Goal: Task Accomplishment & Management: Complete application form

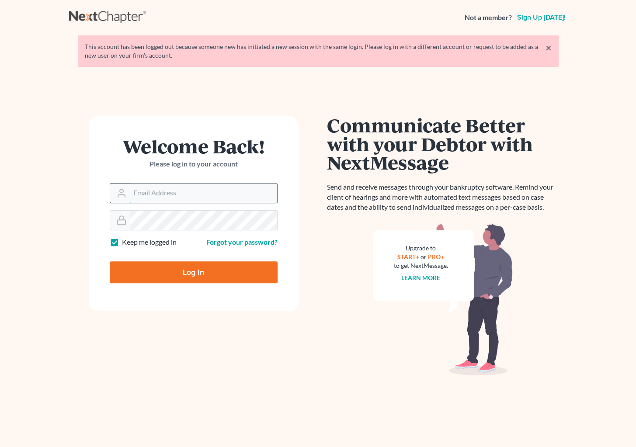
click at [191, 193] on input "Email Address" at bounding box center [203, 192] width 147 height 19
type input "[PERSON_NAME][EMAIL_ADDRESS][DOMAIN_NAME]"
click at [110, 261] on input "Log In" at bounding box center [194, 272] width 168 height 22
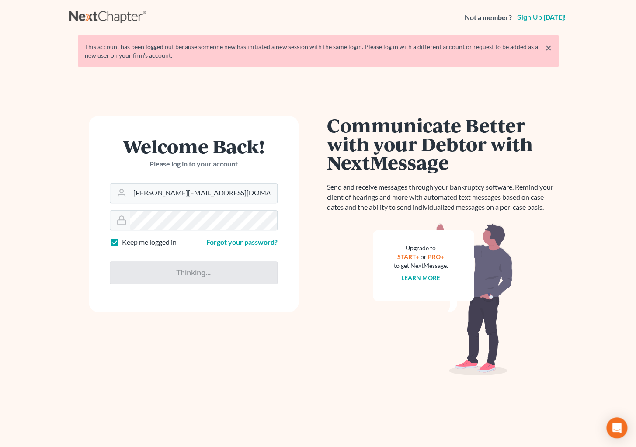
type input "Thinking..."
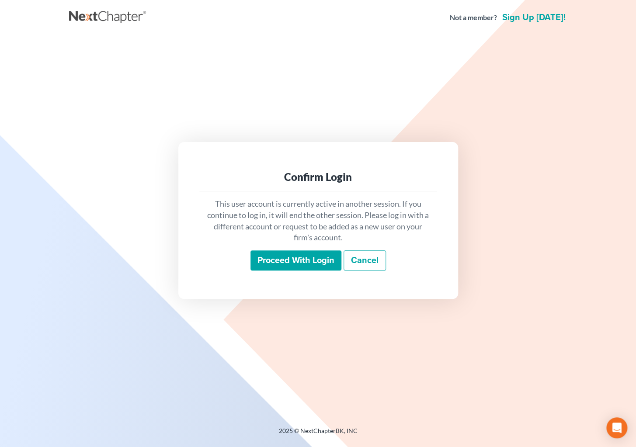
click at [294, 263] on input "Proceed with login" at bounding box center [295, 260] width 91 height 20
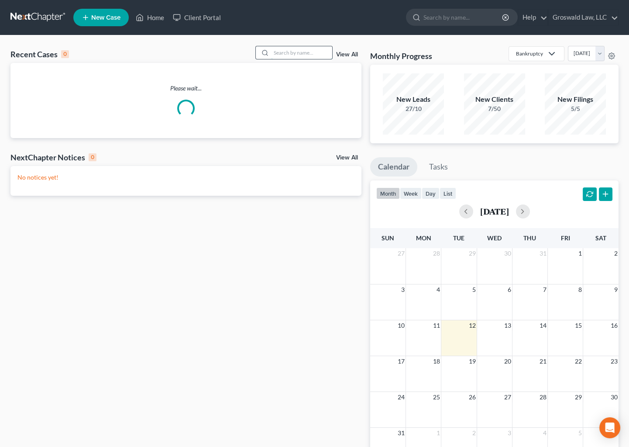
click at [273, 48] on input "search" at bounding box center [301, 52] width 61 height 13
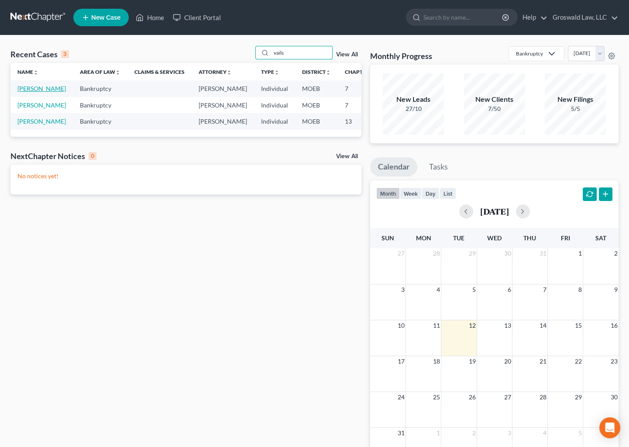
type input "vails"
click at [24, 92] on link "[PERSON_NAME]" at bounding box center [41, 88] width 48 height 7
select select "6"
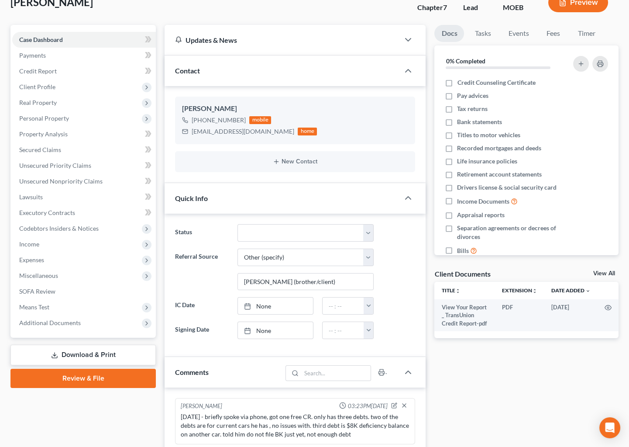
scroll to position [39, 0]
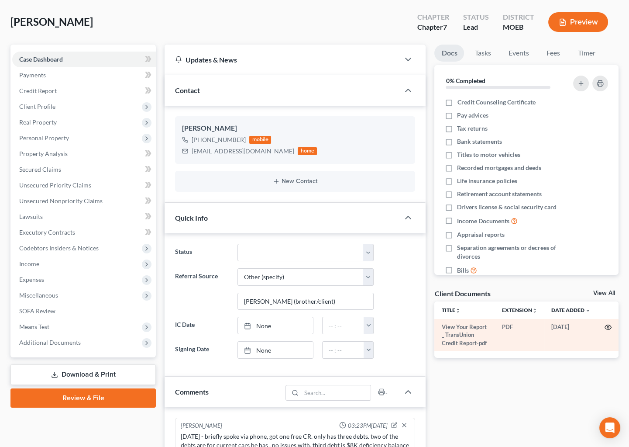
click at [607, 325] on icon "button" at bounding box center [608, 327] width 7 height 7
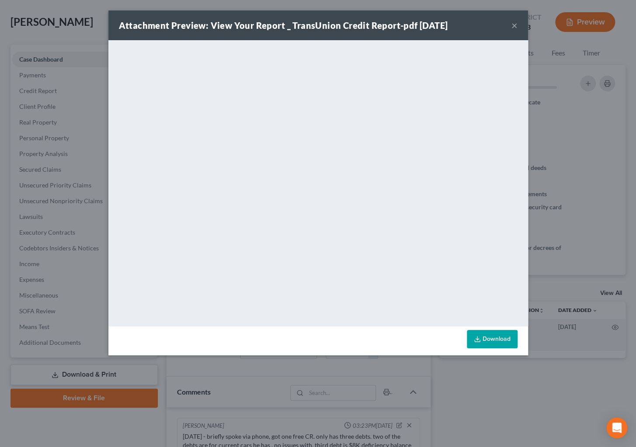
click at [513, 25] on button "×" at bounding box center [514, 25] width 6 height 10
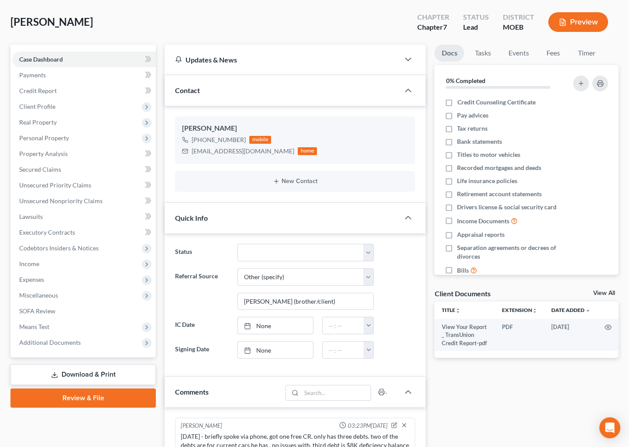
scroll to position [0, 0]
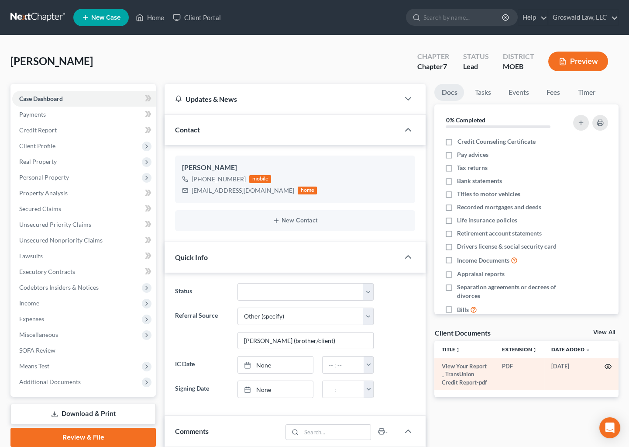
click at [608, 366] on icon "button" at bounding box center [608, 366] width 7 height 7
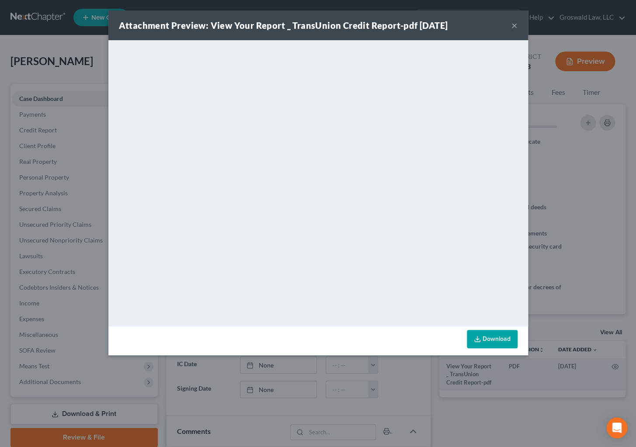
click at [498, 341] on link "Download" at bounding box center [492, 339] width 51 height 18
click at [515, 27] on button "×" at bounding box center [514, 25] width 6 height 10
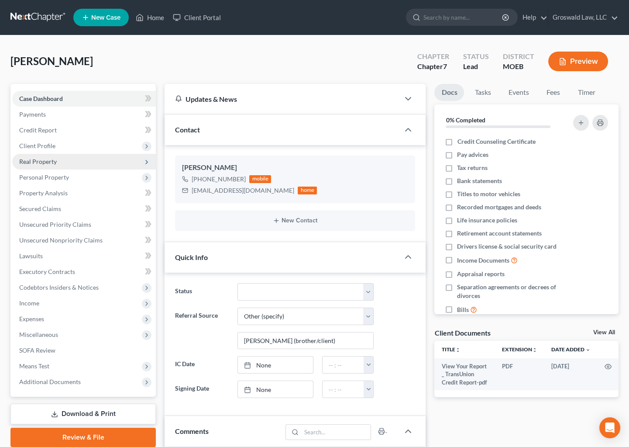
click at [35, 160] on span "Real Property" at bounding box center [38, 161] width 38 height 7
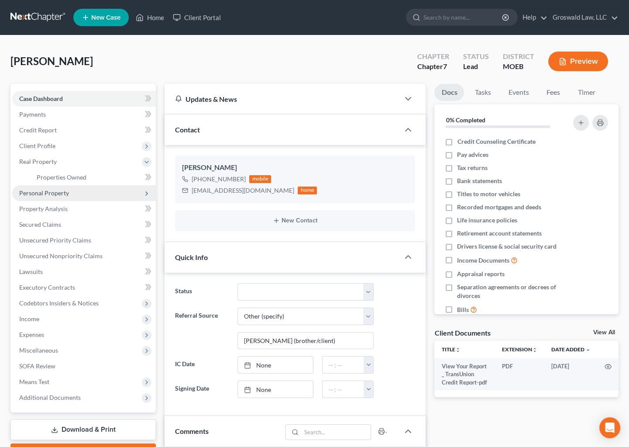
click at [39, 189] on span "Personal Property" at bounding box center [44, 192] width 50 height 7
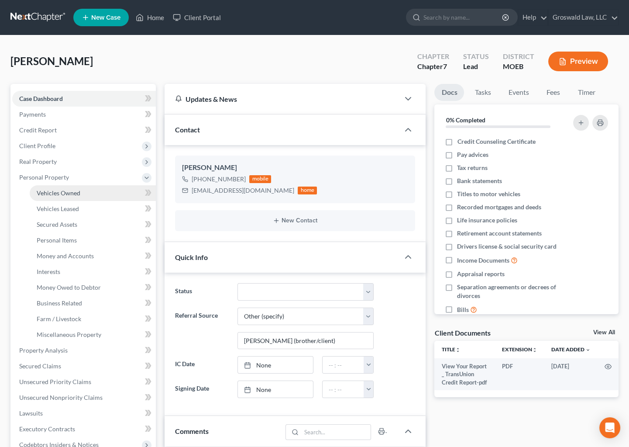
click at [61, 193] on span "Vehicles Owned" at bounding box center [59, 192] width 44 height 7
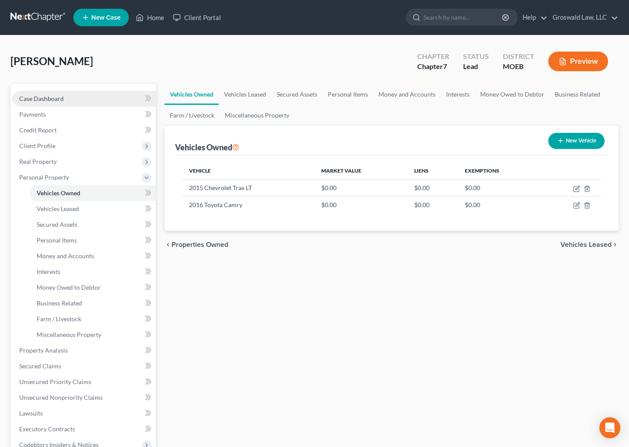
click at [79, 100] on link "Case Dashboard" at bounding box center [84, 99] width 144 height 16
select select "6"
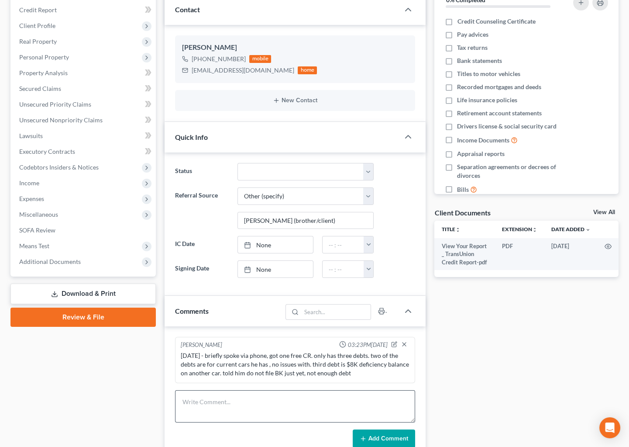
scroll to position [198, 0]
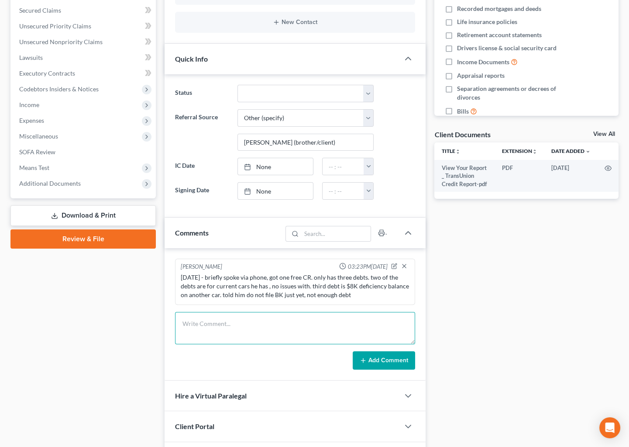
click at [282, 328] on textarea at bounding box center [295, 328] width 240 height 32
type textarea "[DATE] - TC w/ prospect, answerred misc questions, still not enough debt to fil…"
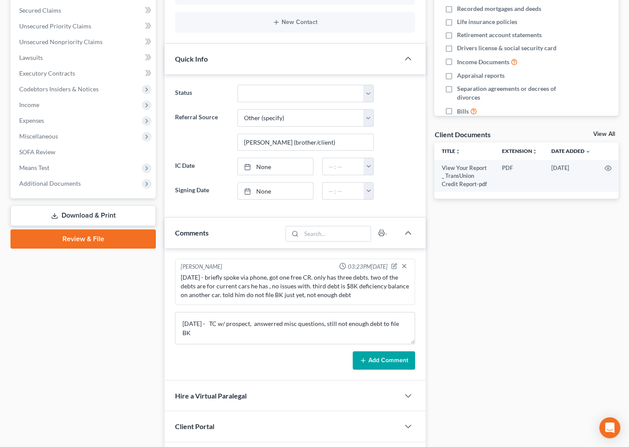
click at [388, 359] on button "Add Comment" at bounding box center [384, 360] width 62 height 18
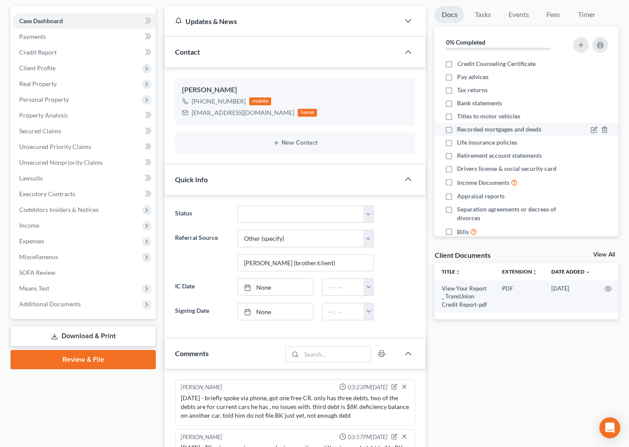
scroll to position [0, 0]
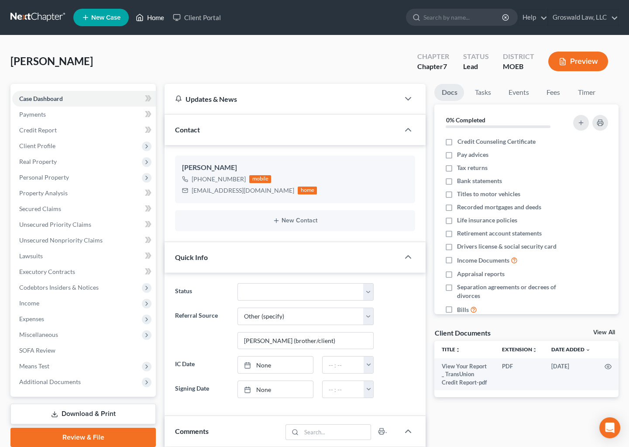
click at [155, 17] on link "Home" at bounding box center [149, 18] width 37 height 16
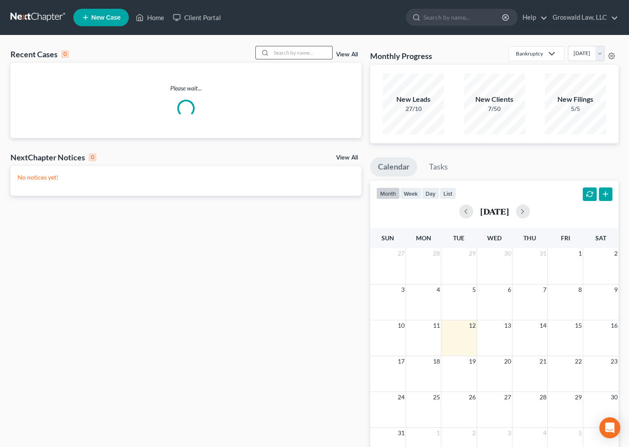
click at [285, 53] on input "search" at bounding box center [301, 52] width 61 height 13
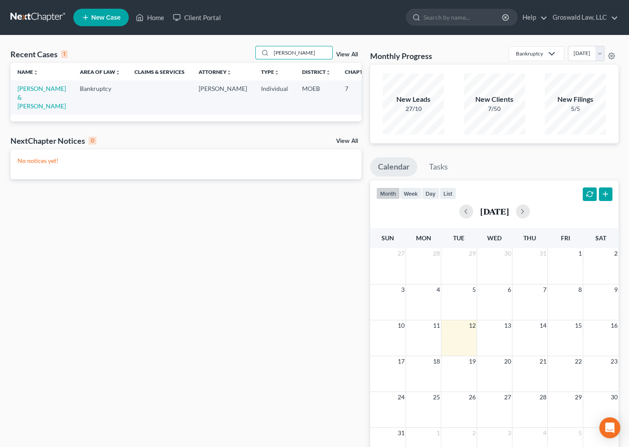
type input "[PERSON_NAME]"
click at [97, 17] on span "New Case" at bounding box center [105, 17] width 29 height 7
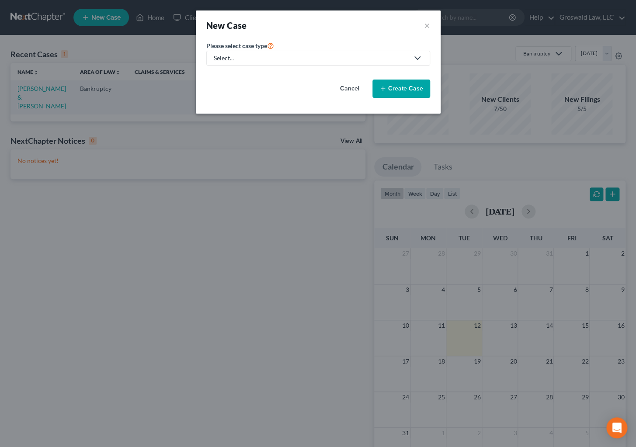
click at [309, 59] on div "Select..." at bounding box center [311, 58] width 195 height 9
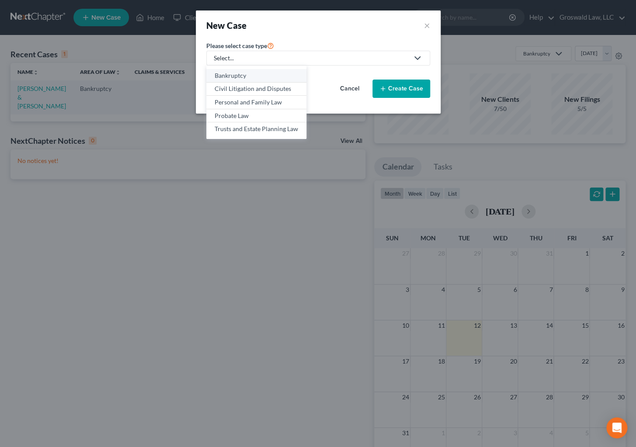
click at [258, 74] on div "Bankruptcy" at bounding box center [255, 75] width 83 height 9
select select "45"
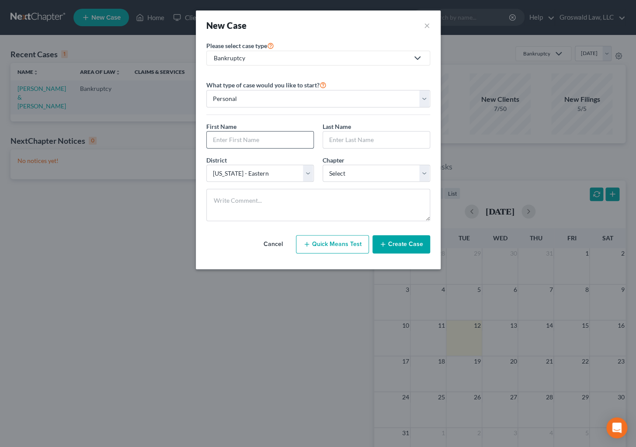
click at [242, 138] on input "text" at bounding box center [260, 139] width 107 height 17
type input "[PERSON_NAME]"
select select "0"
click at [411, 248] on button "Create Case" at bounding box center [401, 244] width 58 height 18
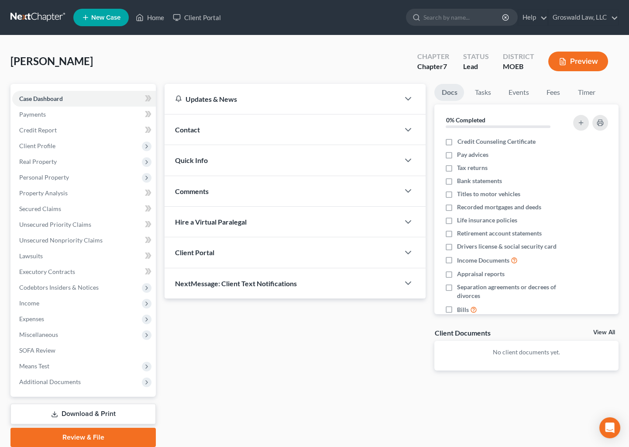
drag, startPoint x: 378, startPoint y: 359, endPoint x: 297, endPoint y: 207, distance: 172.4
click at [378, 357] on div "Updates & News × [US_STATE] [GEOGRAPHIC_DATA] Notes: Take a look at NextChapter…" at bounding box center [295, 234] width 270 height 301
click at [244, 135] on div "Contact" at bounding box center [282, 129] width 235 height 30
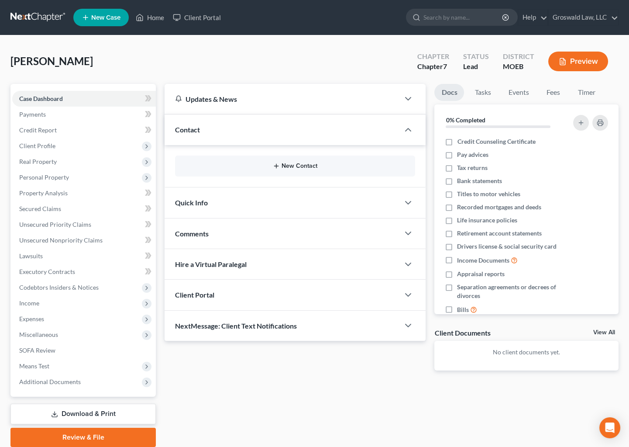
click at [298, 162] on button "New Contact" at bounding box center [295, 165] width 226 height 7
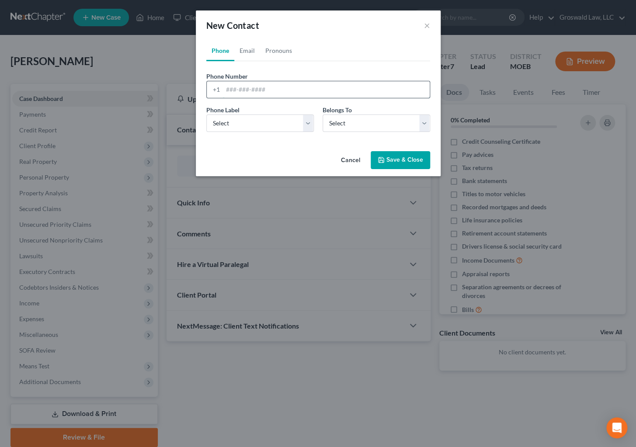
click at [258, 87] on input "tel" at bounding box center [326, 89] width 207 height 17
paste input "[PHONE_NUMBER]"
type input "[PHONE_NUMBER]"
click at [251, 121] on select "Select Mobile Home Work Other" at bounding box center [259, 122] width 107 height 17
select select "0"
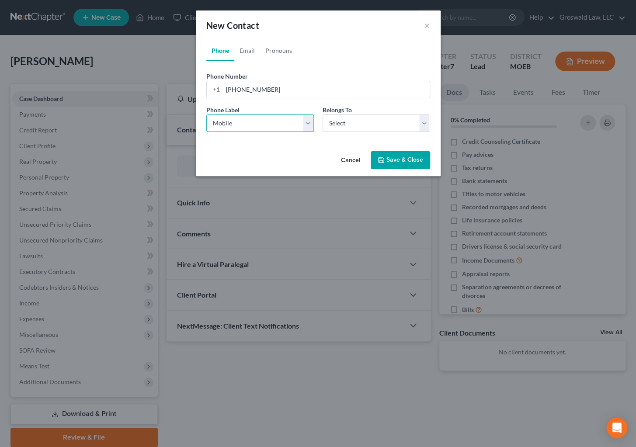
click at [206, 114] on select "Select Mobile Home Work Other" at bounding box center [259, 122] width 107 height 17
click at [354, 126] on select "Select Client Other" at bounding box center [375, 122] width 107 height 17
select select "0"
click at [322, 114] on select "Select Client Other" at bounding box center [375, 122] width 107 height 17
click at [365, 48] on ul "Phone Email Pronouns" at bounding box center [318, 50] width 224 height 21
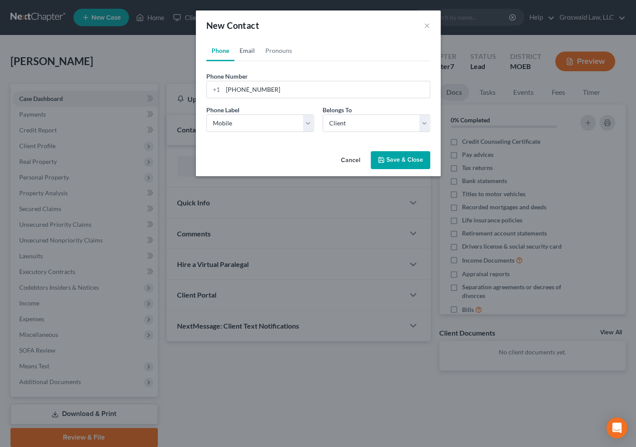
click at [245, 48] on link "Email" at bounding box center [247, 50] width 26 height 21
click at [248, 89] on input "email" at bounding box center [326, 89] width 207 height 17
paste input "[EMAIL_ADDRESS][DOMAIN_NAME]"
type input "[EMAIL_ADDRESS][DOMAIN_NAME]"
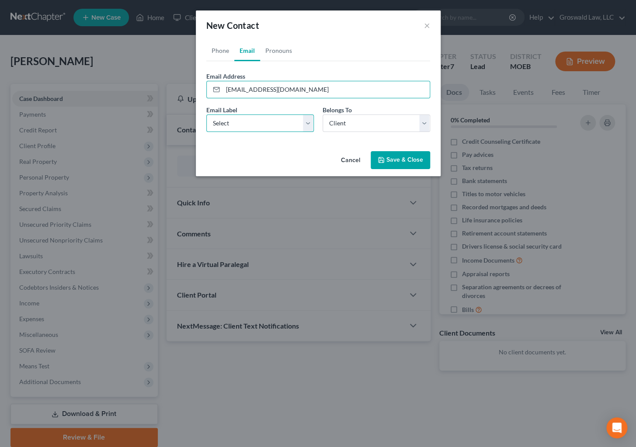
click at [248, 121] on select "Select Home Work Other" at bounding box center [259, 122] width 107 height 17
select select "0"
click at [206, 114] on select "Select Home Work Other" at bounding box center [259, 122] width 107 height 17
click at [390, 163] on button "Save & Close" at bounding box center [399, 160] width 59 height 18
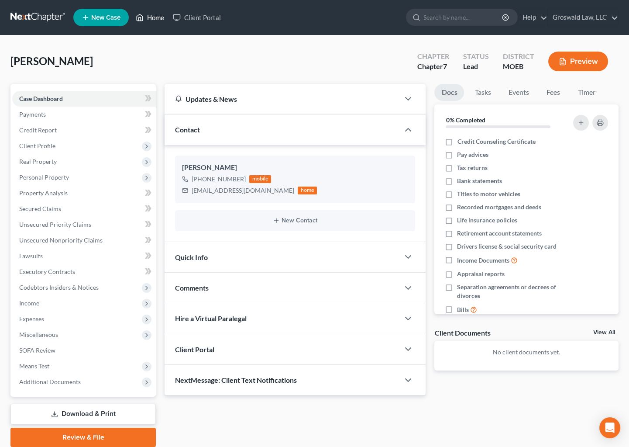
click at [156, 15] on link "Home" at bounding box center [149, 18] width 37 height 16
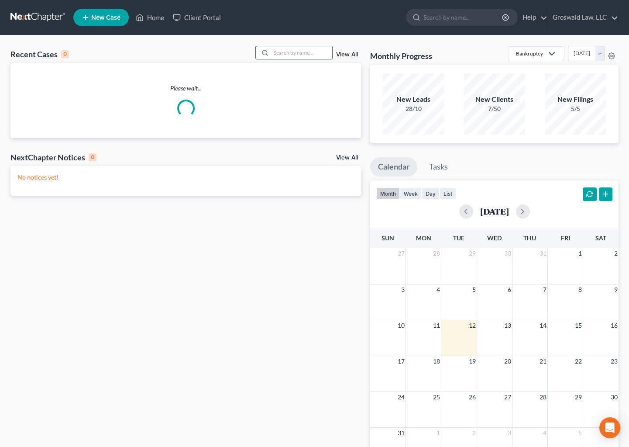
click at [297, 48] on input "search" at bounding box center [301, 52] width 61 height 13
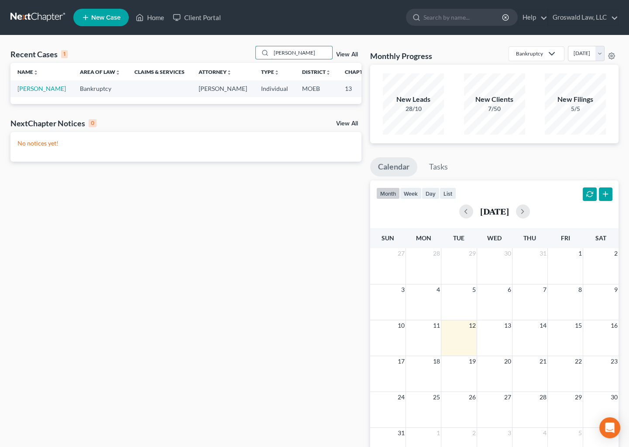
type input "[PERSON_NAME]"
click at [26, 93] on td "[PERSON_NAME]" at bounding box center [41, 88] width 62 height 16
click at [26, 92] on link "[PERSON_NAME]" at bounding box center [41, 88] width 48 height 7
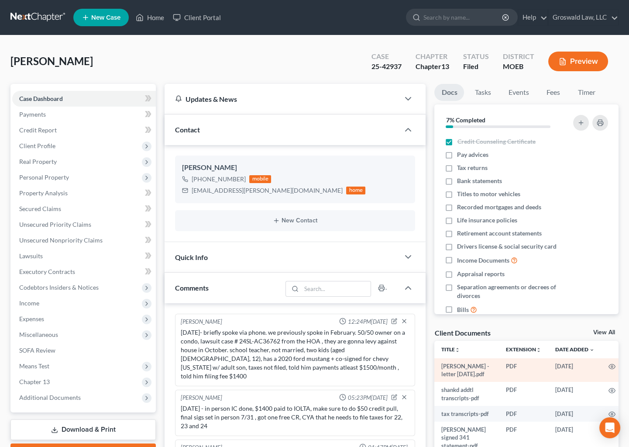
scroll to position [247, 0]
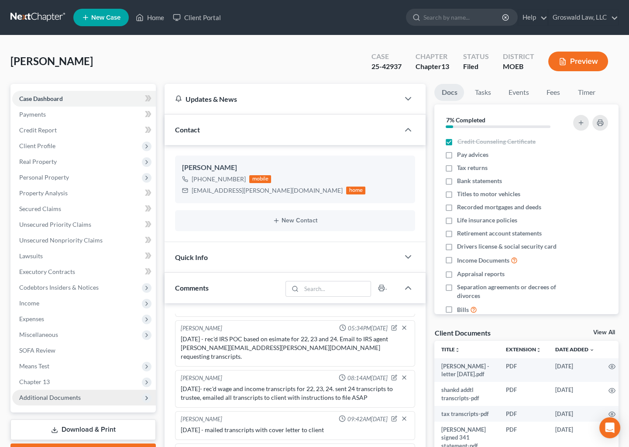
click at [100, 397] on span "Additional Documents" at bounding box center [84, 398] width 144 height 16
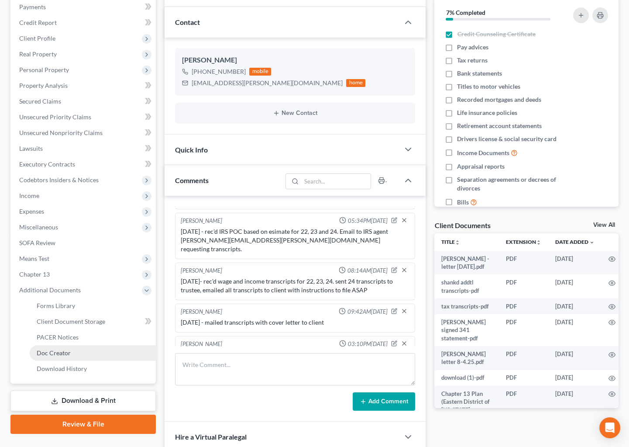
scroll to position [119, 0]
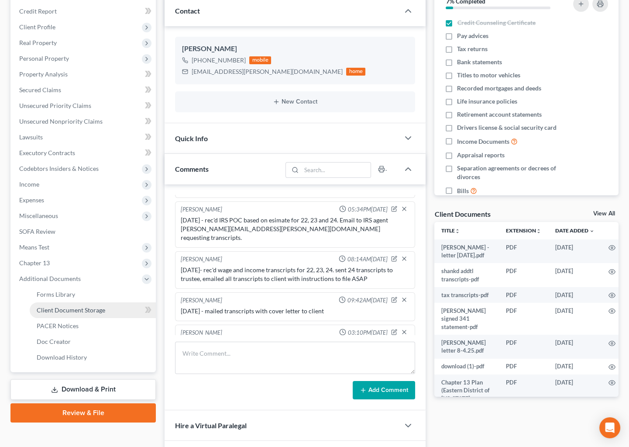
click at [92, 308] on span "Client Document Storage" at bounding box center [71, 309] width 69 height 7
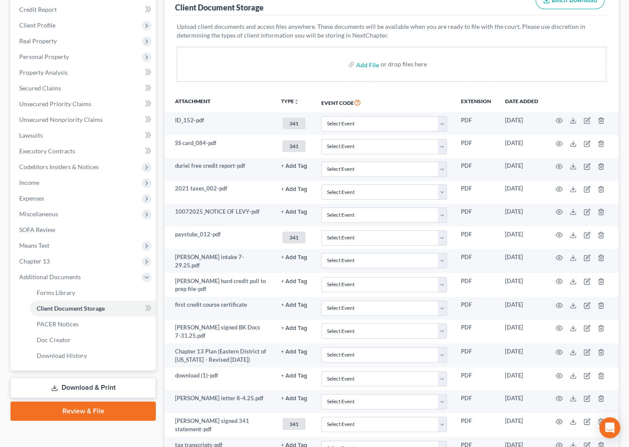
scroll to position [245, 0]
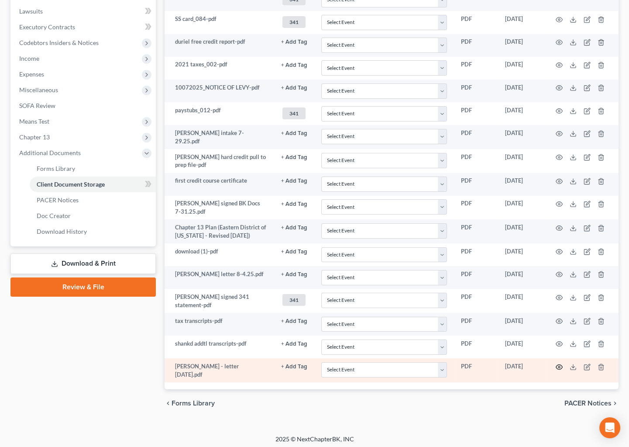
click at [558, 366] on icon "button" at bounding box center [559, 366] width 7 height 5
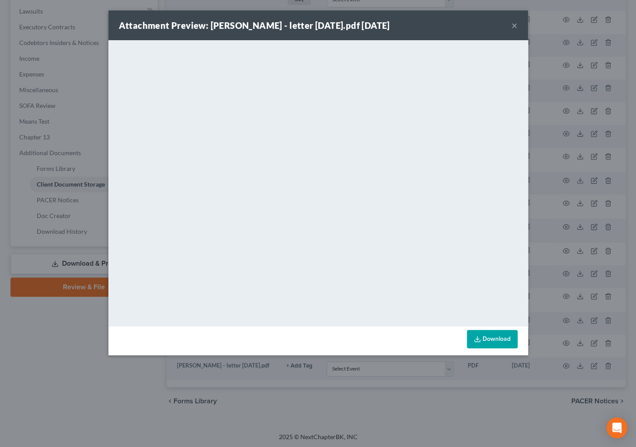
click at [513, 26] on button "×" at bounding box center [514, 25] width 6 height 10
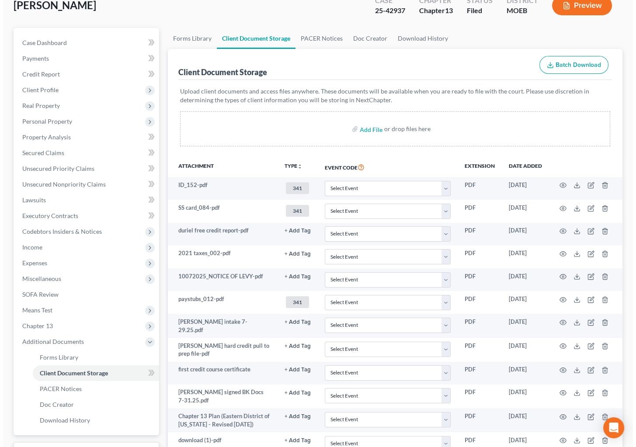
scroll to position [0, 0]
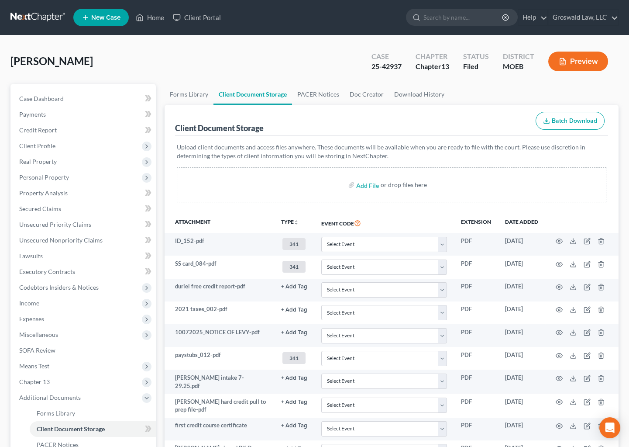
click at [471, 88] on ul "Forms Library Client Document Storage PACER Notices Doc Creator Download History" at bounding box center [392, 94] width 454 height 21
drag, startPoint x: 350, startPoint y: 118, endPoint x: 341, endPoint y: 118, distance: 9.2
click at [350, 118] on div "Client Document Storage Batch Download" at bounding box center [391, 120] width 433 height 31
click at [156, 17] on link "Home" at bounding box center [149, 18] width 37 height 16
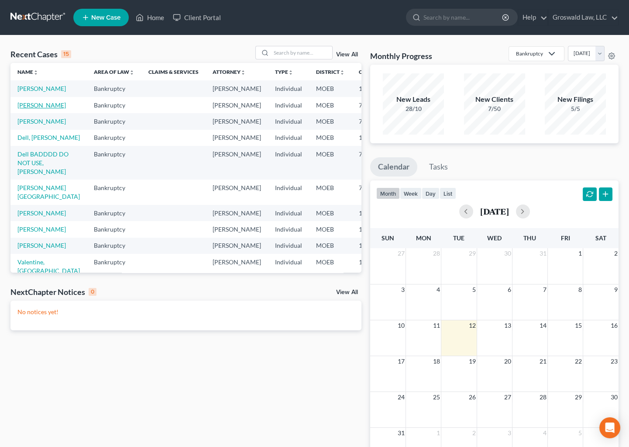
click at [36, 109] on link "[PERSON_NAME]" at bounding box center [41, 104] width 48 height 7
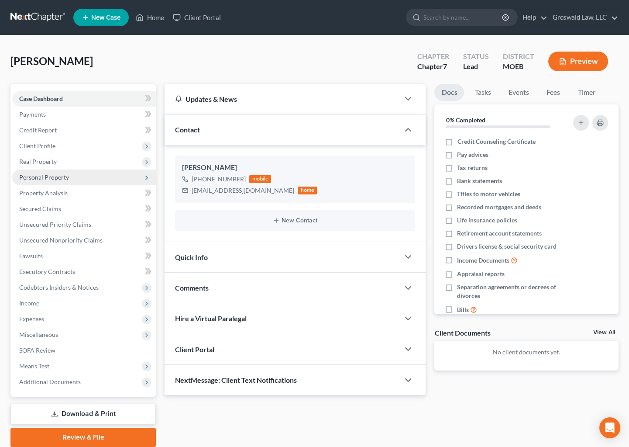
click at [42, 174] on span "Personal Property" at bounding box center [44, 176] width 50 height 7
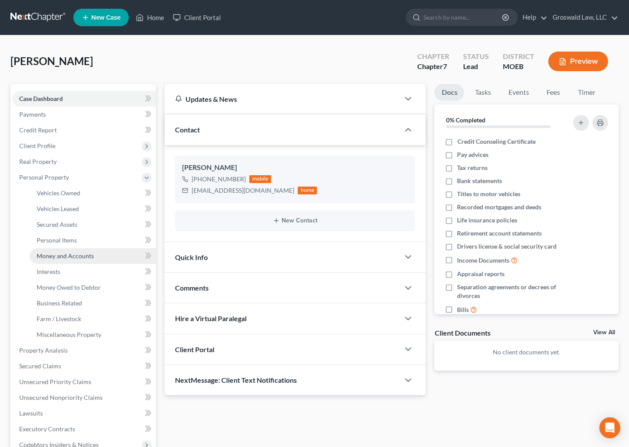
click at [51, 256] on span "Money and Accounts" at bounding box center [65, 255] width 57 height 7
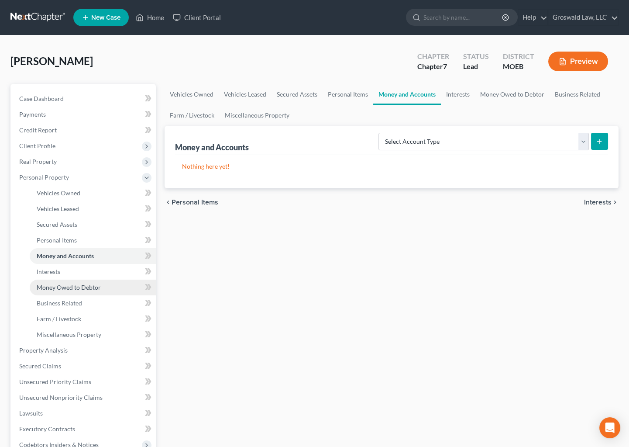
click at [56, 288] on span "Money Owed to Debtor" at bounding box center [69, 286] width 64 height 7
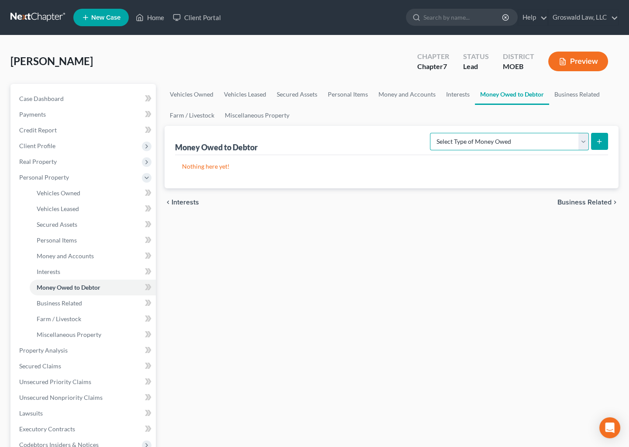
click at [483, 144] on select "Select Type of Money Owed Accounts Receivable (A/B: 38) Alimony (A/B: 29) Child…" at bounding box center [509, 141] width 159 height 17
select select "workers_compensation"
click at [432, 133] on select "Select Type of Money Owed Accounts Receivable (A/B: 38) Alimony (A/B: 29) Child…" at bounding box center [509, 141] width 159 height 17
click at [595, 139] on button "submit" at bounding box center [599, 141] width 17 height 17
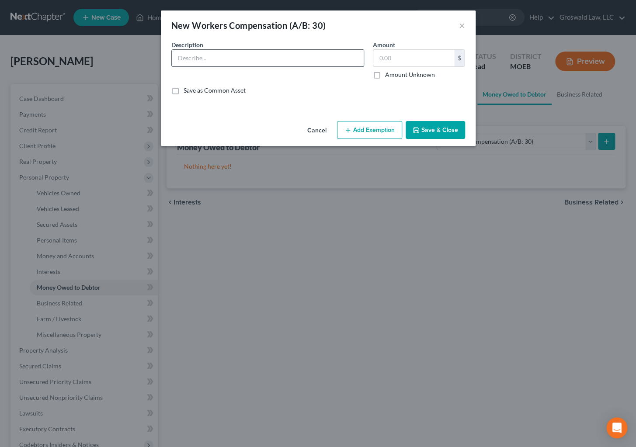
click at [247, 61] on input "text" at bounding box center [268, 58] width 192 height 17
type input "work comp claim arising out of incident in [DATE], counsel is [PERSON_NAME]"
click at [385, 75] on label "Amount Unknown" at bounding box center [410, 74] width 50 height 9
click at [388, 75] on input "Amount Unknown" at bounding box center [391, 73] width 6 height 6
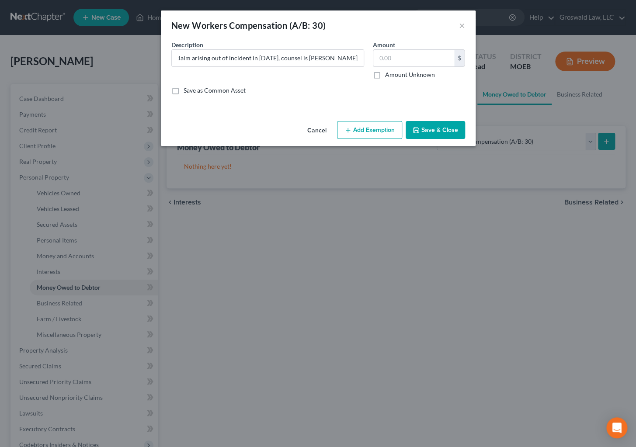
checkbox input "true"
type input "0.00"
click at [444, 132] on button "Save & Close" at bounding box center [434, 130] width 59 height 18
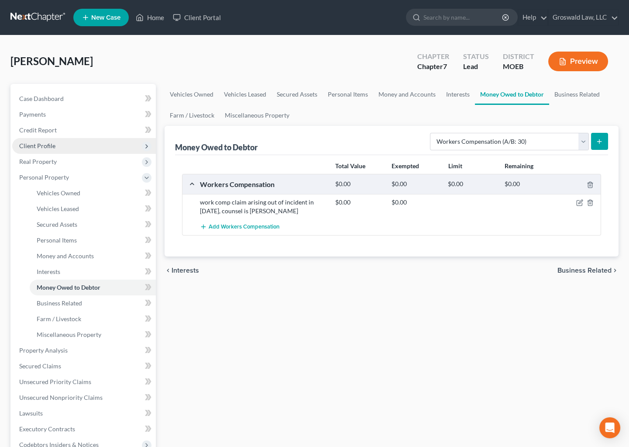
click at [47, 147] on span "Client Profile" at bounding box center [37, 145] width 36 height 7
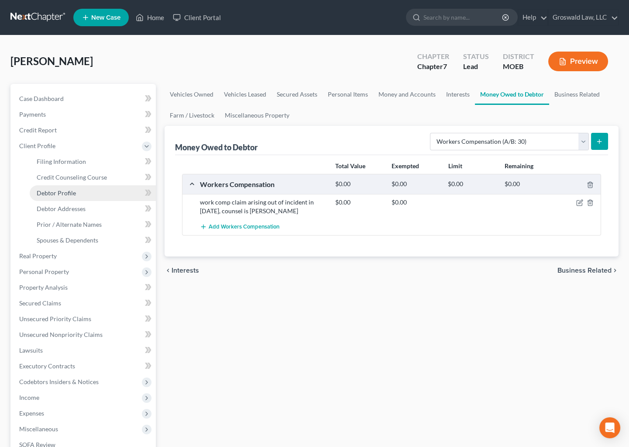
click at [62, 190] on span "Debtor Profile" at bounding box center [56, 192] width 39 height 7
select select "0"
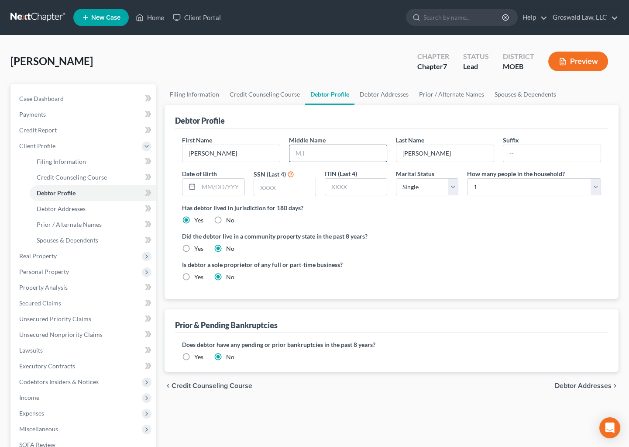
click at [333, 148] on input "text" at bounding box center [338, 153] width 97 height 17
type input "[PERSON_NAME]"
type input "[DATE]"
type input "9688"
click at [494, 271] on div "Is debtor a sole proprietor of any full or part-time business? Yes No" at bounding box center [392, 274] width 428 height 28
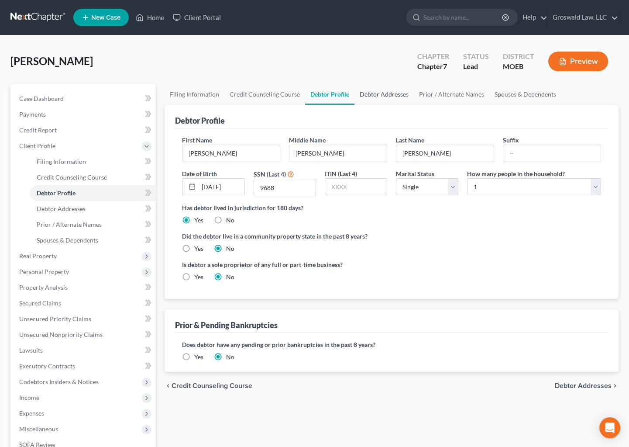
click at [376, 96] on link "Debtor Addresses" at bounding box center [384, 94] width 59 height 21
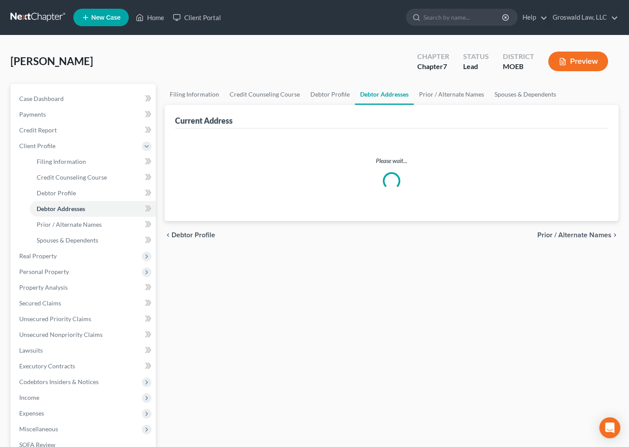
select select "0"
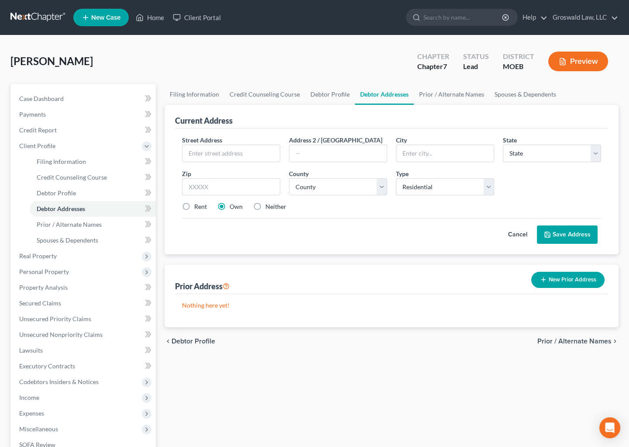
click at [266, 207] on label "Neither" at bounding box center [276, 206] width 21 height 9
click at [269, 207] on input "Neither" at bounding box center [272, 205] width 6 height 6
radio input "true"
click at [250, 159] on input "text" at bounding box center [231, 153] width 97 height 17
type input "[STREET_ADDRESS][PERSON_NAME]"
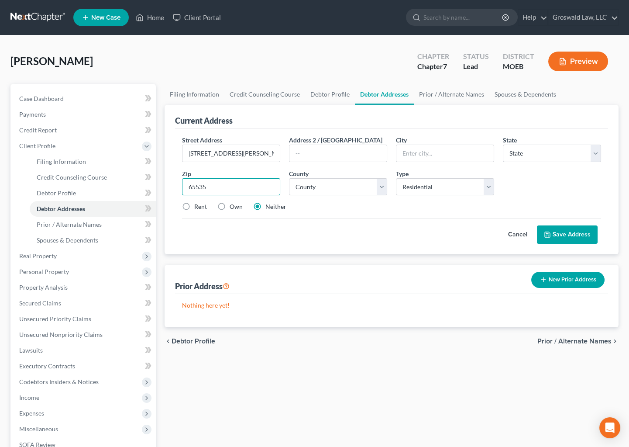
type input "65535"
type input "[GEOGRAPHIC_DATA]"
select select "26"
select select "27"
click at [230, 206] on label "Own" at bounding box center [236, 206] width 13 height 9
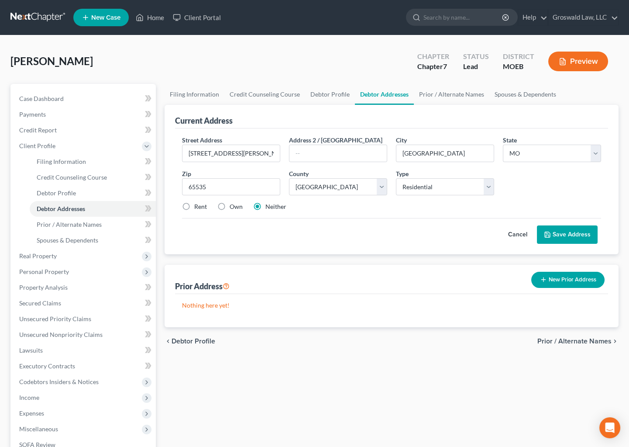
click at [233, 206] on input "Own" at bounding box center [236, 205] width 6 height 6
radio input "true"
click at [552, 231] on button "Save Address" at bounding box center [567, 234] width 61 height 18
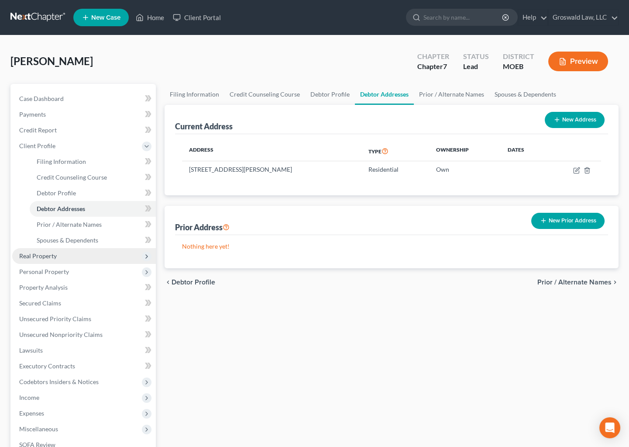
click at [51, 255] on span "Real Property" at bounding box center [38, 255] width 38 height 7
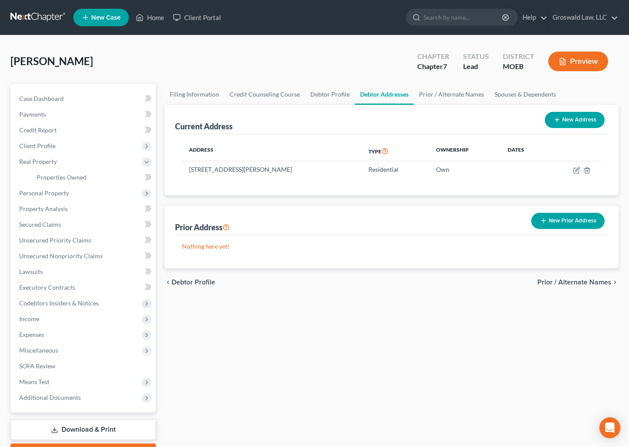
click at [406, 323] on div "Filing Information Credit Counseling Course Debtor Profile Debtor Addresses Pri…" at bounding box center [391, 273] width 463 height 379
click at [483, 324] on div "Filing Information Credit Counseling Course Debtor Profile Debtor Addresses Pri…" at bounding box center [391, 273] width 463 height 379
click at [69, 193] on span "Personal Property" at bounding box center [84, 193] width 144 height 16
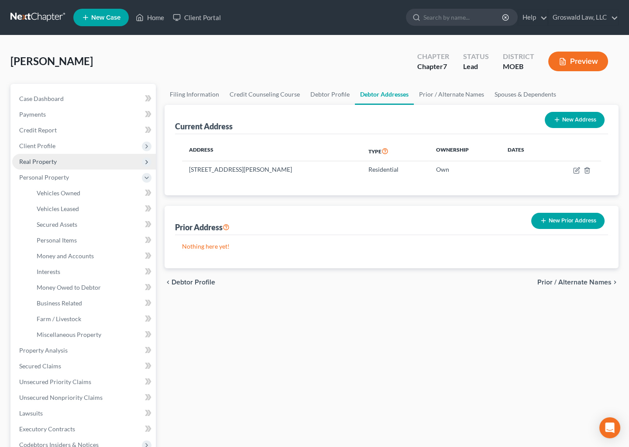
click at [49, 161] on span "Real Property" at bounding box center [38, 161] width 38 height 7
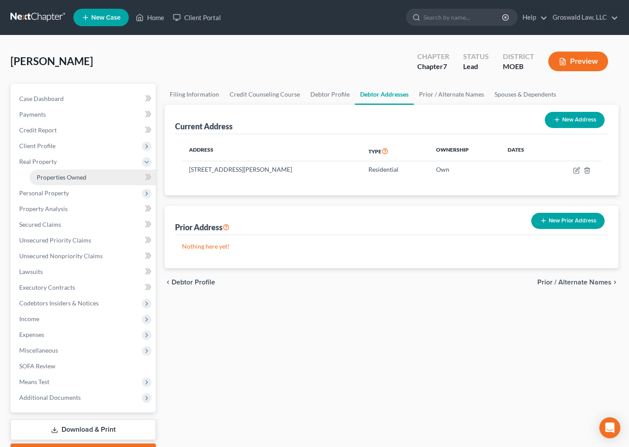
click at [77, 174] on span "Properties Owned" at bounding box center [62, 176] width 50 height 7
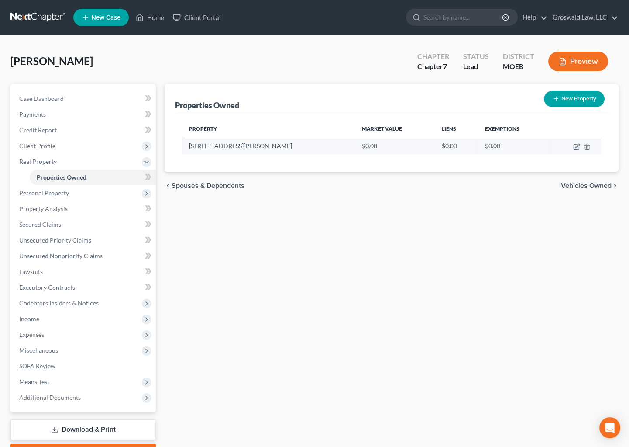
click at [581, 145] on td at bounding box center [576, 146] width 52 height 17
click at [577, 145] on icon "button" at bounding box center [578, 146] width 4 height 4
select select "26"
select select "27"
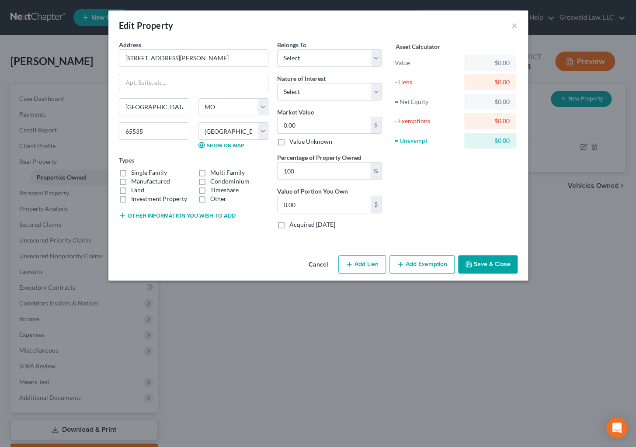
click at [144, 180] on label "Manufactured" at bounding box center [150, 181] width 39 height 9
click at [140, 180] on input "Manufactured" at bounding box center [138, 180] width 6 height 6
checkbox input "true"
click at [480, 262] on button "Save & Close" at bounding box center [487, 264] width 59 height 18
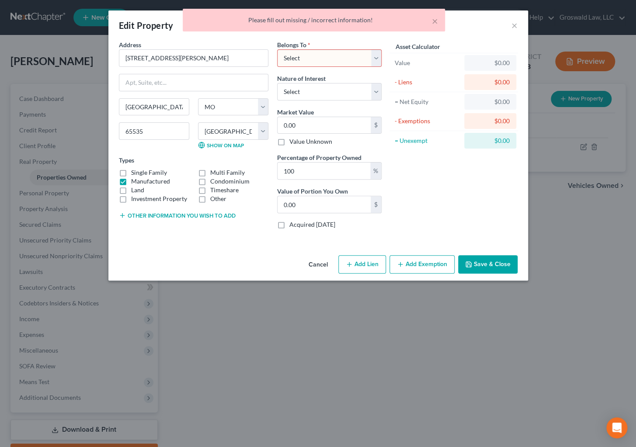
click at [336, 58] on select "Select Debtor 1 Only Debtor 2 Only Debtor 1 And Debtor 2 Only At Least One Of T…" at bounding box center [329, 57] width 104 height 17
select select "0"
click at [277, 49] on select "Select Debtor 1 Only Debtor 2 Only Debtor 1 And Debtor 2 Only At Least One Of T…" at bounding box center [329, 57] width 104 height 17
click at [504, 266] on button "Save & Close" at bounding box center [487, 264] width 59 height 18
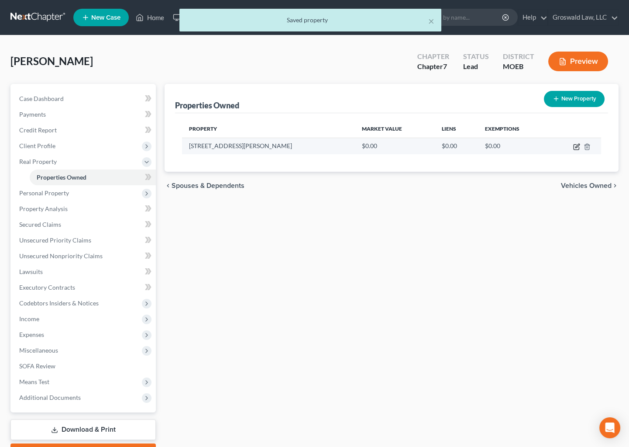
click at [576, 146] on icon "button" at bounding box center [577, 146] width 7 height 7
select select "26"
select select "27"
select select "0"
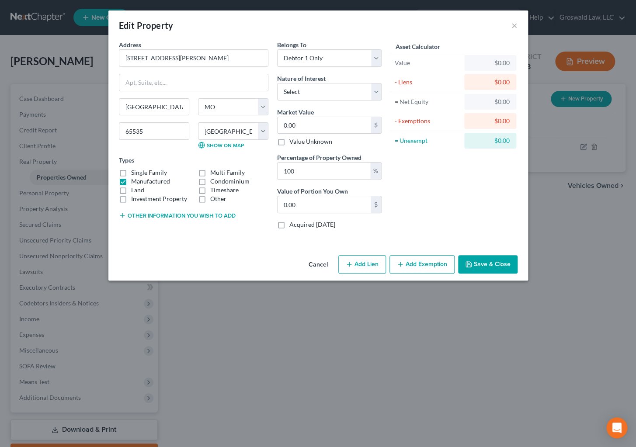
click at [151, 214] on button "Other information you wish to add" at bounding box center [177, 215] width 117 height 7
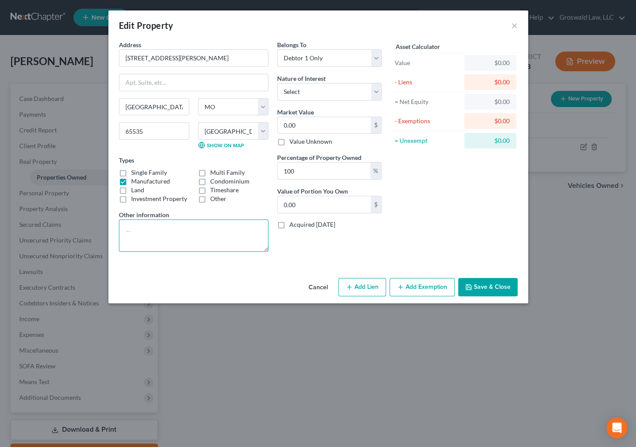
drag, startPoint x: 177, startPoint y: 242, endPoint x: 173, endPoint y: 238, distance: 6.5
click at [176, 241] on textarea at bounding box center [193, 235] width 149 height 32
type textarea "14x32 manufactured home sitting on block foundation plus five acres"
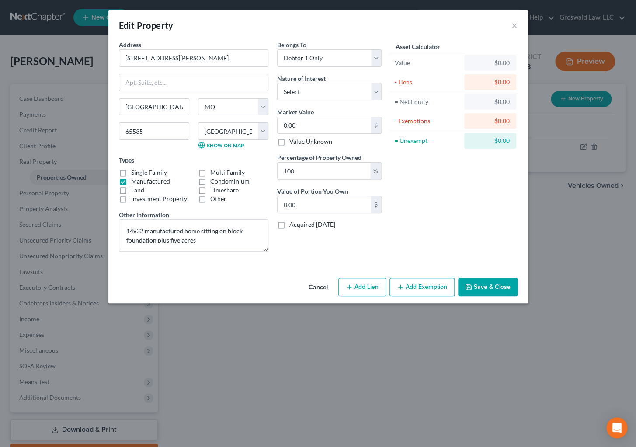
click at [494, 287] on button "Save & Close" at bounding box center [487, 287] width 59 height 18
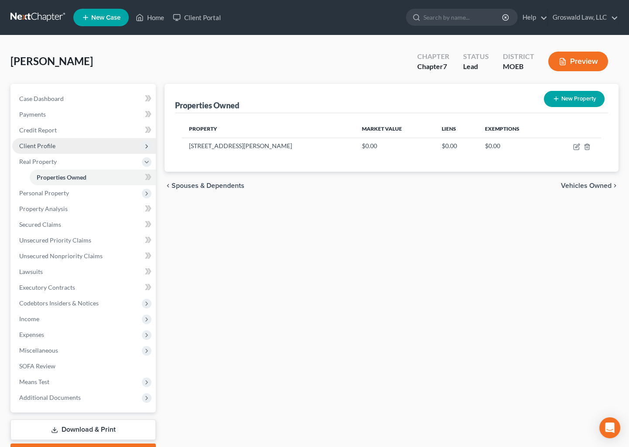
click at [32, 141] on span "Client Profile" at bounding box center [84, 146] width 144 height 16
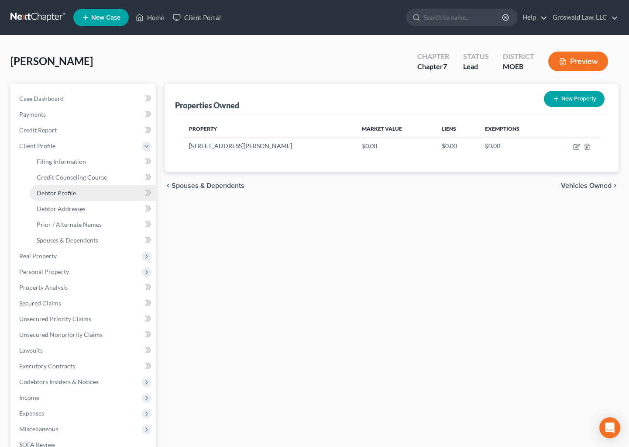
click at [74, 193] on span "Debtor Profile" at bounding box center [56, 192] width 39 height 7
select select "0"
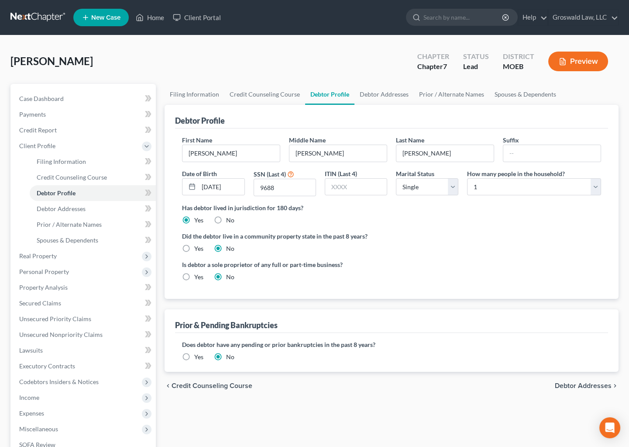
click at [539, 208] on label "Has debtor lived in jurisdiction for 180 days?" at bounding box center [391, 207] width 419 height 9
click at [359, 96] on link "Debtor Addresses" at bounding box center [384, 94] width 59 height 21
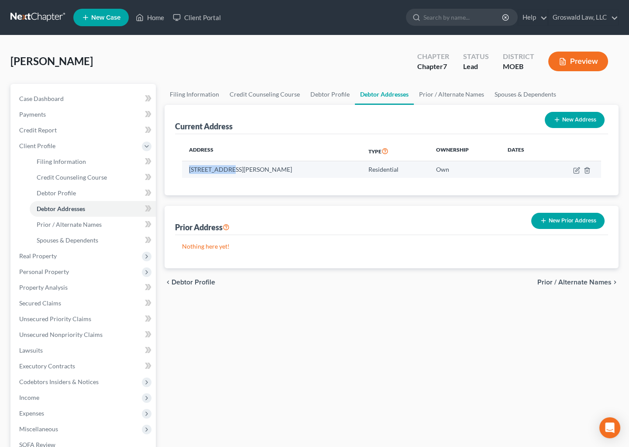
drag, startPoint x: 227, startPoint y: 167, endPoint x: 185, endPoint y: 171, distance: 42.1
click at [185, 171] on td "[STREET_ADDRESS][PERSON_NAME]" at bounding box center [272, 169] width 180 height 17
copy td "[STREET_ADDRESS][PERSON_NAME]"
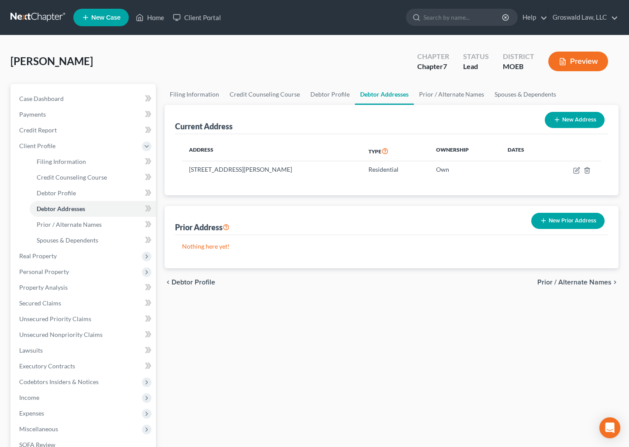
click at [487, 336] on div "Filing Information Credit Counseling Course Debtor Profile Debtor Addresses Pri…" at bounding box center [391, 312] width 463 height 457
click at [236, 169] on td "[STREET_ADDRESS][PERSON_NAME]" at bounding box center [272, 169] width 180 height 17
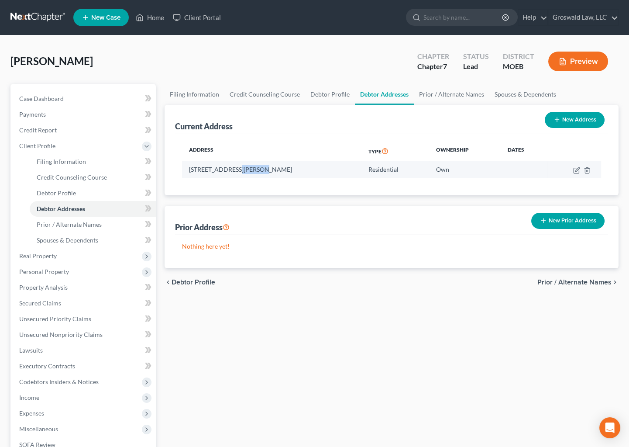
click at [236, 169] on td "[STREET_ADDRESS][PERSON_NAME]" at bounding box center [272, 169] width 180 height 17
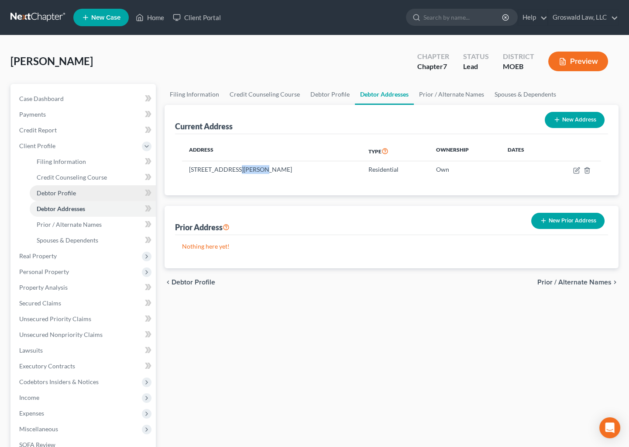
copy td "[GEOGRAPHIC_DATA]"
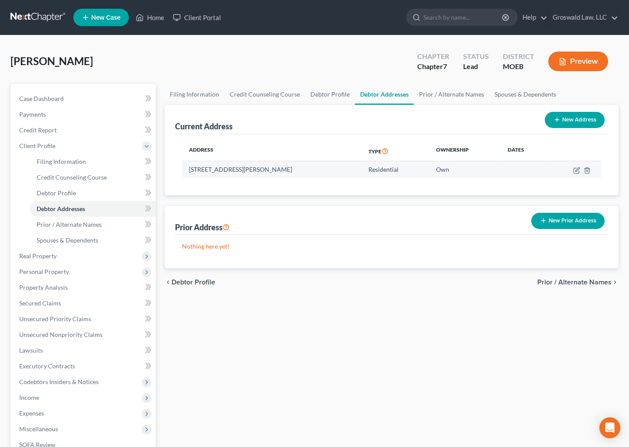
click at [278, 169] on td "[STREET_ADDRESS][PERSON_NAME]" at bounding box center [272, 169] width 180 height 17
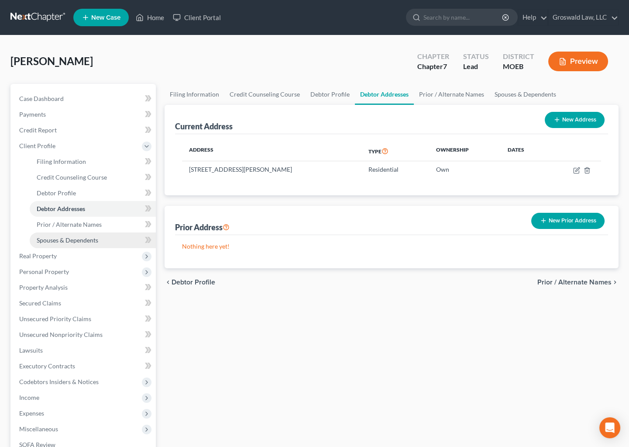
copy td "65535"
click at [467, 339] on div "Filing Information Credit Counseling Course Debtor Profile Debtor Addresses Pri…" at bounding box center [391, 312] width 463 height 457
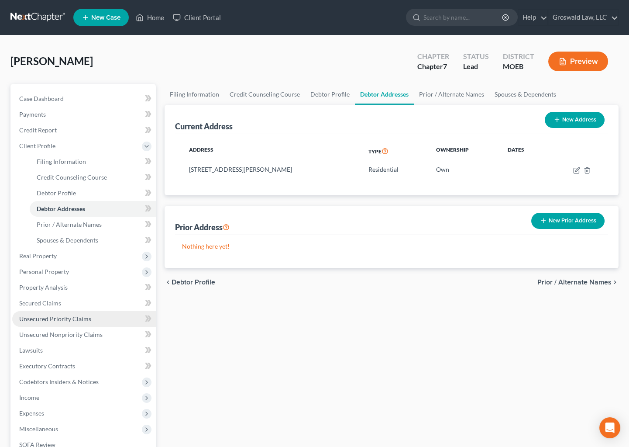
click at [55, 316] on span "Unsecured Priority Claims" at bounding box center [55, 318] width 72 height 7
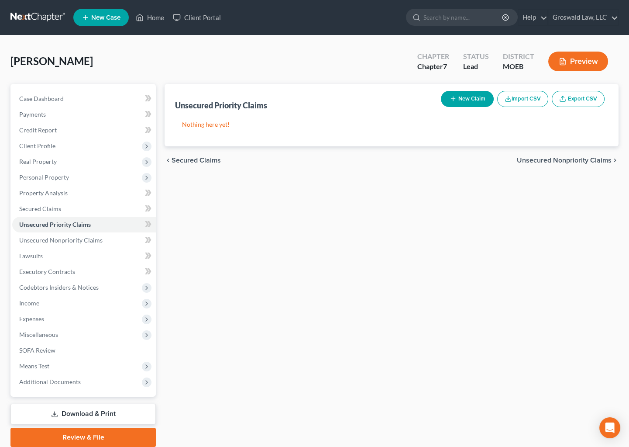
click at [480, 97] on button "New Claim" at bounding box center [467, 99] width 53 height 16
select select "0"
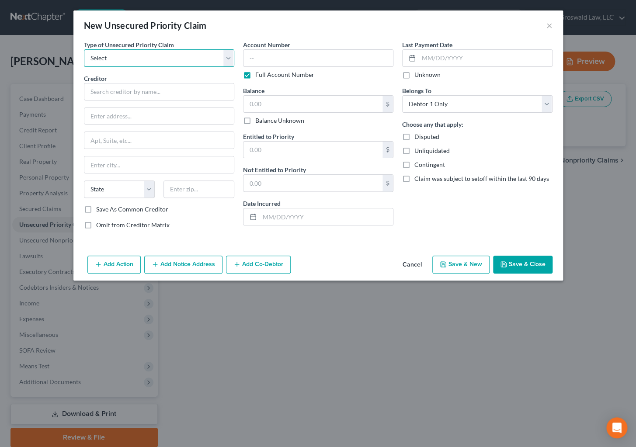
drag, startPoint x: 178, startPoint y: 59, endPoint x: 171, endPoint y: 62, distance: 7.6
click at [176, 60] on select "Select Taxes & Other Government Units Domestic Support Obligations Extensions o…" at bounding box center [159, 57] width 150 height 17
select select "0"
click at [84, 49] on select "Select Taxes & Other Government Units Domestic Support Obligations Extensions o…" at bounding box center [159, 57] width 150 height 17
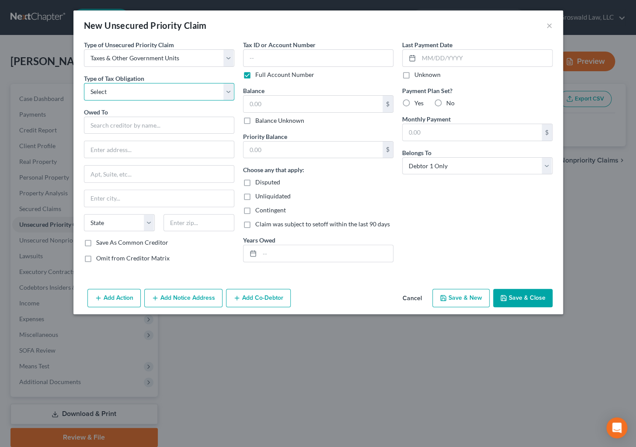
click at [134, 85] on select "Select Federal City State Franchise Tax Board Other" at bounding box center [159, 91] width 150 height 17
select select "2"
click at [84, 83] on select "Select Federal City State Franchise Tax Board Other" at bounding box center [159, 91] width 150 height 17
click at [108, 123] on input "text" at bounding box center [159, 125] width 150 height 17
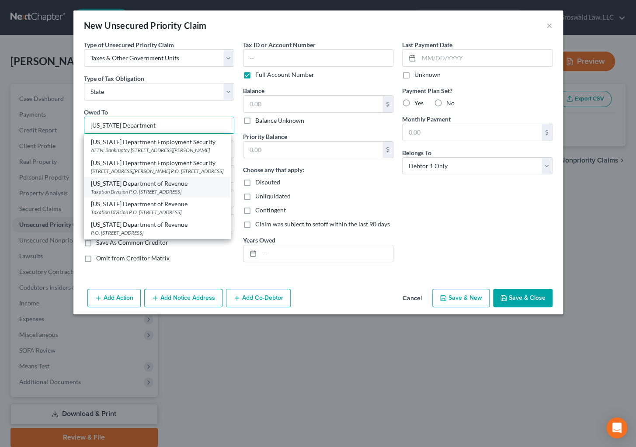
scroll to position [34, 0]
click at [162, 226] on div "[US_STATE] Department of Revenue" at bounding box center [157, 224] width 132 height 9
type input "[US_STATE] Department of Revenue"
type input "P.O. Box 475"
type input "[STREET_ADDRESS]"
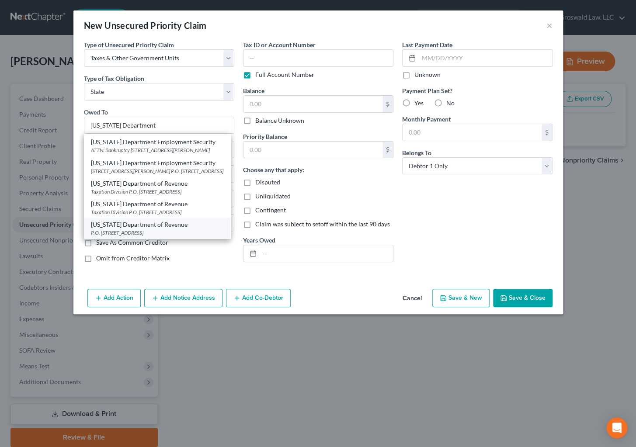
type input "[GEOGRAPHIC_DATA]"
select select "26"
type input "65105"
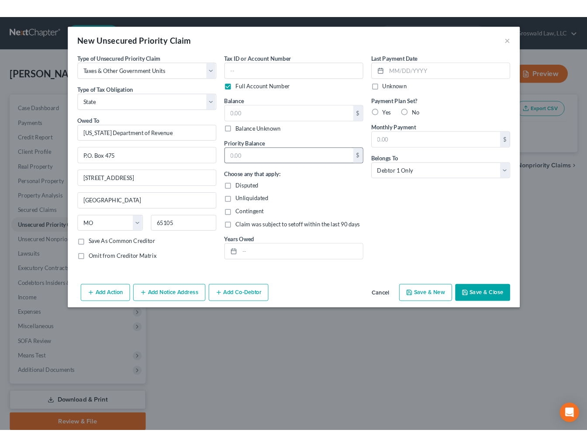
scroll to position [0, 0]
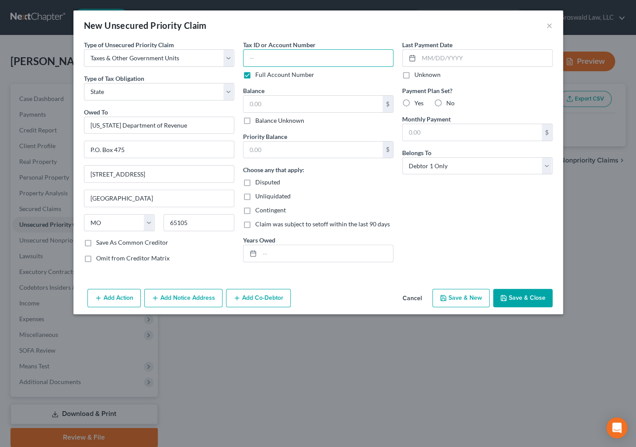
click at [303, 55] on input "text" at bounding box center [318, 57] width 150 height 17
type input "0000"
type input "7,000"
click at [314, 257] on input "text" at bounding box center [325, 253] width 133 height 17
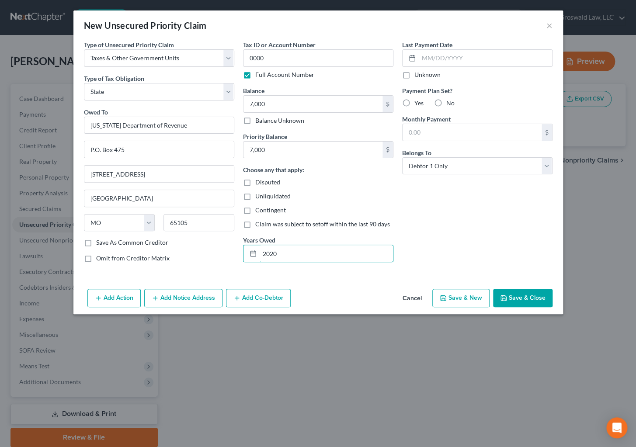
type input "2020"
click at [512, 294] on button "Save & Close" at bounding box center [522, 298] width 59 height 18
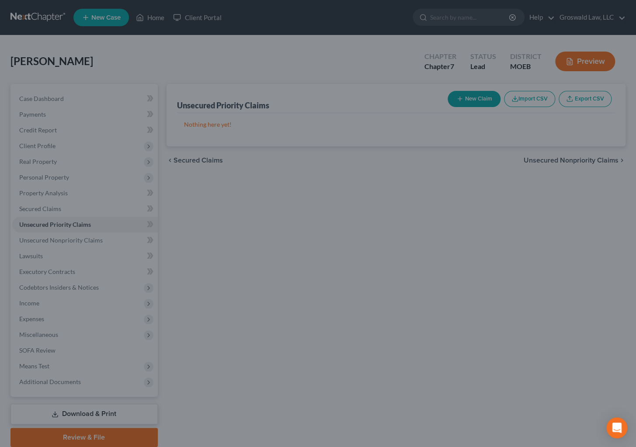
type input "7,000.00"
type input "0.00"
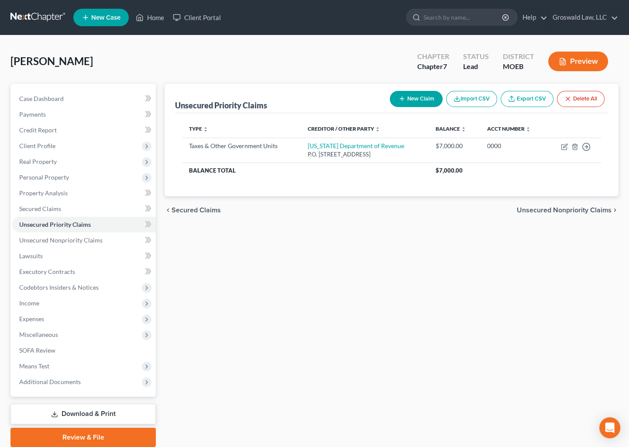
click at [597, 277] on div "Unsecured Priority Claims New Claim Import CSV Export CSV Delete All Type expan…" at bounding box center [391, 265] width 463 height 363
click at [64, 97] on link "Case Dashboard" at bounding box center [84, 99] width 144 height 16
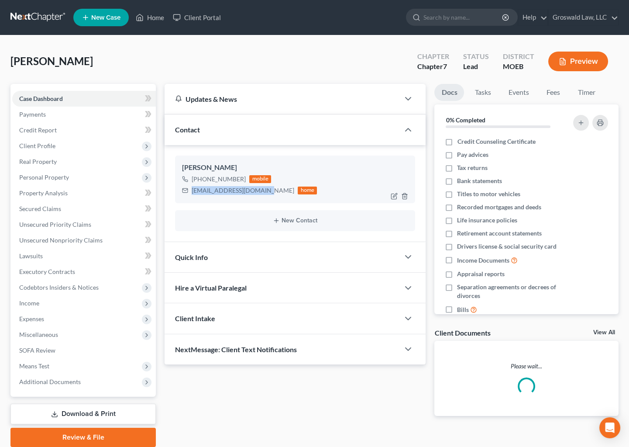
drag, startPoint x: 263, startPoint y: 192, endPoint x: 186, endPoint y: 188, distance: 77.0
click at [186, 188] on div "[EMAIL_ADDRESS][DOMAIN_NAME] home" at bounding box center [249, 190] width 135 height 11
copy div "[EMAIL_ADDRESS][DOMAIN_NAME]"
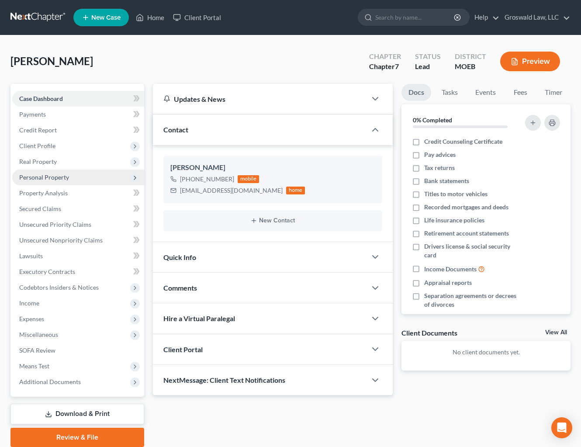
click at [56, 170] on span "Personal Property" at bounding box center [78, 177] width 132 height 16
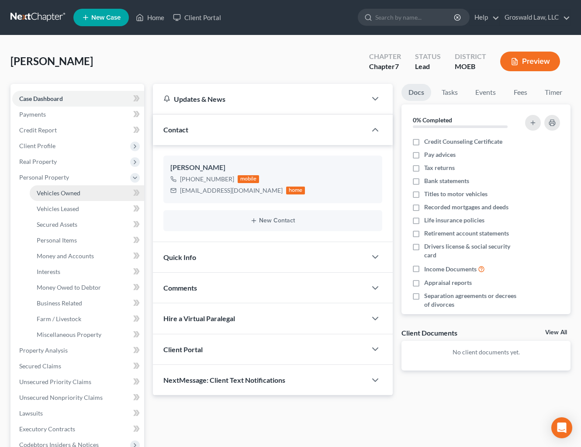
click at [69, 197] on link "Vehicles Owned" at bounding box center [87, 193] width 114 height 16
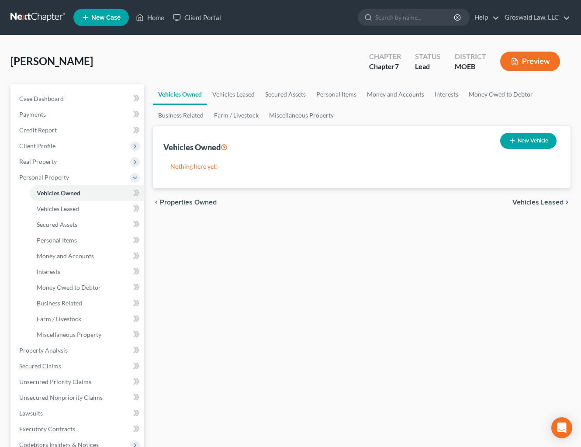
click at [542, 139] on button "New Vehicle" at bounding box center [528, 141] width 56 height 16
select select "0"
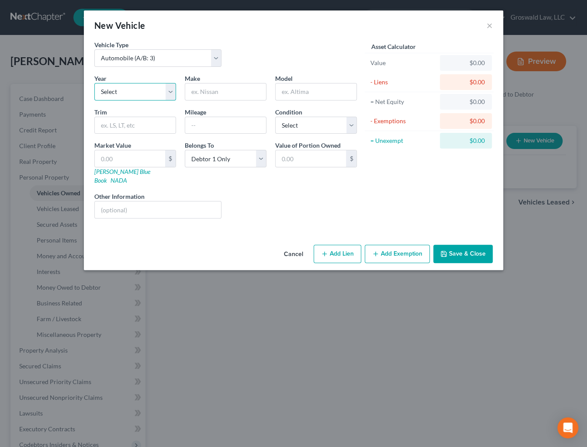
click at [130, 92] on select "Select 2026 2025 2024 2023 2022 2021 2020 2019 2018 2017 2016 2015 2014 2013 20…" at bounding box center [135, 91] width 82 height 17
select select "14"
click at [94, 83] on select "Select 2026 2025 2024 2023 2022 2021 2020 2019 2018 2017 2016 2015 2014 2013 20…" at bounding box center [135, 91] width 82 height 17
click at [224, 86] on input "text" at bounding box center [225, 91] width 81 height 17
type input "Ford"
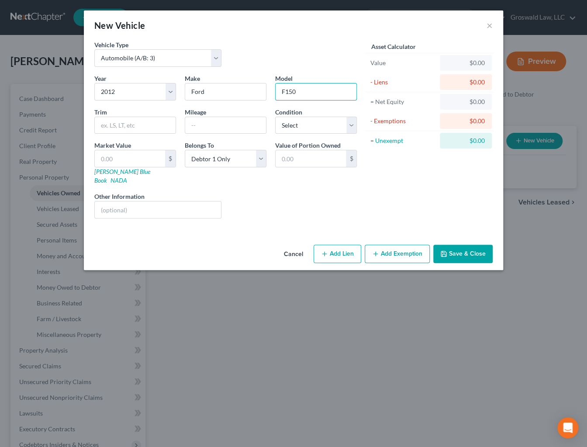
type input "F150"
click at [345, 248] on button "Add Lien" at bounding box center [338, 254] width 48 height 18
select select "0"
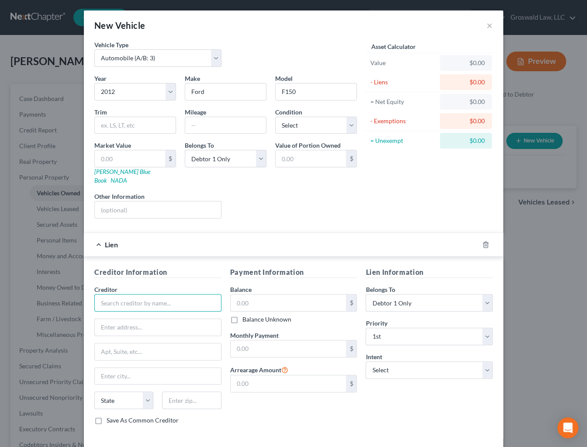
click at [176, 294] on input "text" at bounding box center [157, 302] width 127 height 17
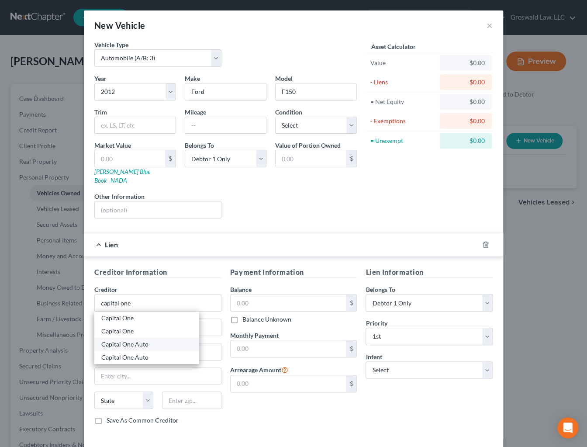
click at [146, 340] on div "Capital One Auto" at bounding box center [146, 344] width 91 height 9
type input "Capital One Auto"
type input "P.O. Box 259407"
type input "Plano"
select select "45"
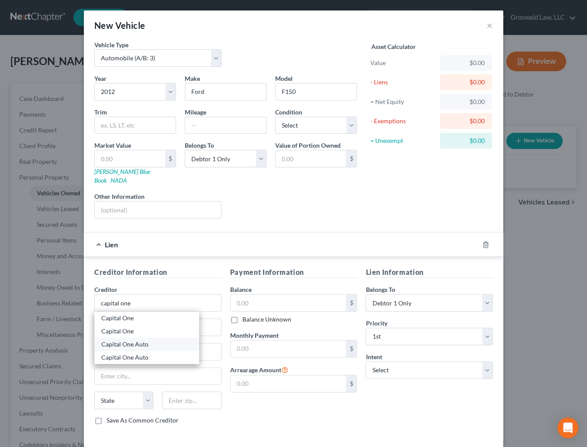
type input "75025"
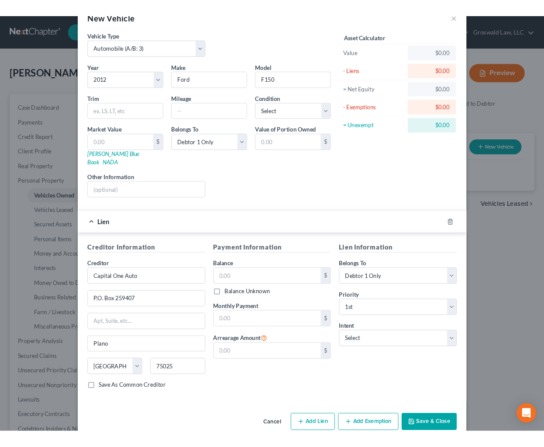
scroll to position [30, 0]
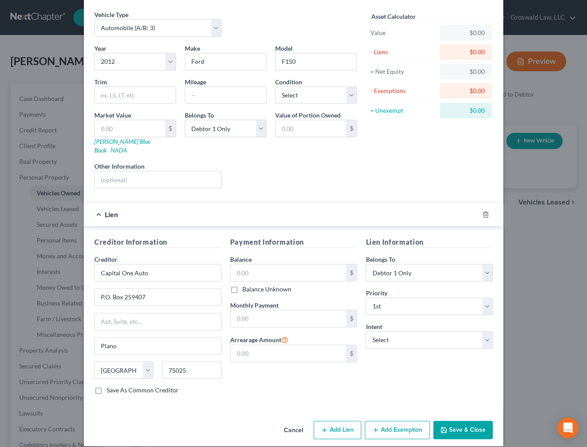
click at [445, 421] on button "Save & Close" at bounding box center [462, 430] width 59 height 18
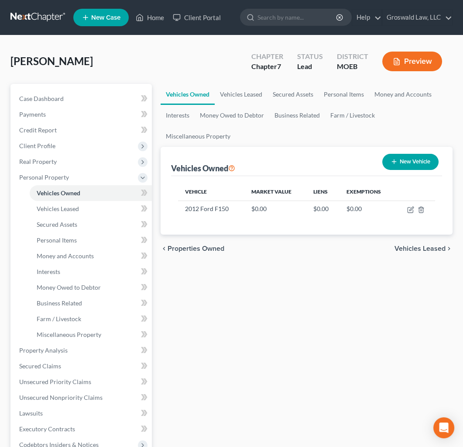
click at [167, 66] on div "[PERSON_NAME] Upgraded Chapter Chapter 7 Status Lead District MOEB Preview" at bounding box center [231, 65] width 442 height 38
click at [55, 159] on span "Real Property" at bounding box center [38, 161] width 38 height 7
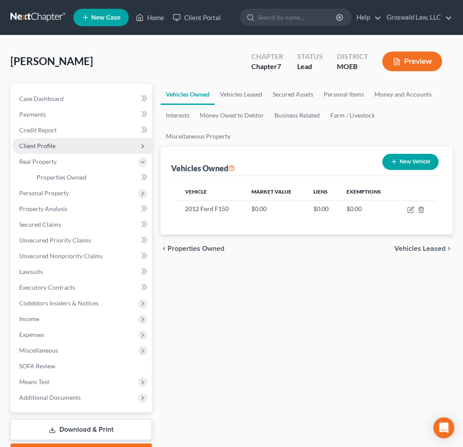
click at [50, 145] on span "Client Profile" at bounding box center [37, 145] width 36 height 7
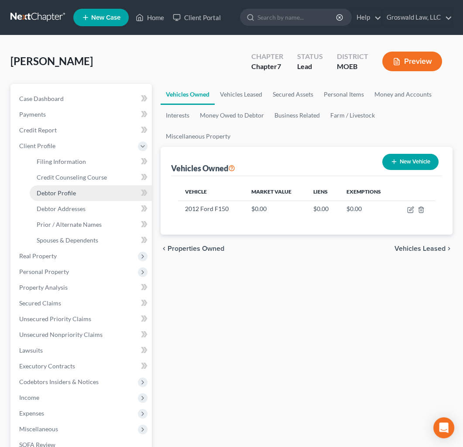
click at [66, 190] on span "Debtor Profile" at bounding box center [56, 192] width 39 height 7
select select "0"
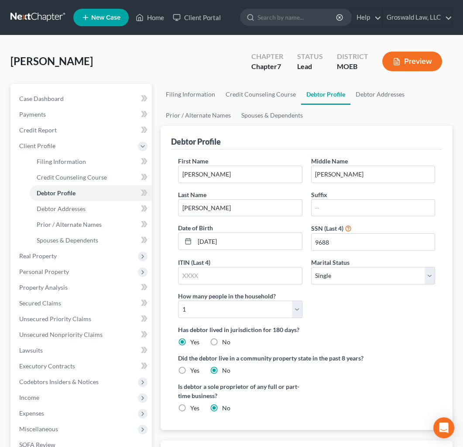
click at [214, 59] on div "[PERSON_NAME] Upgraded Chapter Chapter 7 Status Lead District MOEB Preview" at bounding box center [231, 65] width 442 height 38
click at [362, 89] on link "Debtor Addresses" at bounding box center [380, 94] width 59 height 21
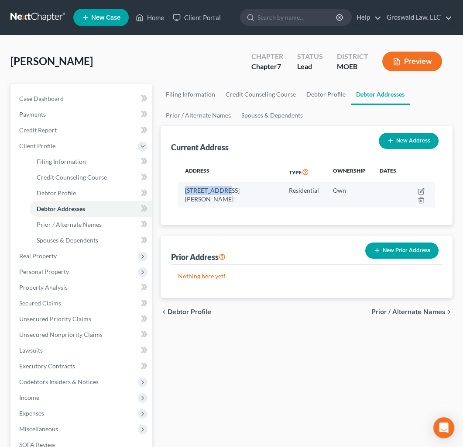
drag, startPoint x: 184, startPoint y: 190, endPoint x: 225, endPoint y: 192, distance: 40.2
click at [225, 192] on td "[STREET_ADDRESS][PERSON_NAME]" at bounding box center [230, 194] width 104 height 25
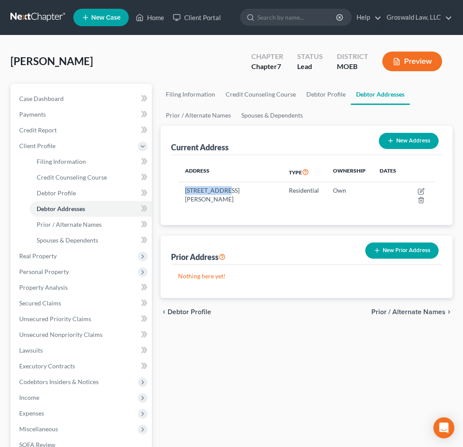
copy td "[STREET_ADDRESS][PERSON_NAME]"
click at [173, 43] on div "[PERSON_NAME] Upgraded Chapter Chapter 7 Status Lead District MOEB Preview Peti…" at bounding box center [231, 296] width 463 height 523
click at [69, 100] on link "Case Dashboard" at bounding box center [82, 99] width 140 height 16
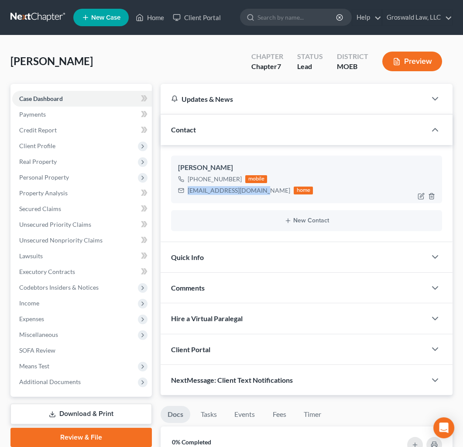
drag, startPoint x: 258, startPoint y: 189, endPoint x: 184, endPoint y: 187, distance: 73.8
click at [184, 187] on div "[EMAIL_ADDRESS][DOMAIN_NAME] home" at bounding box center [245, 190] width 135 height 11
copy div "[EMAIL_ADDRESS][DOMAIN_NAME]"
drag, startPoint x: 237, startPoint y: 177, endPoint x: 213, endPoint y: 179, distance: 24.5
click at [213, 179] on div "[PHONE_NUMBER]" at bounding box center [215, 179] width 54 height 9
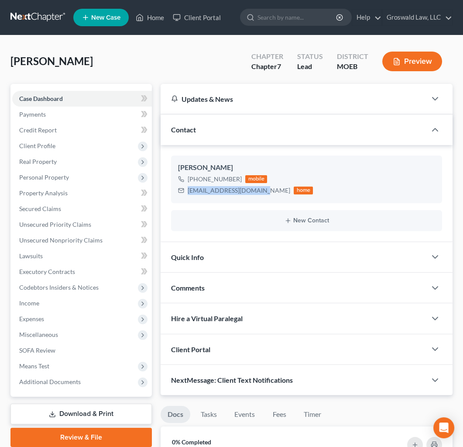
copy div "937-7104"
drag, startPoint x: 171, startPoint y: 48, endPoint x: 102, endPoint y: 97, distance: 85.0
click at [171, 48] on div "[PERSON_NAME] Upgraded Chapter Chapter 7 Status Lead District MOEB Preview" at bounding box center [231, 65] width 442 height 38
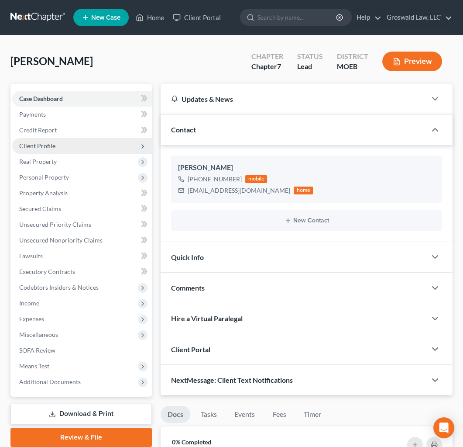
click at [43, 146] on span "Client Profile" at bounding box center [37, 145] width 36 height 7
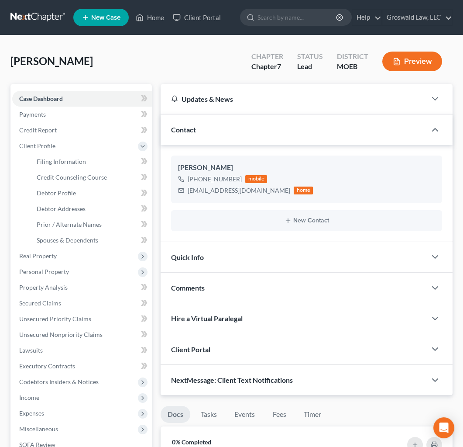
click at [227, 66] on div "[PERSON_NAME] Upgraded Chapter Chapter 7 Status Lead District MOEB Preview" at bounding box center [231, 65] width 442 height 38
click at [39, 255] on span "Real Property" at bounding box center [38, 255] width 38 height 7
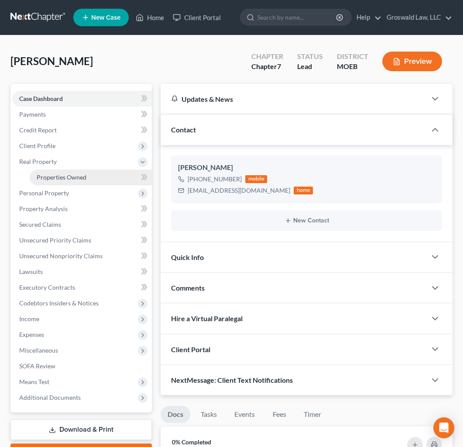
drag, startPoint x: 57, startPoint y: 177, endPoint x: 152, endPoint y: 190, distance: 95.3
click at [58, 177] on span "Properties Owned" at bounding box center [62, 176] width 50 height 7
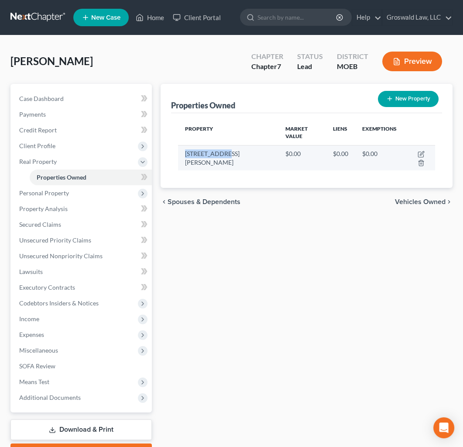
drag, startPoint x: 223, startPoint y: 144, endPoint x: 182, endPoint y: 144, distance: 41.1
click at [182, 145] on td "[STREET_ADDRESS][PERSON_NAME]" at bounding box center [228, 157] width 100 height 25
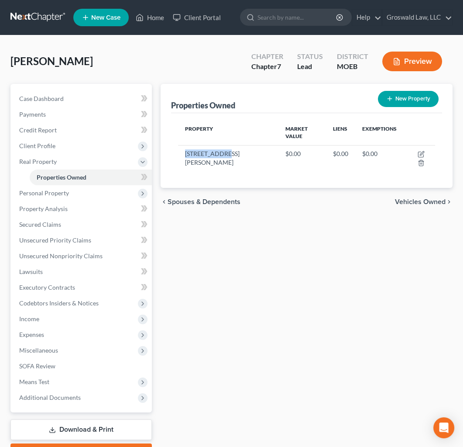
copy td "[STREET_ADDRESS][PERSON_NAME]"
click at [231, 262] on div "Properties Owned New Property Property Market Value Liens Exemptions [STREET_AD…" at bounding box center [306, 273] width 301 height 379
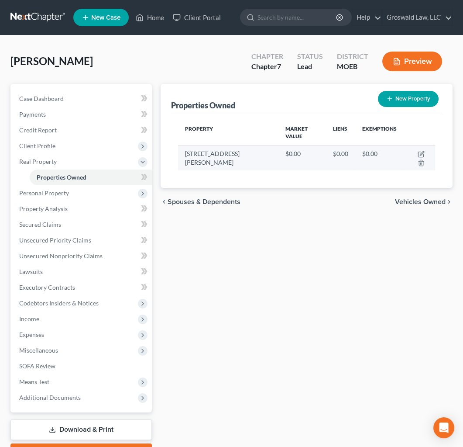
click at [416, 145] on td at bounding box center [419, 157] width 31 height 25
click at [418, 151] on icon "button" at bounding box center [421, 154] width 7 height 7
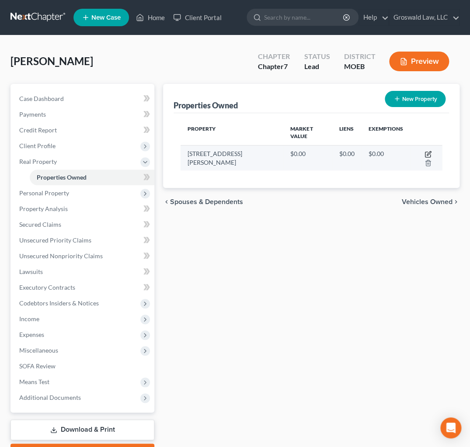
select select "26"
select select "27"
select select "0"
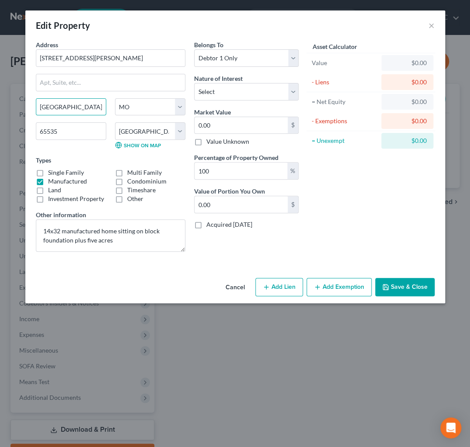
drag, startPoint x: 92, startPoint y: 107, endPoint x: -35, endPoint y: 107, distance: 126.7
click at [0, 107] on html "Home New Case Client Portal Groswald Law, LLC [PERSON_NAME][EMAIL_ADDRESS][DOMA…" at bounding box center [235, 260] width 470 height 520
click at [130, 64] on input "[STREET_ADDRESS][PERSON_NAME]" at bounding box center [110, 58] width 149 height 17
drag, startPoint x: 100, startPoint y: 60, endPoint x: -22, endPoint y: 60, distance: 121.9
click at [0, 60] on html "Home New Case Client Portal Groswald Law, LLC [PERSON_NAME][EMAIL_ADDRESS][DOMA…" at bounding box center [235, 260] width 470 height 520
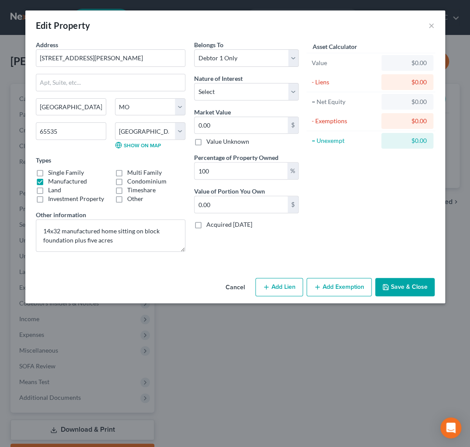
click at [124, 93] on div "Address * [GEOGRAPHIC_DATA][PERSON_NAME] [GEOGRAPHIC_DATA] [US_STATE][GEOGRAPHI…" at bounding box center [110, 149] width 158 height 218
drag, startPoint x: 68, startPoint y: 109, endPoint x: -26, endPoint y: 105, distance: 94.0
click at [0, 105] on html "Home New Case Client Portal Groswald Law, LLC [PERSON_NAME][EMAIL_ADDRESS][DOMA…" at bounding box center [235, 260] width 470 height 520
click at [57, 134] on input "65535" at bounding box center [71, 130] width 70 height 17
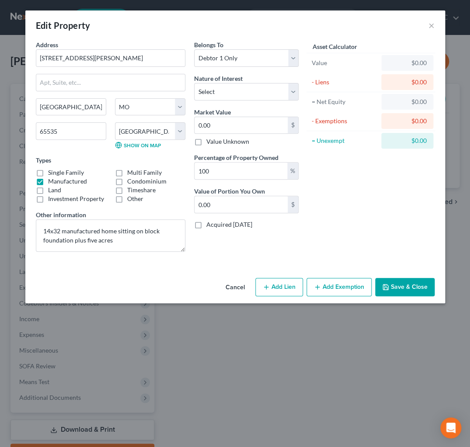
click at [396, 284] on button "Save & Close" at bounding box center [404, 287] width 59 height 18
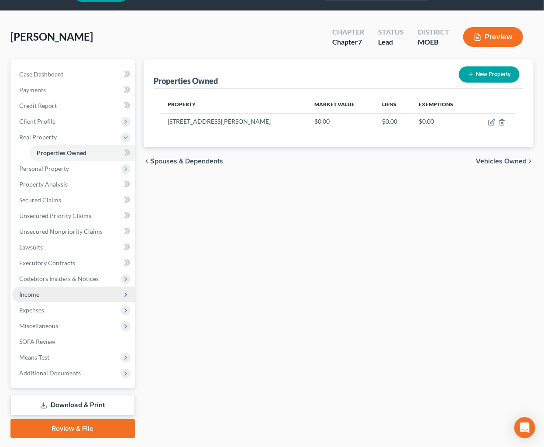
scroll to position [48, 0]
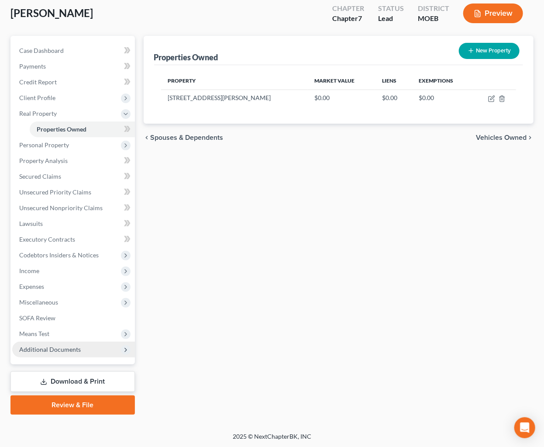
click at [54, 350] on span "Additional Documents" at bounding box center [50, 349] width 62 height 7
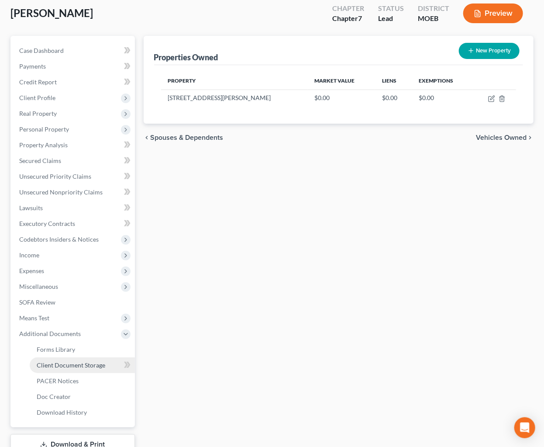
click at [59, 364] on span "Client Document Storage" at bounding box center [71, 364] width 69 height 7
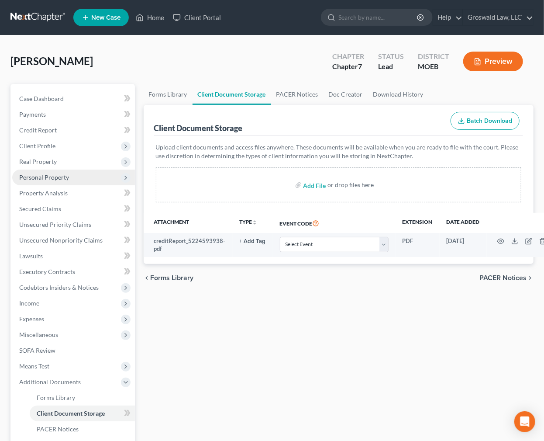
click at [50, 175] on span "Personal Property" at bounding box center [44, 176] width 50 height 7
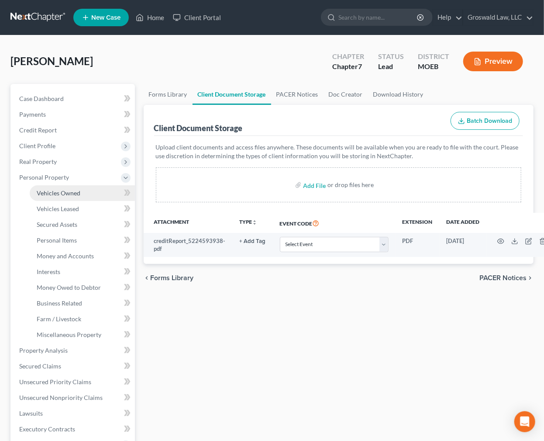
click at [64, 192] on span "Vehicles Owned" at bounding box center [59, 192] width 44 height 7
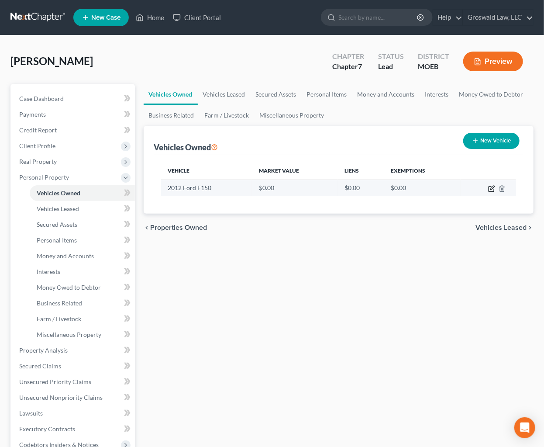
click at [494, 189] on icon "button" at bounding box center [491, 188] width 7 height 7
select select "0"
select select "14"
select select "0"
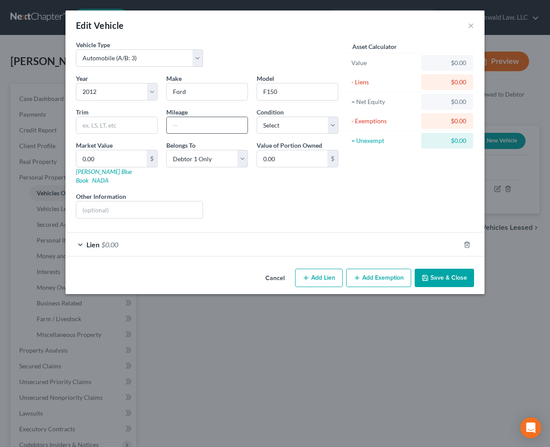
click at [208, 127] on input "text" at bounding box center [207, 125] width 81 height 17
type input "115,000"
click at [451, 273] on button "Save & Close" at bounding box center [444, 278] width 59 height 18
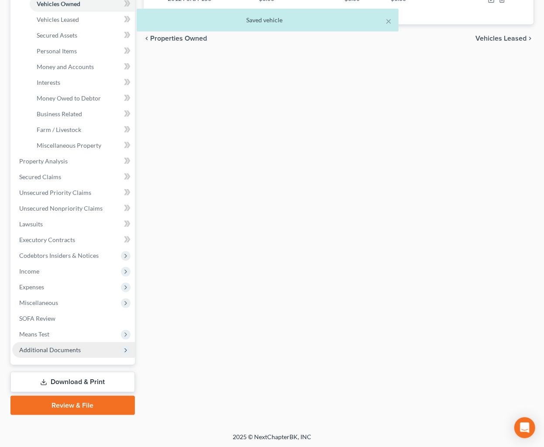
click at [75, 346] on span "Additional Documents" at bounding box center [50, 349] width 62 height 7
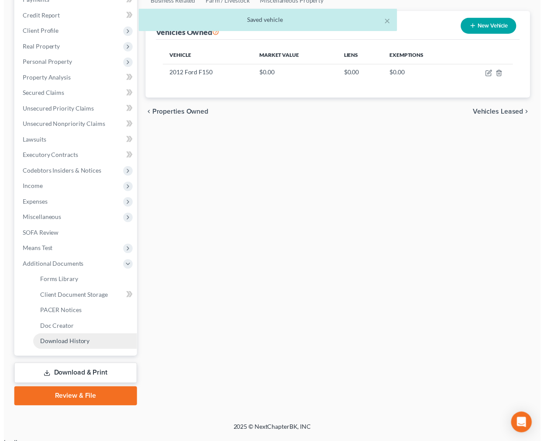
scroll to position [111, 0]
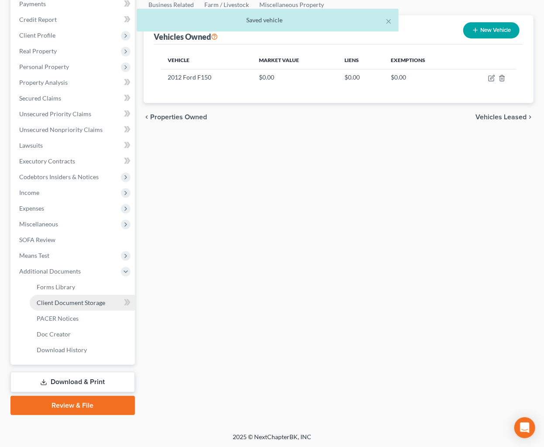
click at [88, 302] on span "Client Document Storage" at bounding box center [71, 302] width 69 height 7
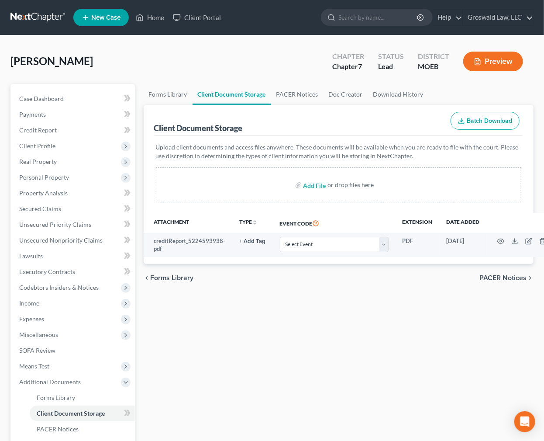
drag, startPoint x: 364, startPoint y: 120, endPoint x: 351, endPoint y: 122, distance: 12.9
click at [359, 124] on div "Client Document Storage Batch Download" at bounding box center [339, 120] width 370 height 31
click at [40, 159] on span "Real Property" at bounding box center [38, 161] width 38 height 7
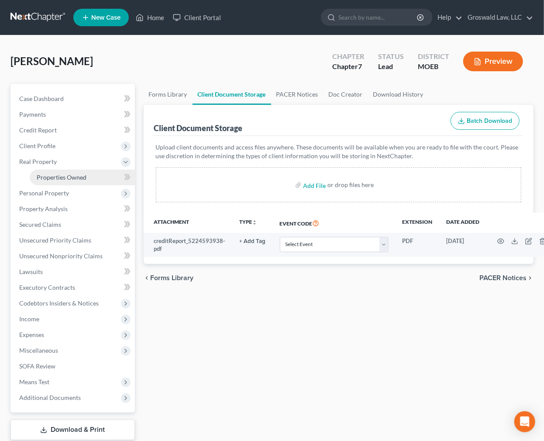
click at [69, 179] on span "Properties Owned" at bounding box center [62, 176] width 50 height 7
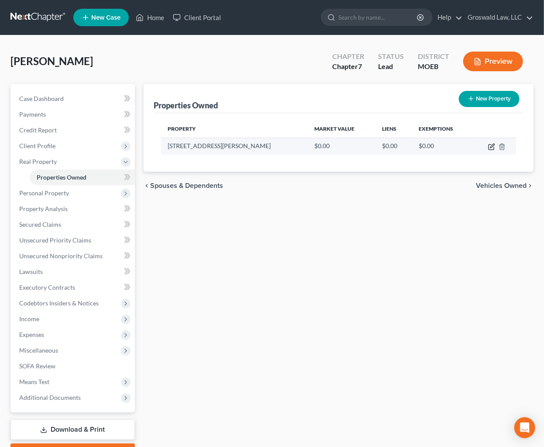
click at [491, 149] on icon "button" at bounding box center [491, 146] width 7 height 7
select select "26"
select select "27"
select select "0"
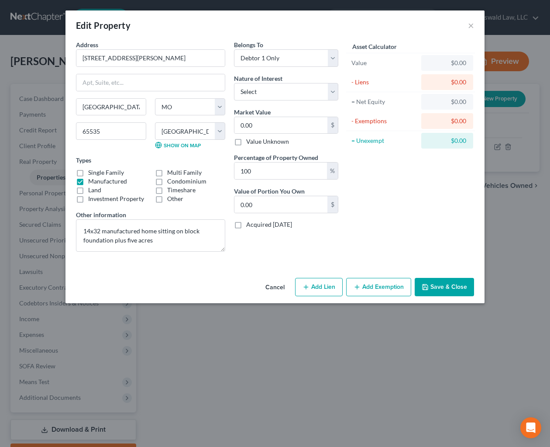
click at [324, 290] on button "Add Lien" at bounding box center [319, 287] width 48 height 18
select select "0"
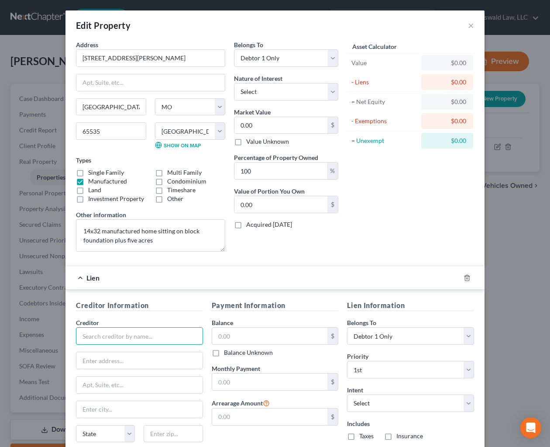
click at [108, 338] on input "text" at bounding box center [139, 335] width 127 height 17
type input "[PERSON_NAME]"
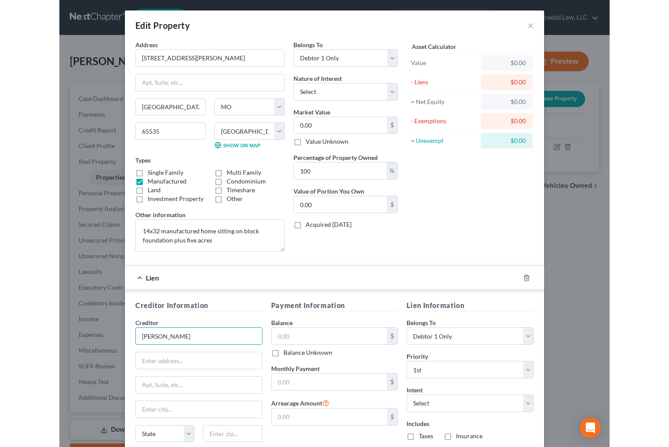
scroll to position [72, 0]
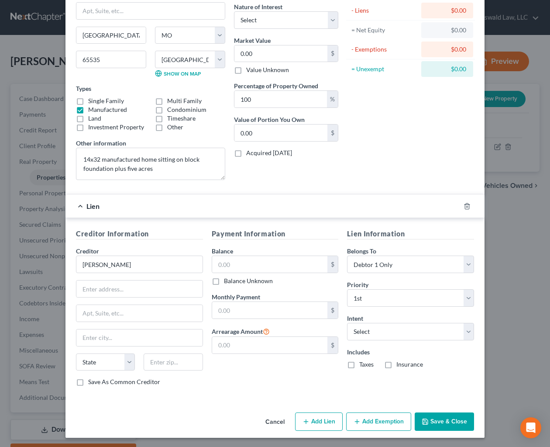
click at [429, 420] on button "Save & Close" at bounding box center [444, 421] width 59 height 18
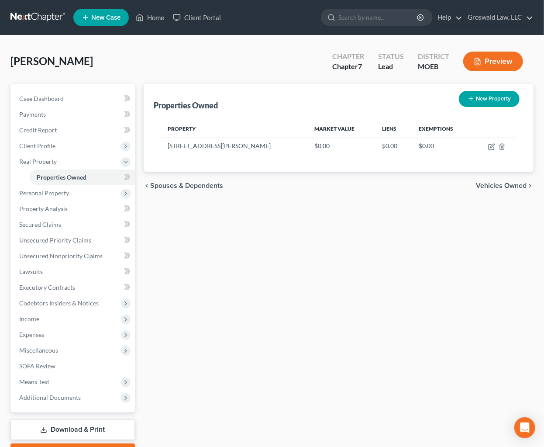
click at [369, 220] on div "Properties Owned New Property Property Market Value Liens Exemptions [STREET_AD…" at bounding box center [338, 273] width 399 height 379
click at [487, 145] on td at bounding box center [495, 146] width 44 height 17
click at [491, 145] on icon "button" at bounding box center [493, 146] width 4 height 4
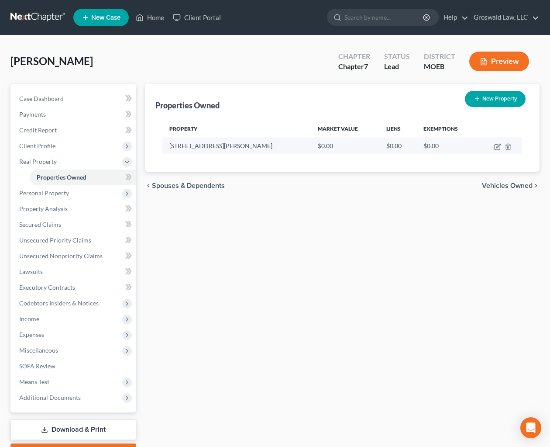
select select "26"
select select "27"
select select "0"
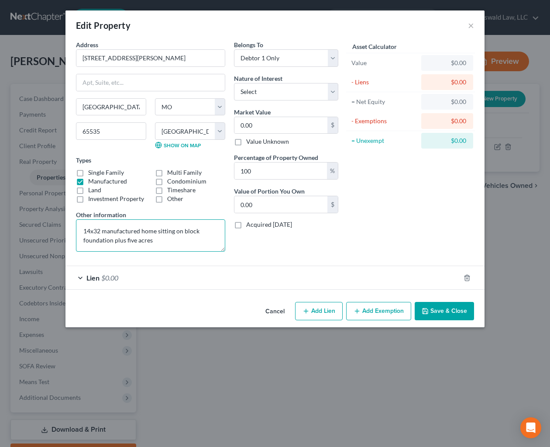
drag, startPoint x: 83, startPoint y: 232, endPoint x: 117, endPoint y: 225, distance: 34.7
click at [83, 232] on textarea "14x32 manufactured home sitting on block foundation plus five acres" at bounding box center [150, 235] width 149 height 32
type textarea "Tiny Home, Amish-built, 14x32 manufactured home sitting on block foundation plu…"
click at [465, 310] on button "Save & Close" at bounding box center [444, 311] width 59 height 18
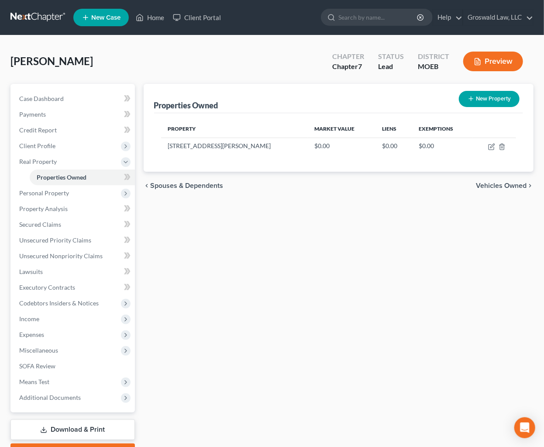
click at [314, 230] on div "Properties Owned New Property Property Market Value Liens Exemptions [STREET_AD…" at bounding box center [338, 273] width 399 height 379
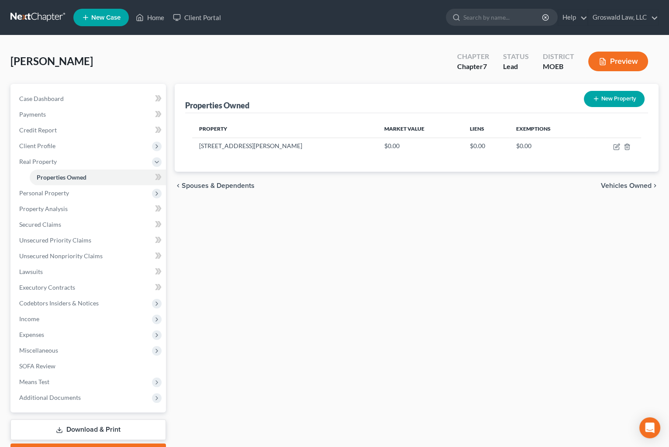
click at [504, 415] on div "Properties Owned New Property Property Market Value Liens Exemptions [STREET_AD…" at bounding box center [416, 273] width 493 height 379
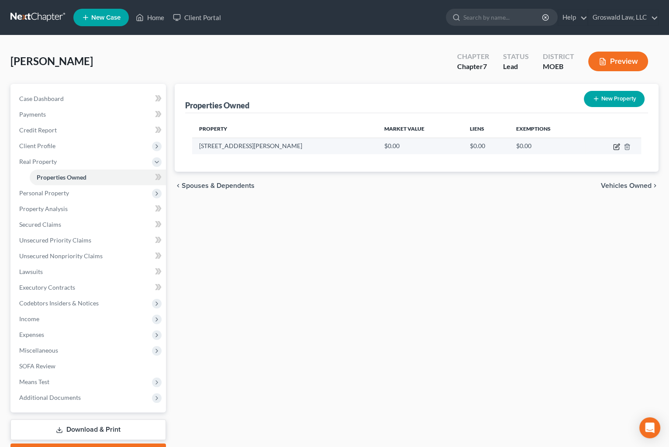
click at [618, 145] on icon "button" at bounding box center [617, 146] width 4 height 4
select select "26"
select select "27"
select select "0"
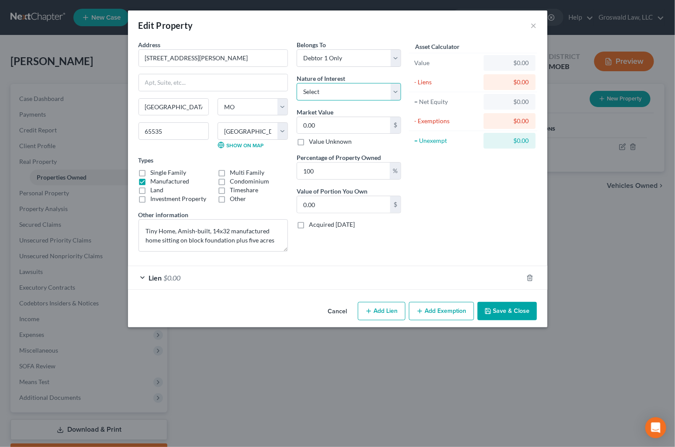
click at [348, 96] on select "Select Fee Simple Joint Tenant Life Estate Equitable Interest Future Interest T…" at bounding box center [349, 91] width 104 height 17
select select "0"
click at [297, 83] on select "Select Fee Simple Joint Tenant Life Estate Equitable Interest Future Interest T…" at bounding box center [349, 91] width 104 height 17
click at [520, 308] on button "Save & Close" at bounding box center [506, 311] width 59 height 18
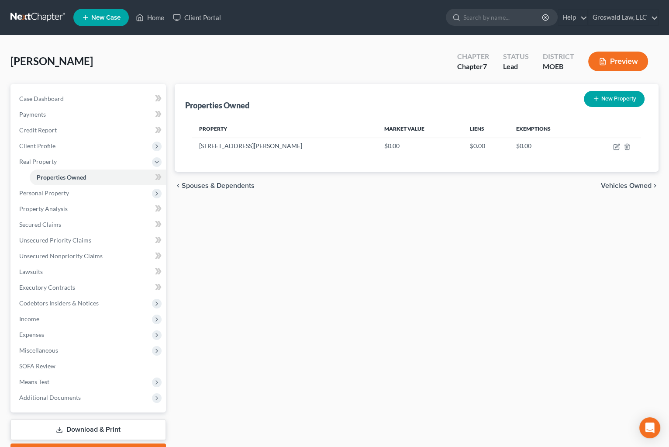
click at [112, 21] on link "New Case" at bounding box center [100, 17] width 55 height 17
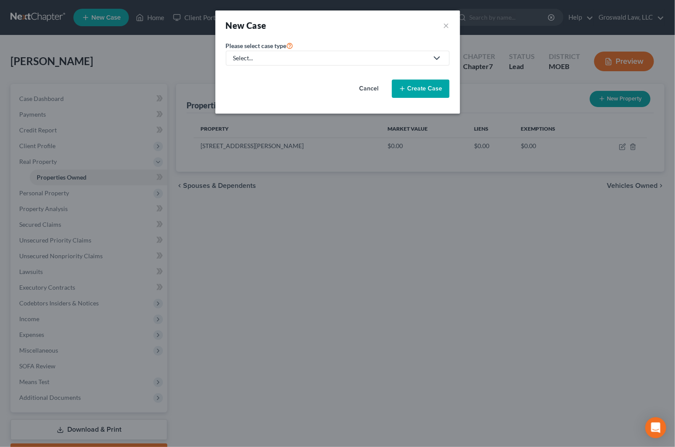
drag, startPoint x: 296, startPoint y: 54, endPoint x: 299, endPoint y: 65, distance: 10.8
click at [296, 55] on div "Select..." at bounding box center [330, 58] width 195 height 9
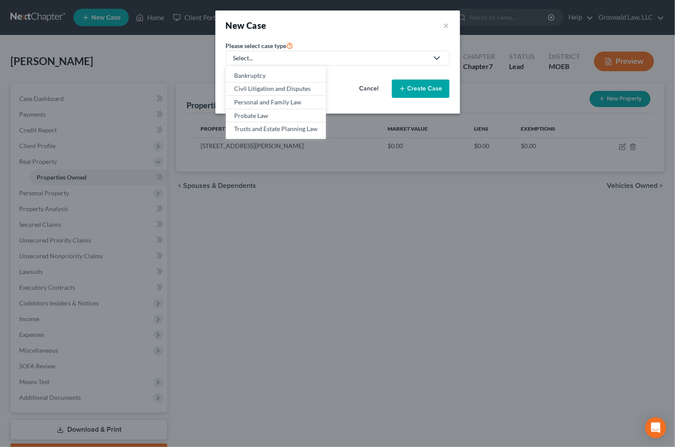
click at [369, 86] on button "Cancel" at bounding box center [369, 88] width 38 height 17
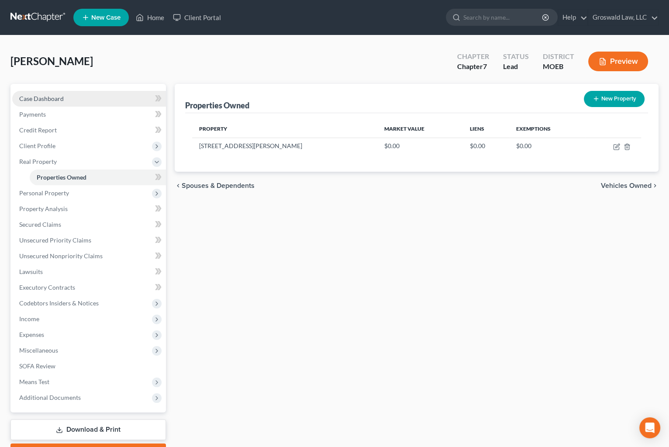
click at [51, 99] on span "Case Dashboard" at bounding box center [41, 98] width 45 height 7
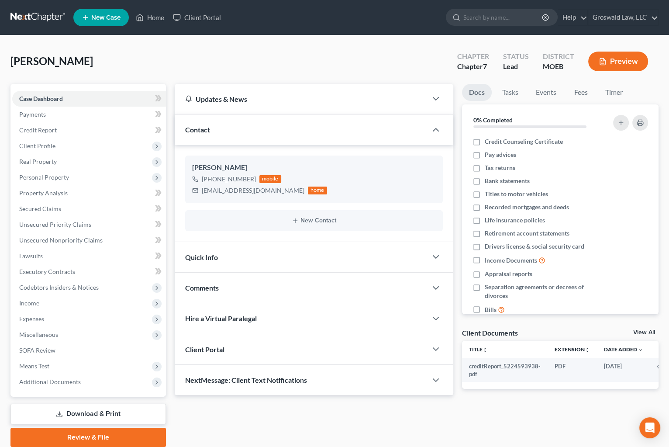
click at [243, 290] on div "Comments" at bounding box center [301, 288] width 252 height 30
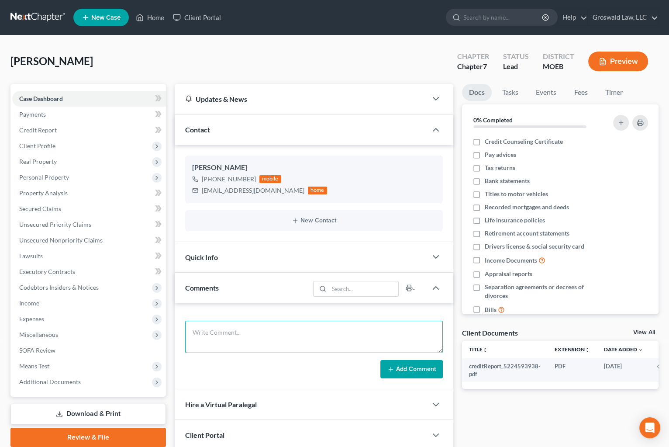
click at [264, 339] on textarea at bounding box center [314, 337] width 258 height 32
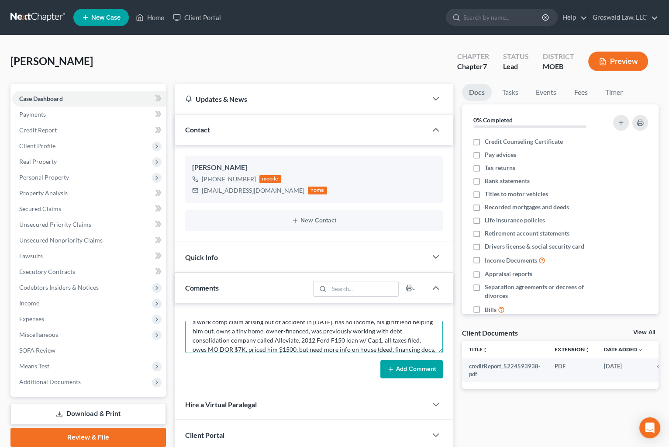
scroll to position [29, 0]
type textarea "[DATE] - spoke via phone, prior BK 2008, got one free CR, not married, no depen…"
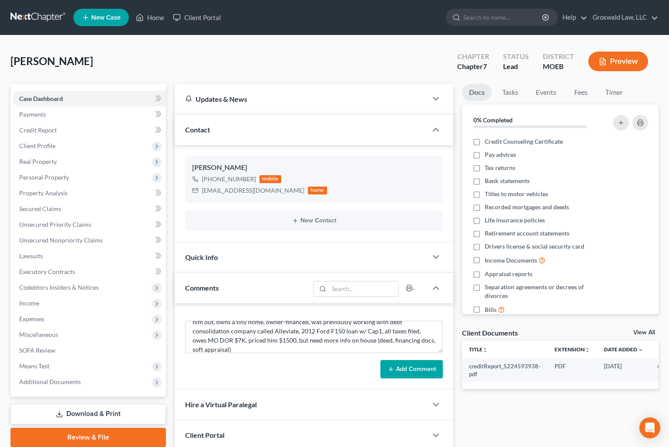
click at [423, 372] on button "Add Comment" at bounding box center [411, 369] width 62 height 18
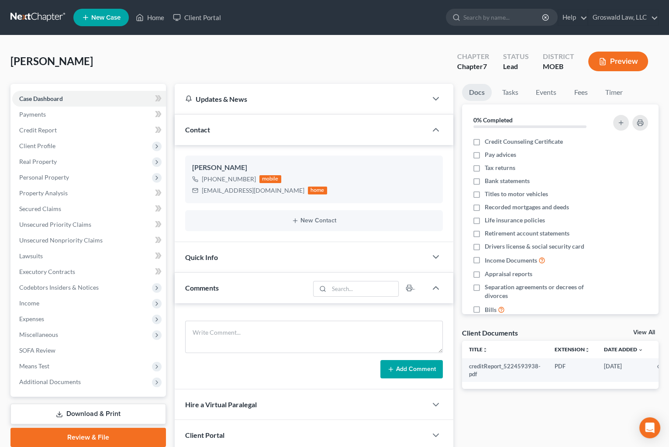
scroll to position [0, 0]
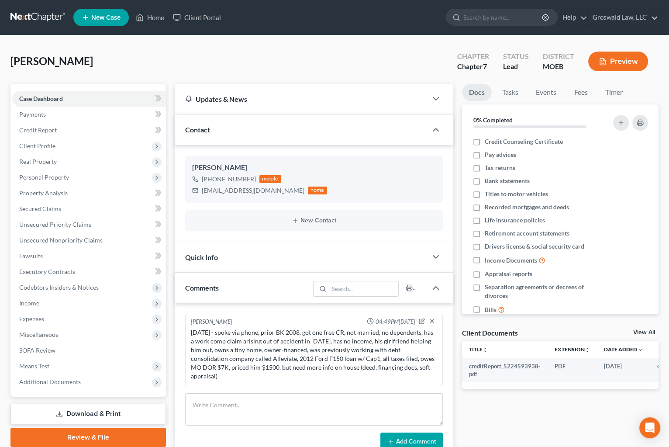
click at [117, 20] on span "New Case" at bounding box center [105, 17] width 29 height 7
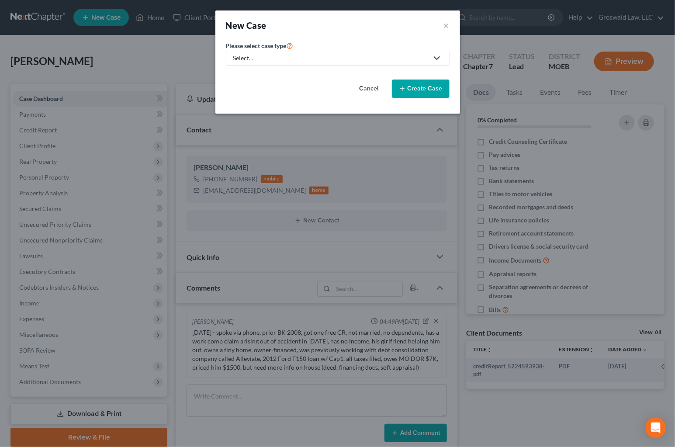
click at [295, 61] on div "Select..." at bounding box center [330, 58] width 195 height 9
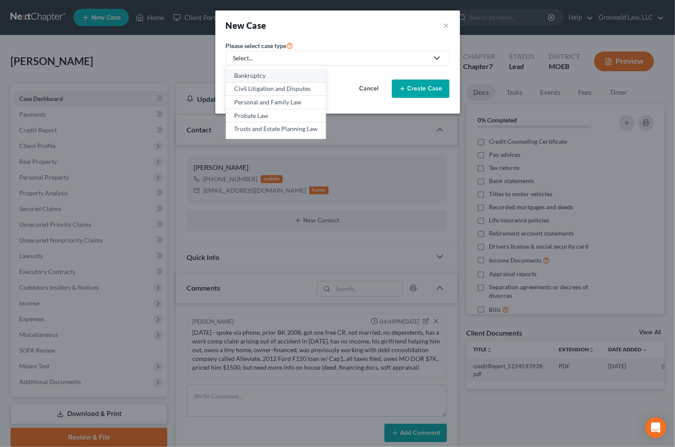
click at [276, 76] on div "Bankruptcy" at bounding box center [275, 75] width 83 height 9
select select "45"
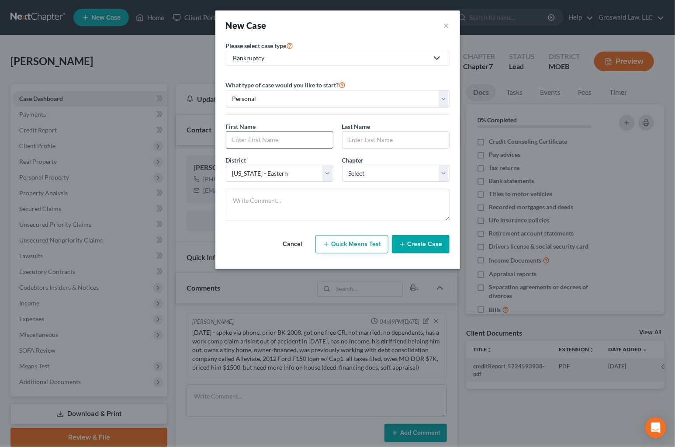
click at [259, 144] on input "text" at bounding box center [279, 139] width 107 height 17
type input "Javion"
type input "[PERSON_NAME]"
select select "0"
click at [419, 245] on button "Create Case" at bounding box center [421, 244] width 58 height 18
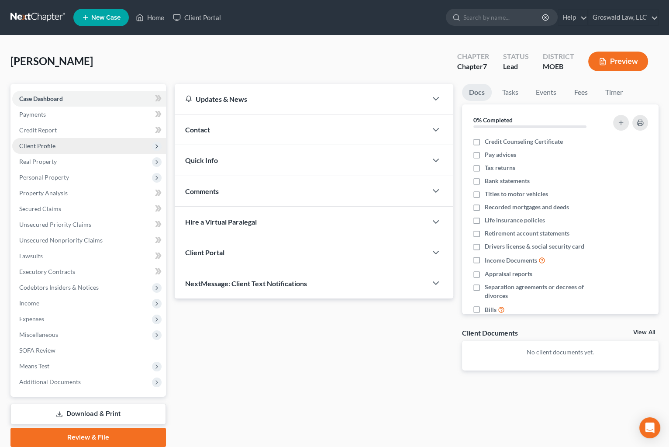
click at [32, 144] on span "Client Profile" at bounding box center [37, 145] width 36 height 7
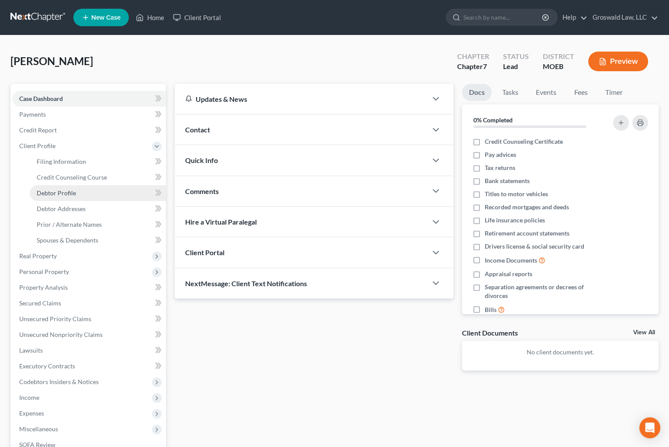
click at [69, 186] on link "Debtor Profile" at bounding box center [98, 193] width 136 height 16
select select "0"
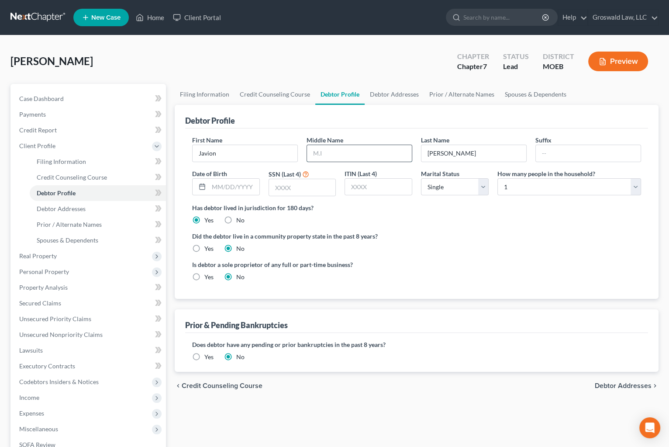
click at [322, 159] on input "text" at bounding box center [359, 153] width 105 height 17
type input "D."
type input "[DATE]"
type input "7738"
click at [449, 251] on div "Did the debtor live in a community property state in the past 8 years? Yes No" at bounding box center [416, 242] width 449 height 21
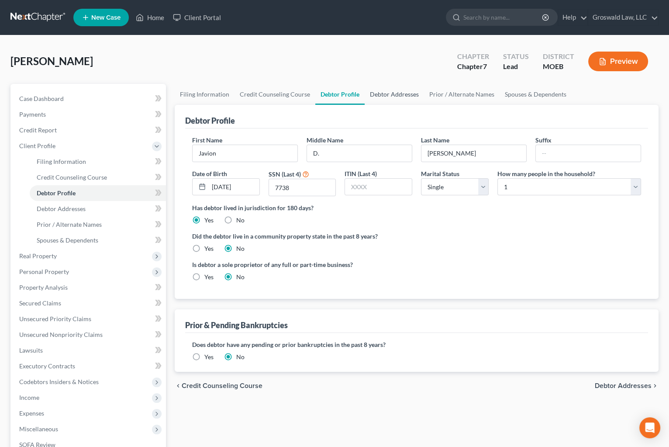
click at [394, 90] on link "Debtor Addresses" at bounding box center [394, 94] width 59 height 21
select select "0"
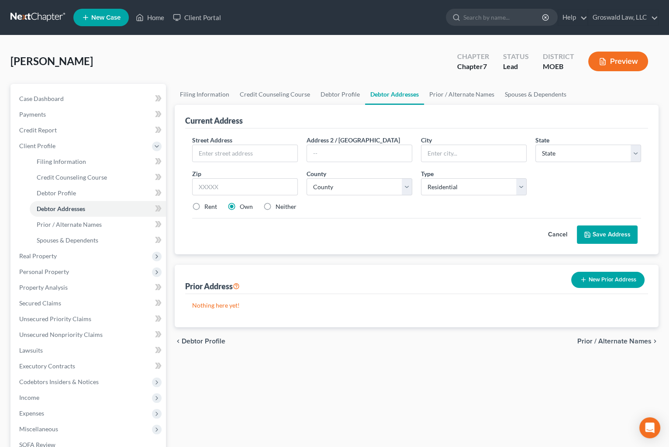
drag, startPoint x: 266, startPoint y: 205, endPoint x: 255, endPoint y: 176, distance: 31.1
click at [276, 205] on label "Neither" at bounding box center [286, 206] width 21 height 9
click at [279, 205] on input "Neither" at bounding box center [282, 205] width 6 height 6
radio input "true"
click at [245, 150] on input "text" at bounding box center [245, 153] width 105 height 17
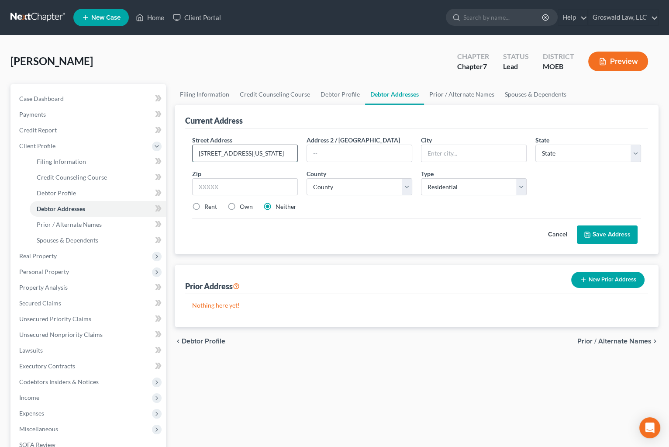
type input "[STREET_ADDRESS][US_STATE]"
type input "63118"
type input "Saint Louis"
select select "26"
select select "101"
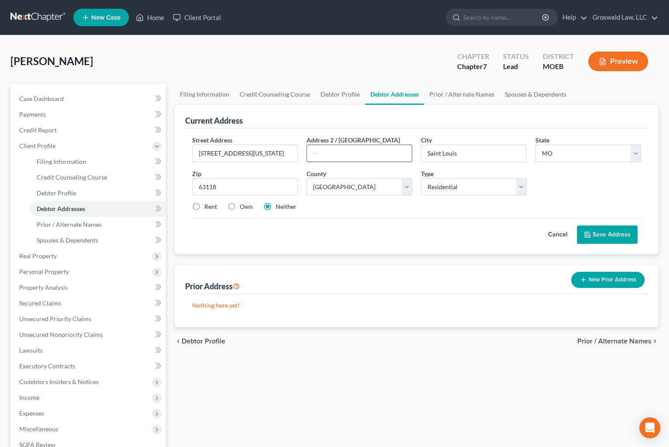
click at [336, 147] on input "text" at bounding box center [359, 153] width 105 height 17
type input "Apt. 1F"
click at [204, 208] on label "Rent" at bounding box center [210, 206] width 13 height 9
click at [208, 208] on input "Rent" at bounding box center [211, 205] width 6 height 6
radio input "true"
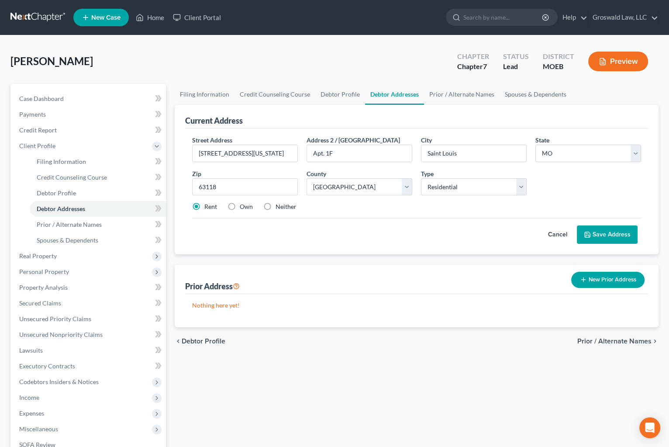
click at [610, 234] on button "Save Address" at bounding box center [607, 234] width 61 height 18
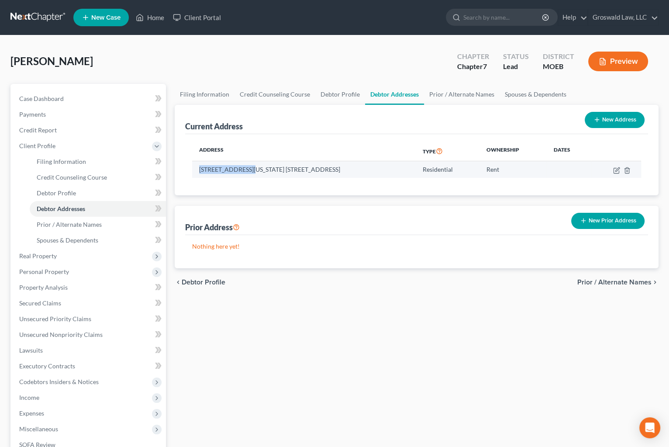
drag, startPoint x: 249, startPoint y: 171, endPoint x: 196, endPoint y: 169, distance: 53.4
click at [196, 169] on td "[STREET_ADDRESS][US_STATE] [STREET_ADDRESS]" at bounding box center [304, 169] width 224 height 17
copy td "[STREET_ADDRESS][US_STATE]"
click at [445, 331] on div "Filing Information Credit Counseling Course Debtor Profile Debtor Addresses Pri…" at bounding box center [416, 312] width 493 height 457
click at [355, 91] on link "Debtor Profile" at bounding box center [340, 94] width 50 height 21
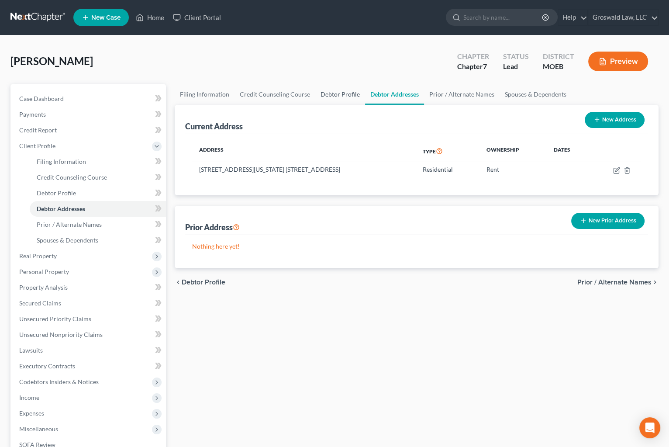
select select "0"
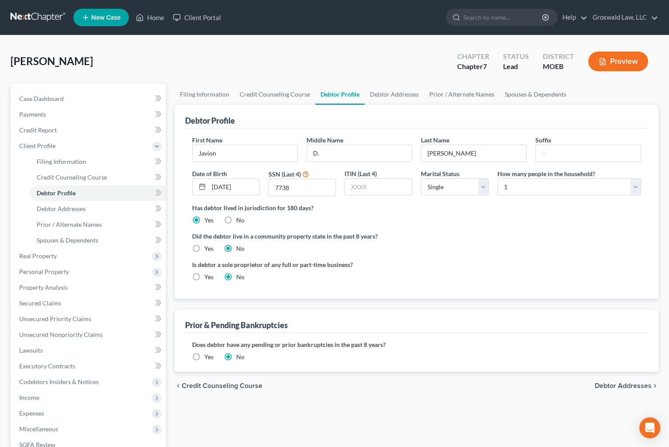
click at [387, 73] on div "[PERSON_NAME] Upgraded Chapter Chapter 7 Status Lead District MOEB Preview" at bounding box center [334, 65] width 648 height 38
click at [90, 100] on link "Case Dashboard" at bounding box center [89, 99] width 154 height 16
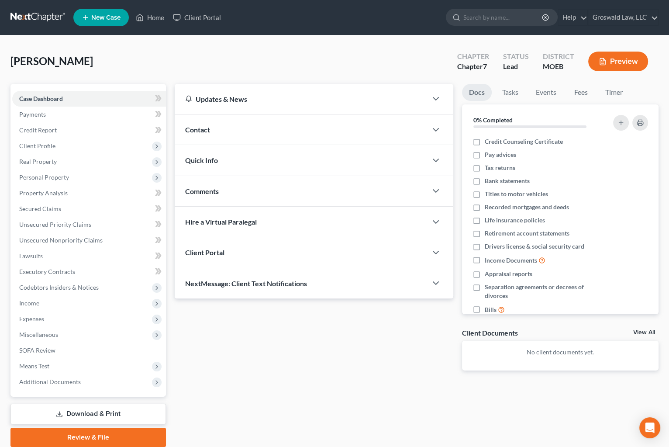
click at [271, 136] on div "Contact" at bounding box center [301, 129] width 252 height 30
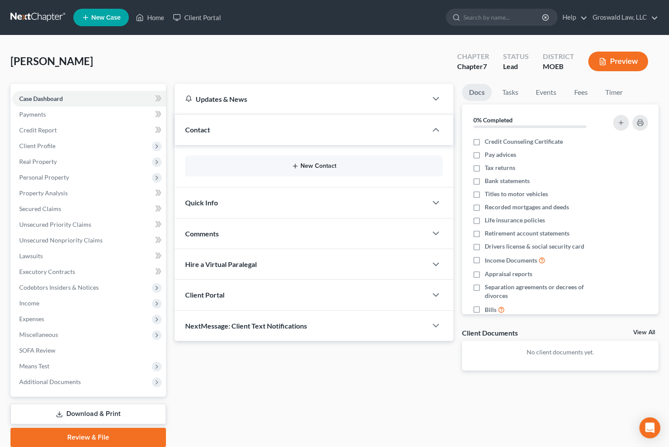
click at [301, 166] on button "New Contact" at bounding box center [314, 165] width 244 height 7
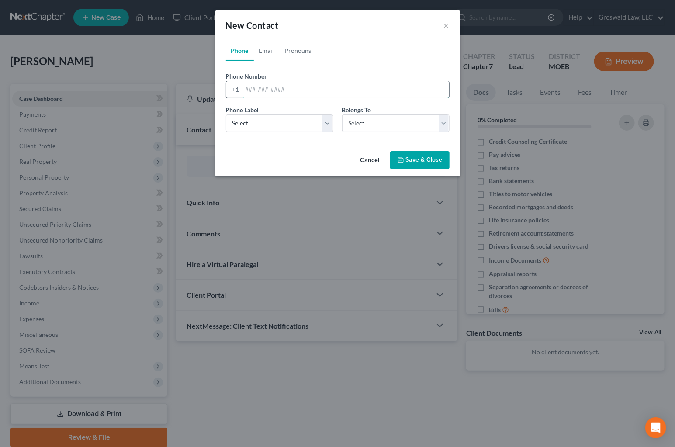
click at [271, 92] on input "tel" at bounding box center [345, 89] width 207 height 17
type input "[PHONE_NUMBER]"
select select "0"
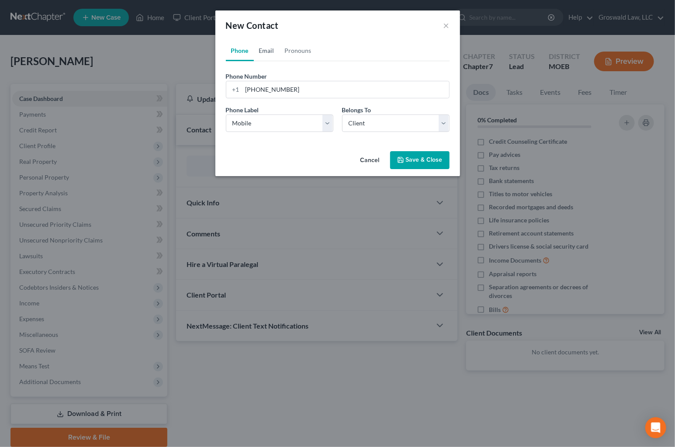
click at [266, 55] on link "Email" at bounding box center [267, 50] width 26 height 21
click at [272, 94] on input "email" at bounding box center [345, 89] width 207 height 17
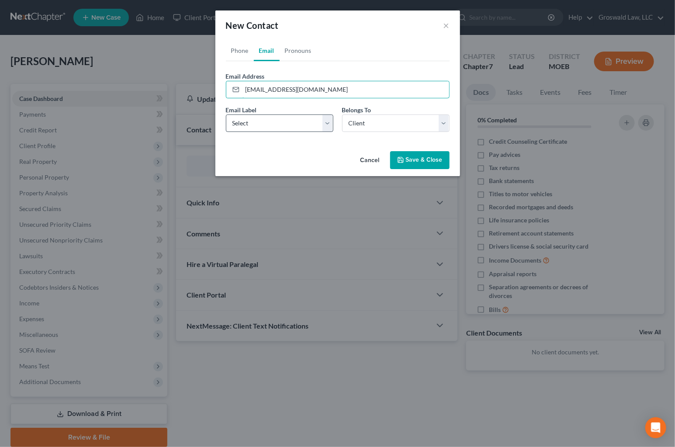
type input "[EMAIL_ADDRESS][DOMAIN_NAME]"
drag, startPoint x: 247, startPoint y: 116, endPoint x: 258, endPoint y: 131, distance: 18.2
click at [247, 116] on select "Select Home Work Other" at bounding box center [279, 122] width 107 height 17
select select "0"
click at [226, 114] on select "Select Home Work Other" at bounding box center [279, 122] width 107 height 17
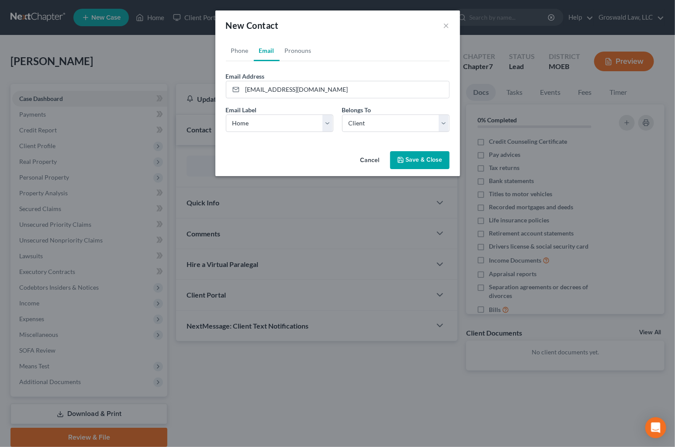
drag, startPoint x: 397, startPoint y: 160, endPoint x: 395, endPoint y: 149, distance: 11.1
click at [398, 160] on icon "button" at bounding box center [400, 159] width 7 height 7
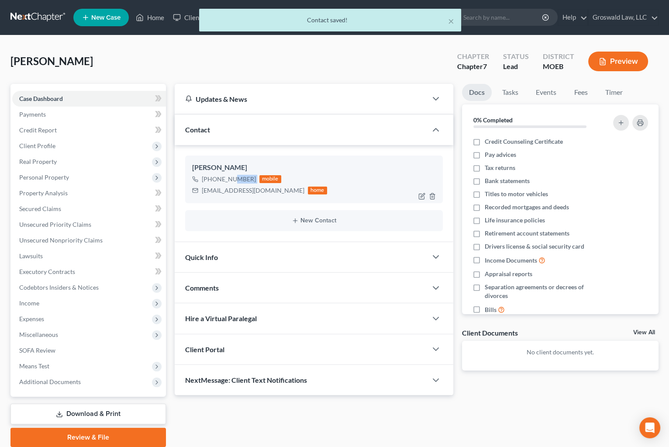
drag, startPoint x: 254, startPoint y: 176, endPoint x: 226, endPoint y: 179, distance: 27.7
click at [226, 179] on div "[PHONE_NUMBER] mobile" at bounding box center [259, 178] width 135 height 11
copy div "319-9100"
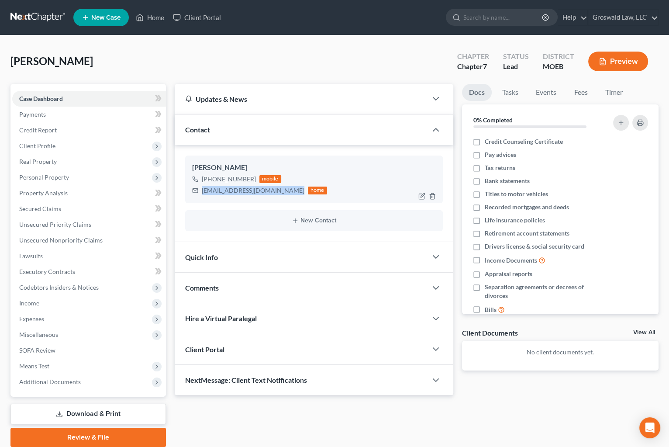
drag, startPoint x: 288, startPoint y: 187, endPoint x: 191, endPoint y: 193, distance: 97.2
click at [191, 193] on div "[PERSON_NAME] [PHONE_NUMBER] mobile [EMAIL_ADDRESS][DOMAIN_NAME] home" at bounding box center [314, 179] width 258 height 47
drag, startPoint x: 350, startPoint y: 67, endPoint x: 276, endPoint y: 102, distance: 81.5
click at [350, 67] on div "[PERSON_NAME] Upgraded Chapter Chapter 7 Status Lead District MOEB Preview" at bounding box center [334, 65] width 648 height 38
click at [73, 149] on span "Client Profile" at bounding box center [89, 146] width 154 height 16
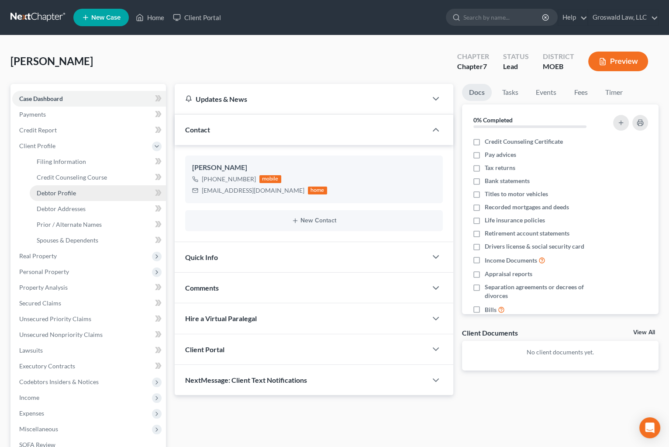
click at [80, 190] on link "Debtor Profile" at bounding box center [98, 193] width 136 height 16
select select "0"
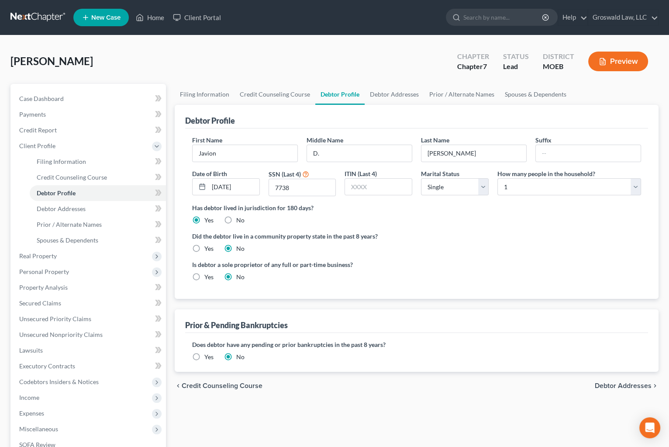
scroll to position [39, 0]
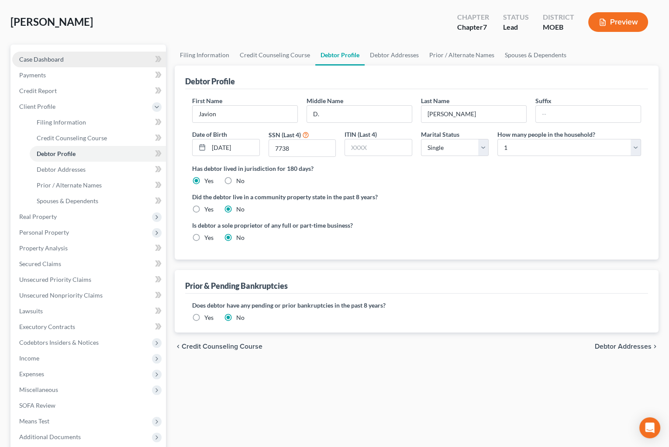
click at [61, 60] on span "Case Dashboard" at bounding box center [41, 58] width 45 height 7
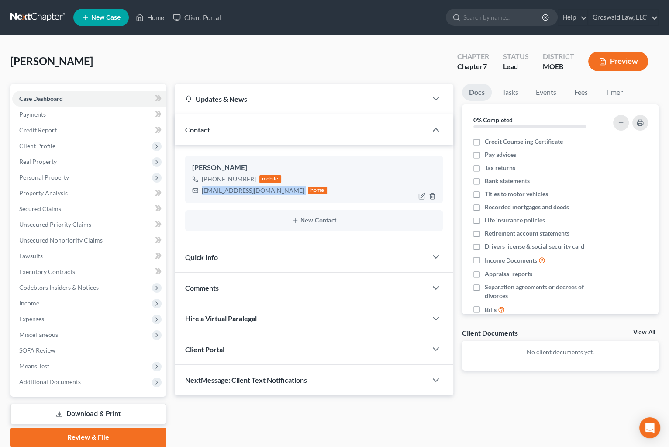
drag, startPoint x: 289, startPoint y: 192, endPoint x: 200, endPoint y: 201, distance: 89.5
click at [200, 201] on div "[PERSON_NAME] [PHONE_NUMBER] mobile [EMAIL_ADDRESS][DOMAIN_NAME] home" at bounding box center [314, 179] width 258 height 47
drag, startPoint x: 252, startPoint y: 180, endPoint x: 227, endPoint y: 179, distance: 25.8
click at [227, 179] on div "[PHONE_NUMBER] mobile" at bounding box center [259, 178] width 135 height 11
drag, startPoint x: 344, startPoint y: 425, endPoint x: 187, endPoint y: 388, distance: 160.9
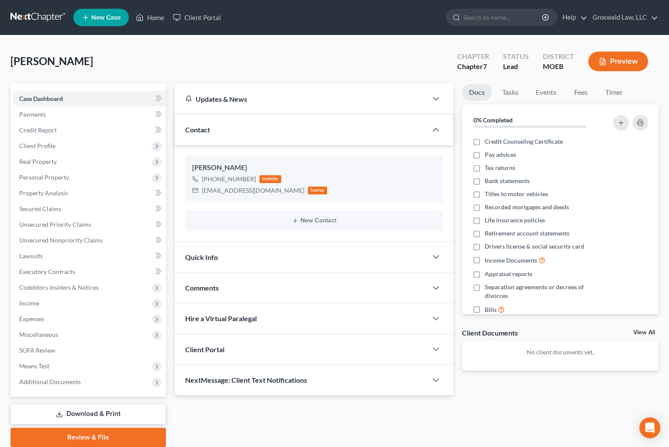
click at [344, 423] on div "Updates & News × [US_STATE] [GEOGRAPHIC_DATA] Notes: Take a look at NextChapter…" at bounding box center [416, 265] width 493 height 363
click at [110, 383] on span "Additional Documents" at bounding box center [89, 382] width 154 height 16
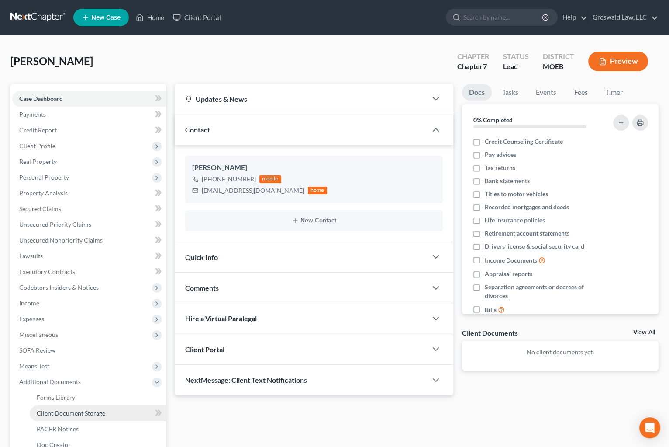
click at [84, 414] on span "Client Document Storage" at bounding box center [71, 412] width 69 height 7
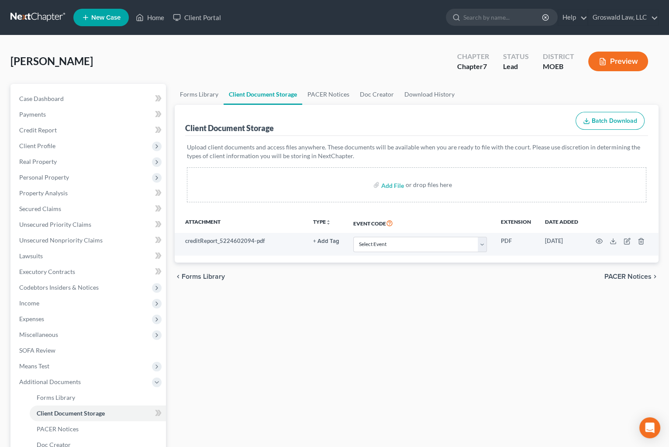
click at [444, 363] on div "Forms Library Client Document Storage PACER Notices Doc Creator Download Histor…" at bounding box center [416, 305] width 493 height 442
click at [46, 178] on span "Personal Property" at bounding box center [44, 176] width 50 height 7
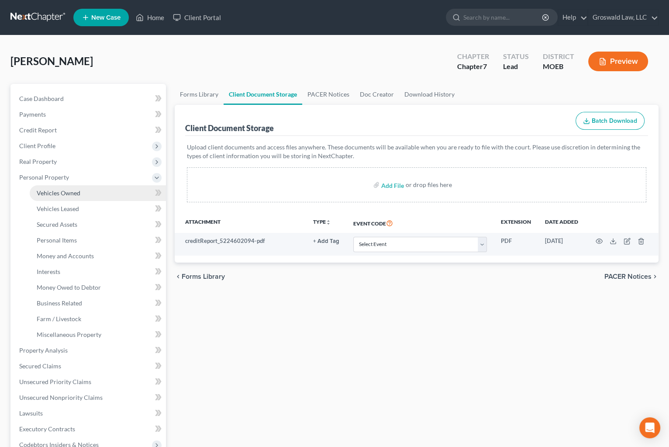
click at [79, 189] on span "Vehicles Owned" at bounding box center [59, 192] width 44 height 7
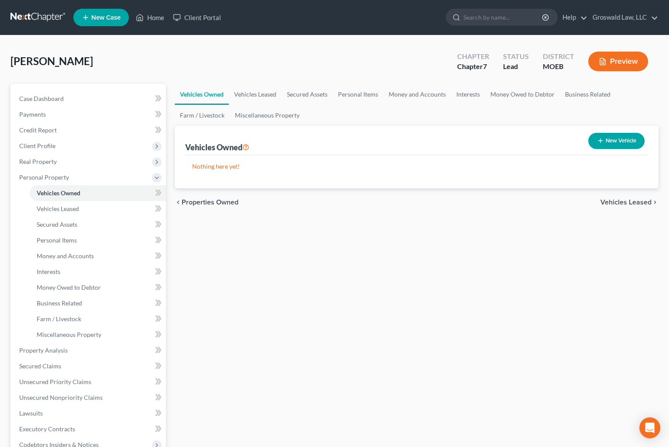
click at [614, 138] on button "New Vehicle" at bounding box center [616, 141] width 56 height 16
select select "0"
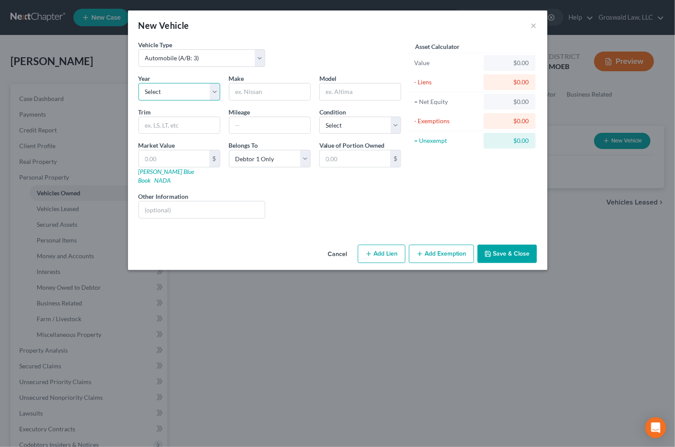
click at [193, 90] on select "Select 2026 2025 2024 2023 2022 2021 2020 2019 2018 2017 2016 2015 2014 2013 20…" at bounding box center [179, 91] width 82 height 17
select select "5"
click at [138, 83] on select "Select 2026 2025 2024 2023 2022 2021 2020 2019 2018 2017 2016 2015 2014 2013 20…" at bounding box center [179, 91] width 82 height 17
click at [248, 95] on input "text" at bounding box center [269, 91] width 81 height 17
type input "Dodge"
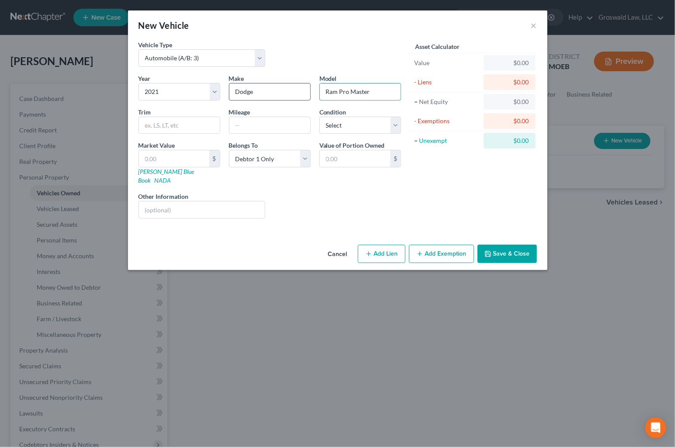
type input "Ram Pro Master"
type input "0"
type input "100,000"
click at [400, 245] on button "Add Lien" at bounding box center [382, 254] width 48 height 18
select select "0"
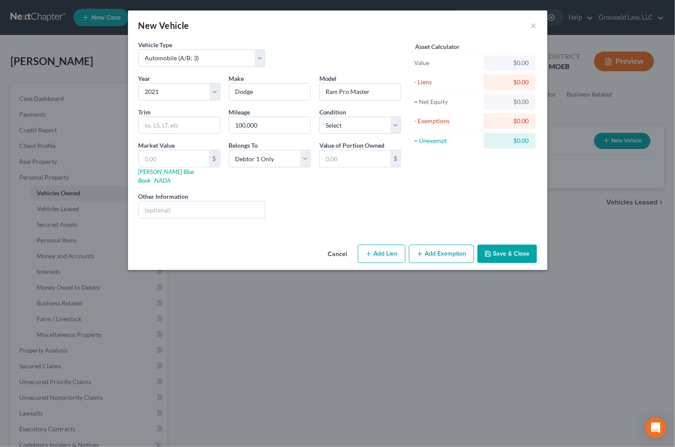
select select "0"
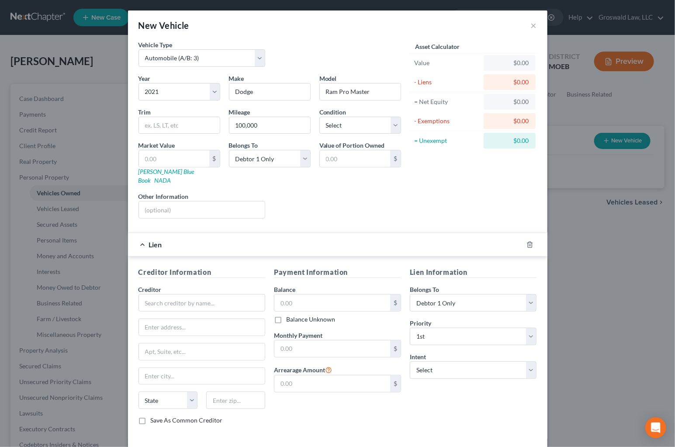
drag, startPoint x: 400, startPoint y: 194, endPoint x: 384, endPoint y: 203, distance: 18.8
click at [400, 194] on div "Liens Select" at bounding box center [338, 205] width 136 height 27
click at [209, 294] on input "text" at bounding box center [201, 302] width 127 height 17
click at [196, 314] on div "Ally Financial" at bounding box center [190, 318] width 91 height 9
type input "Ally Financial"
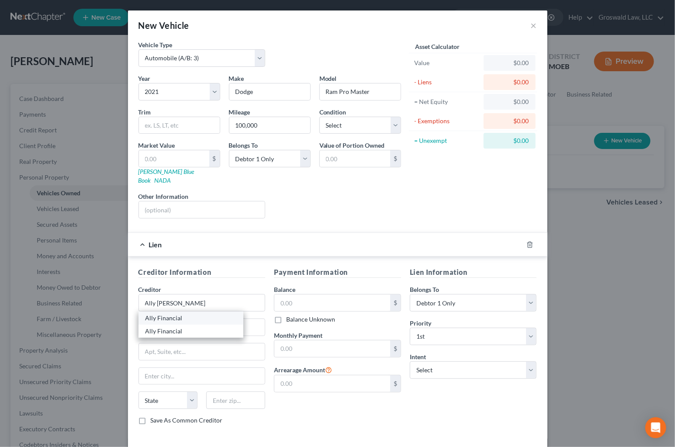
type input "P.O. Box 380901"
type input "[GEOGRAPHIC_DATA]"
select select "24"
type input "55438"
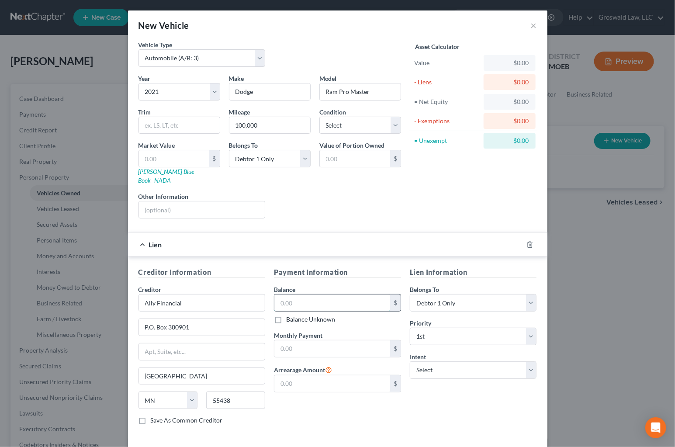
click at [311, 295] on input "text" at bounding box center [332, 302] width 116 height 17
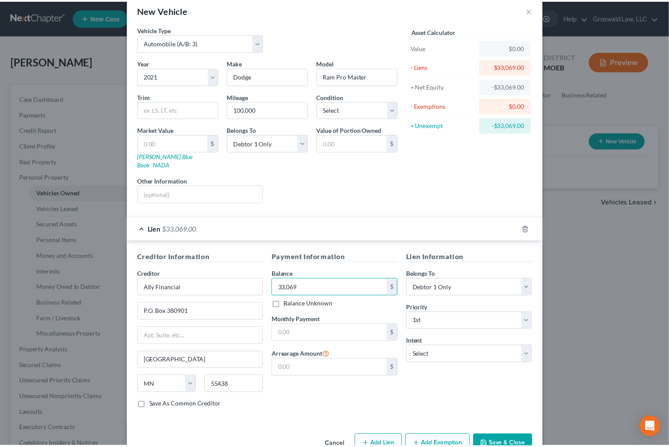
scroll to position [30, 0]
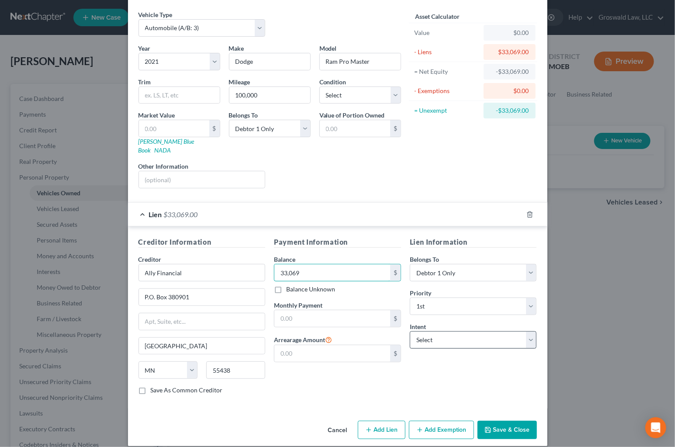
type input "33,069"
click at [441, 331] on select "Select Surrender Redeem Reaffirm Avoid Other" at bounding box center [473, 339] width 127 height 17
select select "0"
click at [410, 331] on select "Select Surrender Redeem Reaffirm Avoid Other" at bounding box center [473, 339] width 127 height 17
click at [513, 423] on button "Save & Close" at bounding box center [506, 430] width 59 height 18
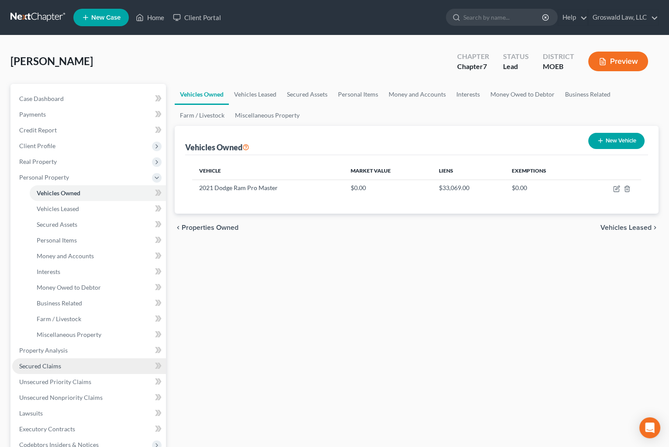
click at [63, 364] on link "Secured Claims" at bounding box center [89, 366] width 154 height 16
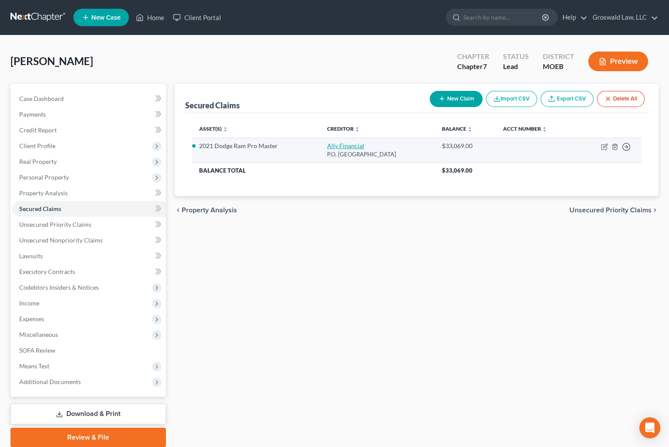
click at [335, 147] on link "Ally Financial" at bounding box center [345, 145] width 37 height 7
select select "24"
select select "2"
select select "0"
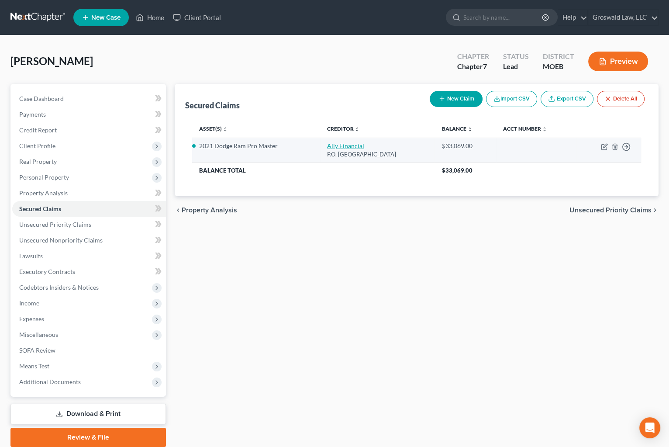
select select "0"
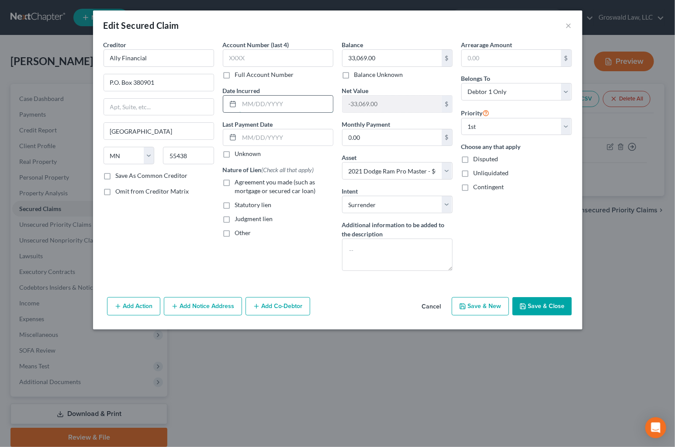
click at [294, 100] on input "text" at bounding box center [285, 104] width 93 height 17
type input "[DATE]"
click at [242, 188] on span "Agreement you made (such as mortgage or secured car loan)" at bounding box center [275, 186] width 81 height 16
click at [242, 183] on input "Agreement you made (such as mortgage or secured car loan)" at bounding box center [241, 181] width 6 height 6
checkbox input "true"
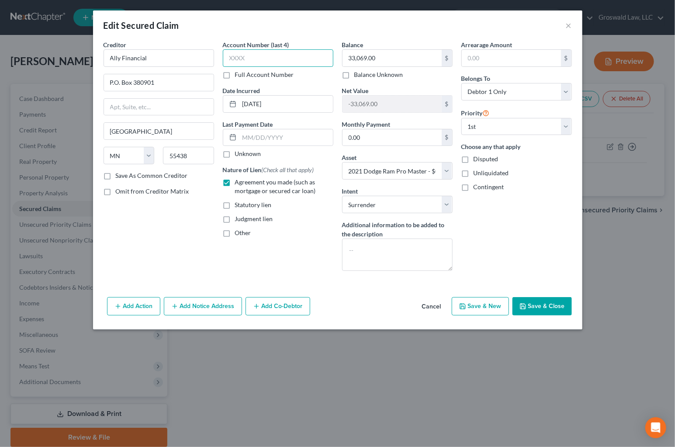
click at [283, 59] on input "text" at bounding box center [278, 57] width 111 height 17
click at [258, 59] on input "text" at bounding box center [278, 57] width 111 height 17
paste input "2628"
type input "2628"
click at [536, 299] on button "Save & Close" at bounding box center [541, 306] width 59 height 18
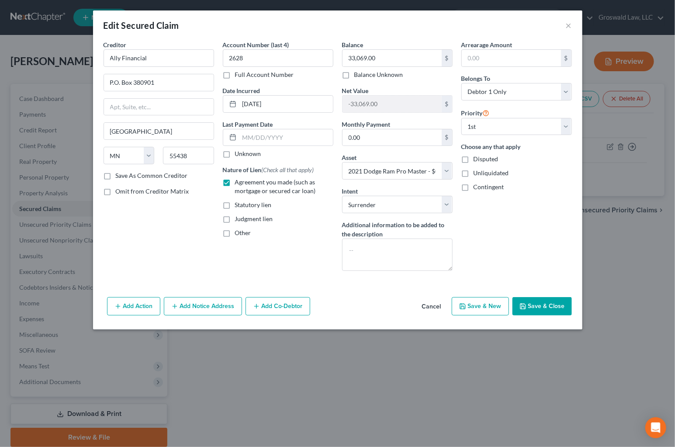
select select
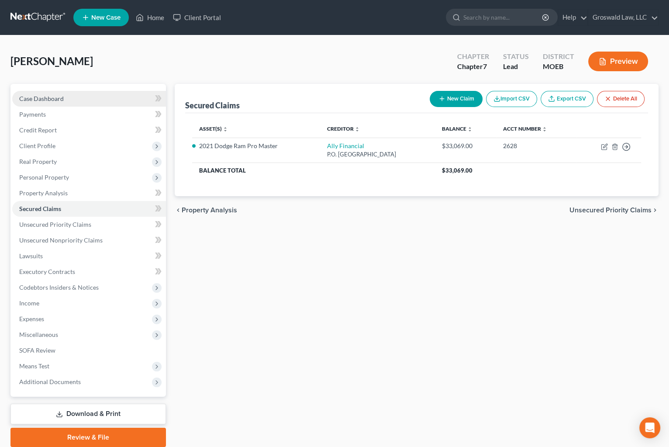
click at [60, 95] on span "Case Dashboard" at bounding box center [41, 98] width 45 height 7
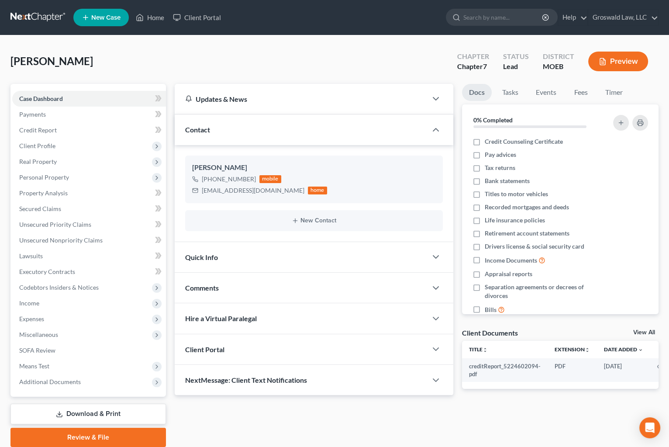
click at [237, 290] on div "Comments" at bounding box center [301, 288] width 252 height 30
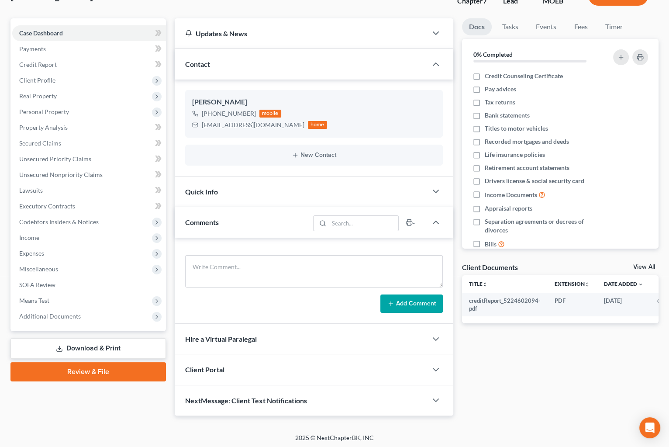
scroll to position [66, 0]
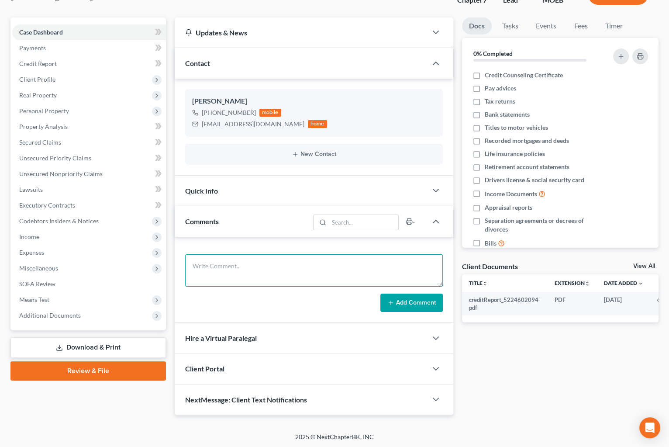
click at [248, 269] on textarea at bounding box center [314, 270] width 258 height 32
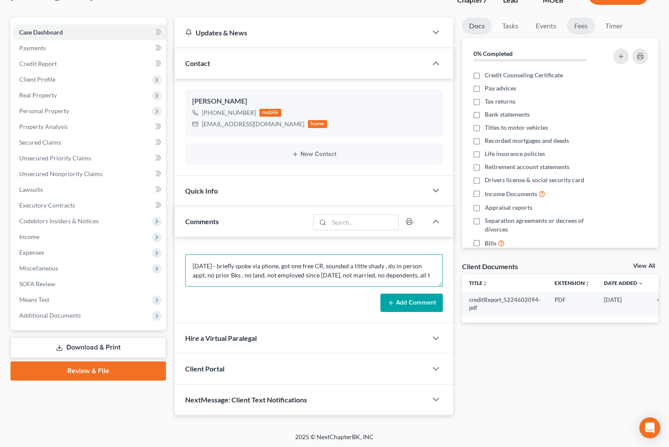
scroll to position [1, 0]
type textarea "[DATE] - briefly spoke via phone, got one free CR, sounded a little shady , do …"
click at [401, 301] on button "Add Comment" at bounding box center [411, 303] width 62 height 18
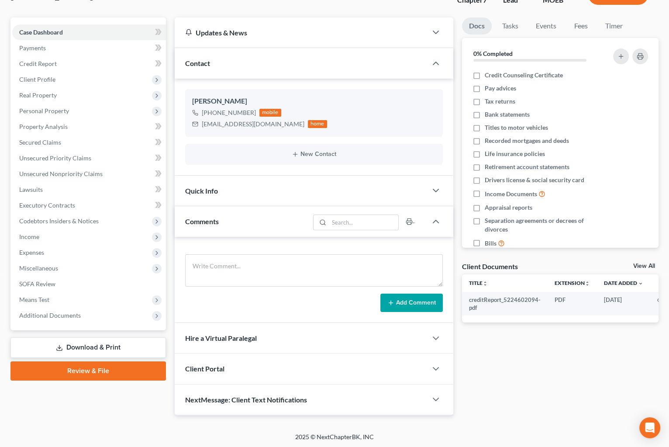
scroll to position [0, 0]
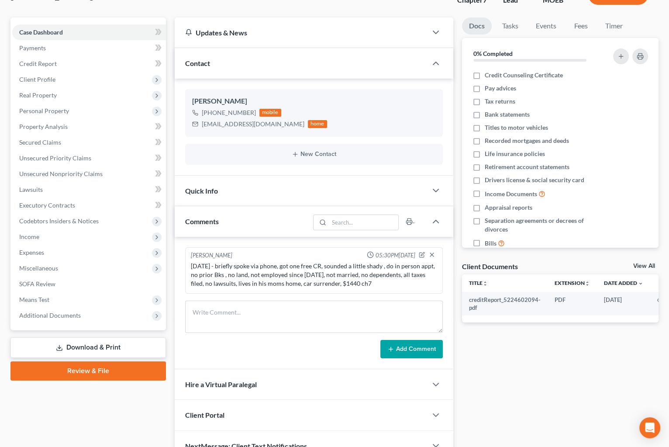
drag, startPoint x: 619, startPoint y: 375, endPoint x: 422, endPoint y: 146, distance: 301.7
click at [619, 375] on div "Docs Tasks Events Fees Timer 0% Completed Nothing here yet! Credit Counseling C…" at bounding box center [560, 239] width 205 height 444
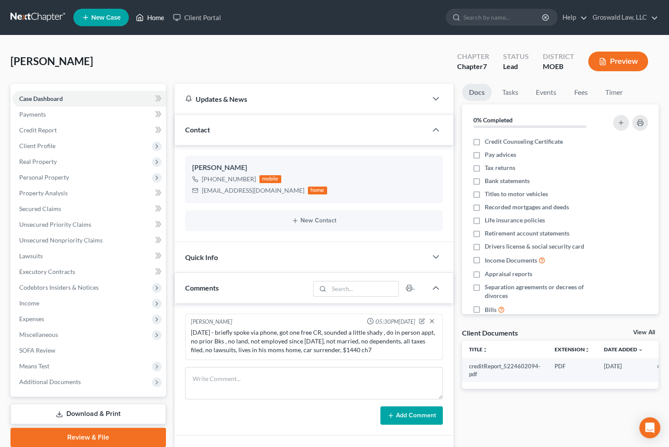
click at [153, 17] on link "Home" at bounding box center [149, 18] width 37 height 16
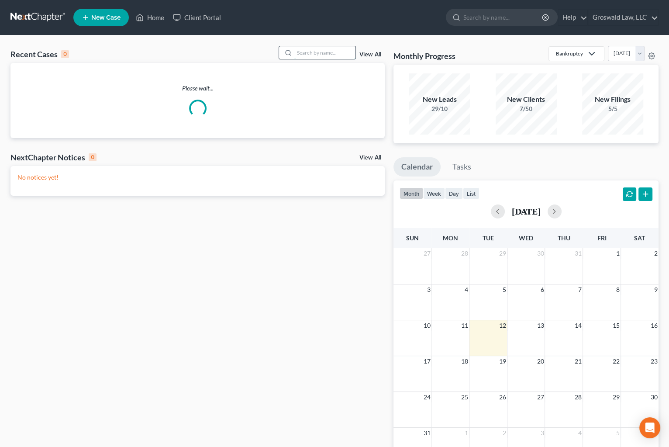
click at [338, 48] on input "search" at bounding box center [324, 52] width 61 height 13
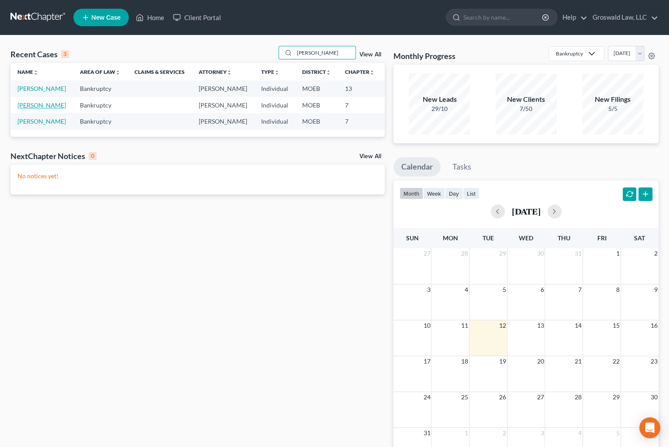
type input "[PERSON_NAME]"
click at [35, 109] on link "[PERSON_NAME]" at bounding box center [41, 104] width 48 height 7
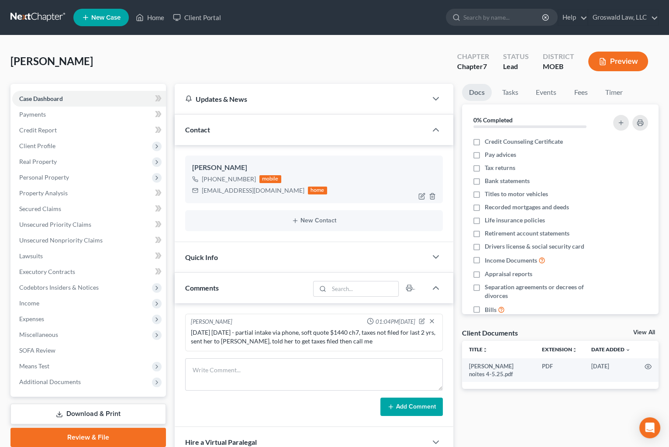
scroll to position [39, 0]
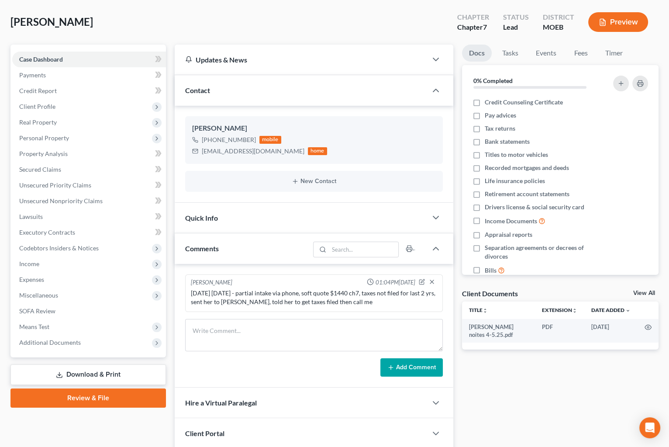
drag, startPoint x: 540, startPoint y: 378, endPoint x: 361, endPoint y: 1, distance: 416.9
click at [540, 378] on div "Docs Tasks Events Fees Timer 0% Completed Nothing here yet! Credit Counseling C…" at bounding box center [560, 262] width 205 height 435
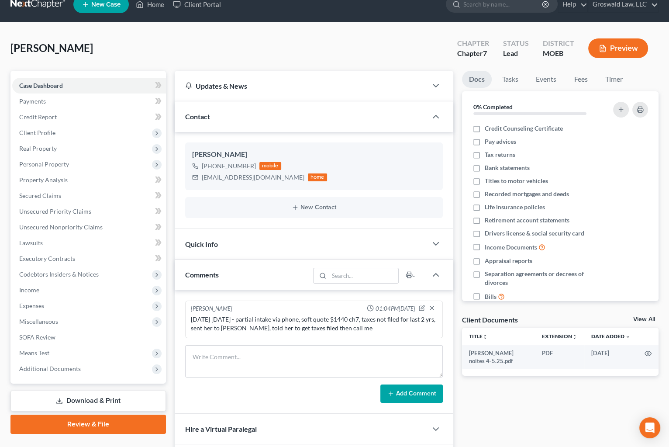
scroll to position [0, 0]
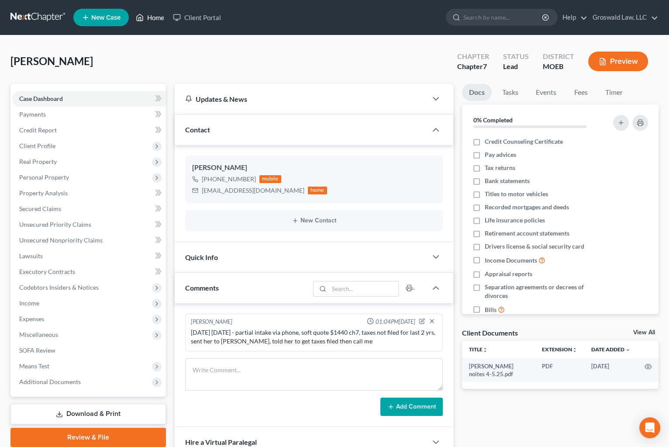
click at [169, 18] on link "Home" at bounding box center [149, 18] width 37 height 16
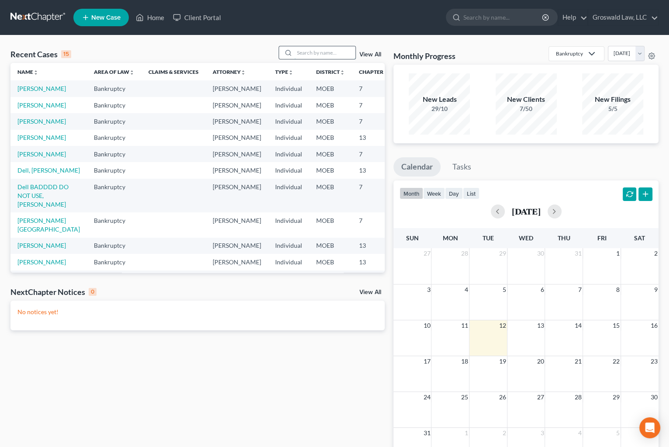
click at [321, 57] on input "search" at bounding box center [324, 52] width 61 height 13
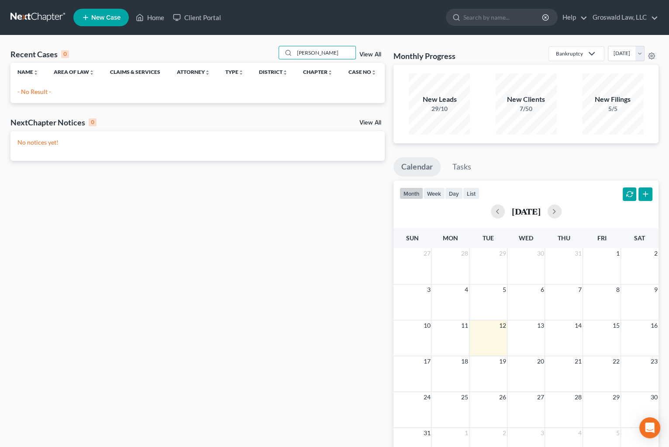
drag, startPoint x: 314, startPoint y: 53, endPoint x: 266, endPoint y: 53, distance: 47.6
click at [266, 53] on div "Recent Cases 0 [PERSON_NAME] View All" at bounding box center [197, 54] width 374 height 17
paste input "[PERSON_NAME]"
drag, startPoint x: 349, startPoint y: 52, endPoint x: 168, endPoint y: 55, distance: 180.9
click at [168, 55] on div "Recent Cases 0 [PERSON_NAME] View All" at bounding box center [197, 54] width 374 height 17
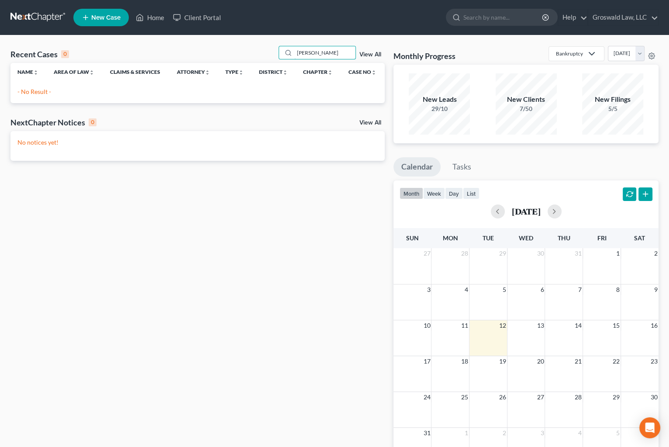
paste input "[PERSON_NAME]"
drag, startPoint x: 335, startPoint y: 275, endPoint x: 335, endPoint y: 181, distance: 93.5
click at [335, 268] on div "Recent Cases 0 [PERSON_NAME] View All Name unfold_more expand_more expand_less …" at bounding box center [197, 262] width 383 height 432
drag, startPoint x: 335, startPoint y: 56, endPoint x: 297, endPoint y: 39, distance: 41.2
click at [297, 39] on div "Recent Cases 0 [PERSON_NAME] View All Name unfold_more expand_more expand_less …" at bounding box center [334, 261] width 669 height 453
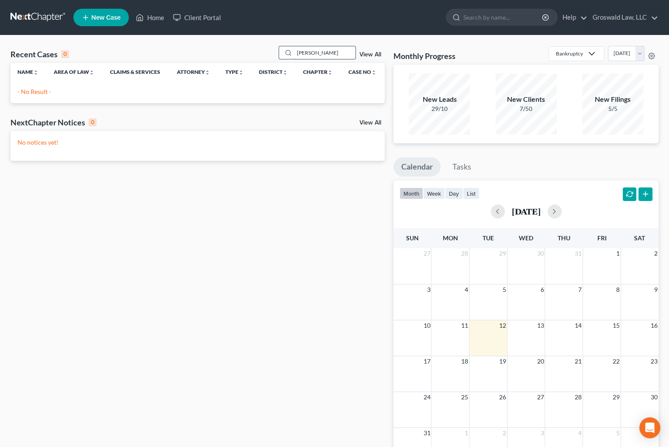
paste input "[PERSON_NAME]"
click at [305, 55] on input "[PERSON_NAME]" at bounding box center [324, 52] width 61 height 13
drag, startPoint x: 333, startPoint y: 51, endPoint x: 152, endPoint y: 66, distance: 181.5
click at [152, 66] on div "Recent Cases 0 [PERSON_NAME] View All Name unfold_more expand_more expand_less …" at bounding box center [197, 74] width 374 height 57
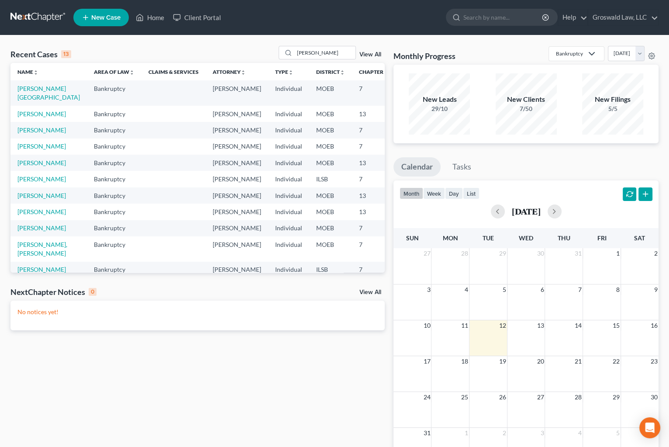
click at [316, 363] on div "Recent Cases 13 [PERSON_NAME] View All Name unfold_more expand_more expand_less…" at bounding box center [197, 262] width 383 height 432
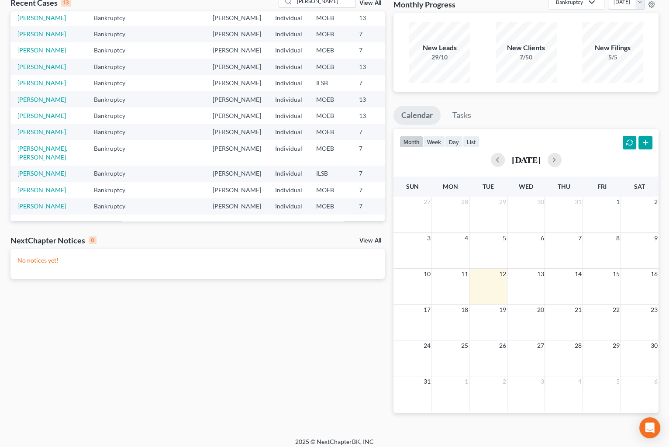
scroll to position [57, 0]
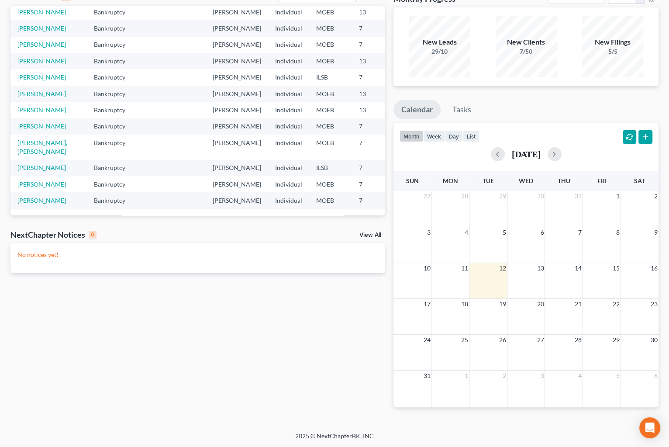
drag, startPoint x: 370, startPoint y: 333, endPoint x: 321, endPoint y: 156, distance: 183.5
click at [369, 332] on div "Recent Cases 13 [PERSON_NAME] View All Name unfold_more expand_more expand_less…" at bounding box center [197, 205] width 383 height 432
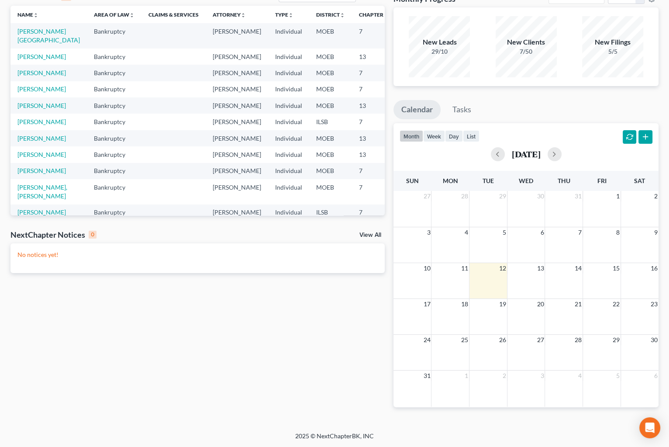
scroll to position [0, 0]
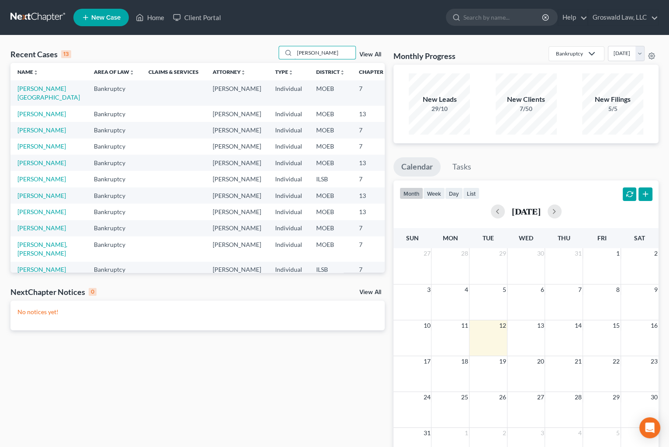
drag, startPoint x: 324, startPoint y: 55, endPoint x: 249, endPoint y: 46, distance: 75.3
click at [249, 46] on div "Recent Cases 13 [PERSON_NAME] View All" at bounding box center [197, 54] width 374 height 17
paste input "[PERSON_NAME]"
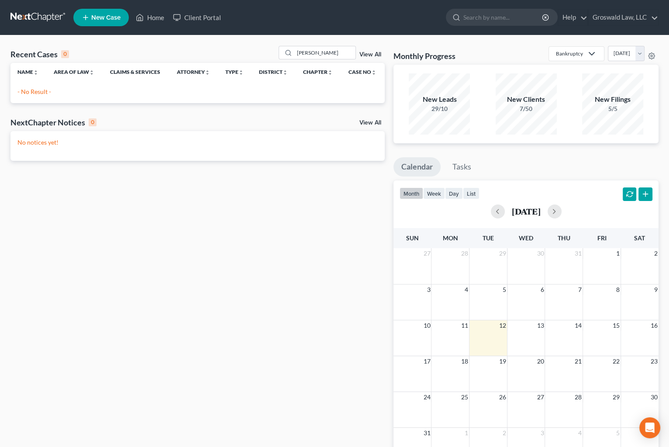
drag, startPoint x: 297, startPoint y: 366, endPoint x: 297, endPoint y: 259, distance: 107.5
click at [297, 358] on div "Recent Cases 0 [PERSON_NAME] View All Name unfold_more expand_more expand_less …" at bounding box center [197, 262] width 383 height 432
drag, startPoint x: 320, startPoint y: 57, endPoint x: 128, endPoint y: 48, distance: 192.0
click at [128, 48] on div "Recent Cases 0 [PERSON_NAME] View All" at bounding box center [197, 54] width 374 height 17
drag, startPoint x: 331, startPoint y: 54, endPoint x: 254, endPoint y: 35, distance: 79.3
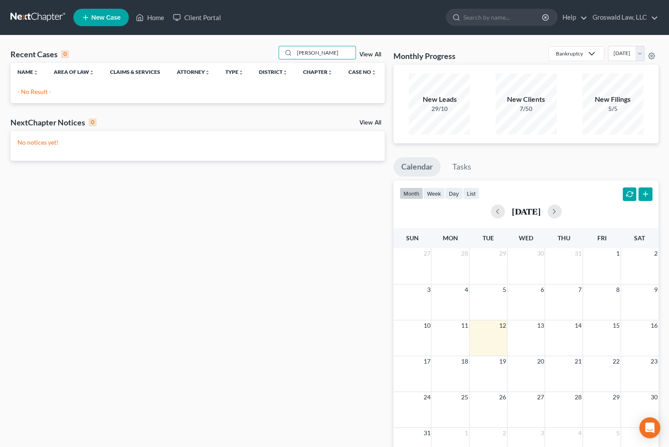
click at [258, 34] on div "Home New Case Client Portal Groswald Law, LLC [PERSON_NAME][EMAIL_ADDRESS][DOMA…" at bounding box center [334, 252] width 669 height 505
drag, startPoint x: 150, startPoint y: 408, endPoint x: 158, endPoint y: 380, distance: 28.2
click at [151, 407] on div "Recent Cases 0 [PERSON_NAME] View All Name unfold_more expand_more expand_less …" at bounding box center [197, 262] width 383 height 432
drag, startPoint x: 245, startPoint y: 52, endPoint x: 191, endPoint y: 52, distance: 54.2
click at [191, 52] on div "Recent Cases 0 [PERSON_NAME] View All" at bounding box center [197, 54] width 374 height 17
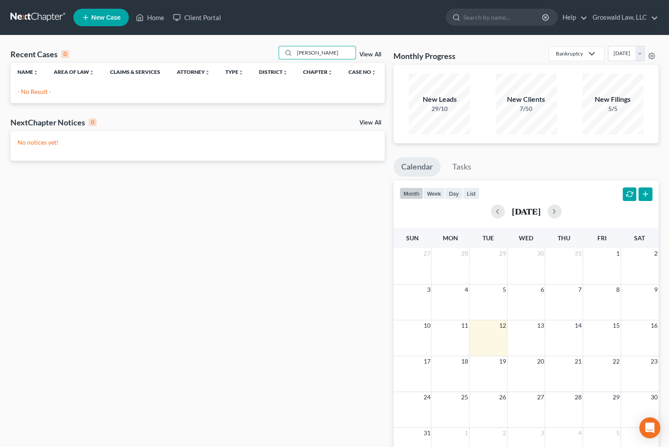
paste input "V"
click at [335, 247] on div "Recent Cases 0 [PERSON_NAME] View All Name unfold_more expand_more expand_less …" at bounding box center [197, 262] width 383 height 432
drag, startPoint x: 319, startPoint y: 53, endPoint x: 228, endPoint y: 49, distance: 91.4
click at [228, 49] on div "Recent Cases 0 [PERSON_NAME] View All" at bounding box center [197, 54] width 374 height 17
paste input "[PERSON_NAME]"
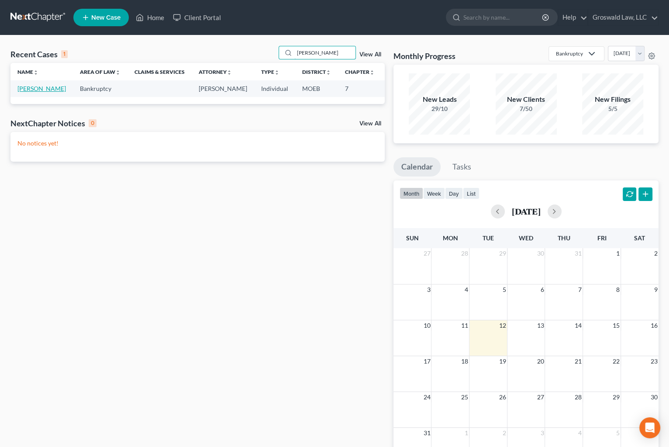
type input "[PERSON_NAME]"
click at [32, 92] on link "[PERSON_NAME]" at bounding box center [41, 88] width 48 height 7
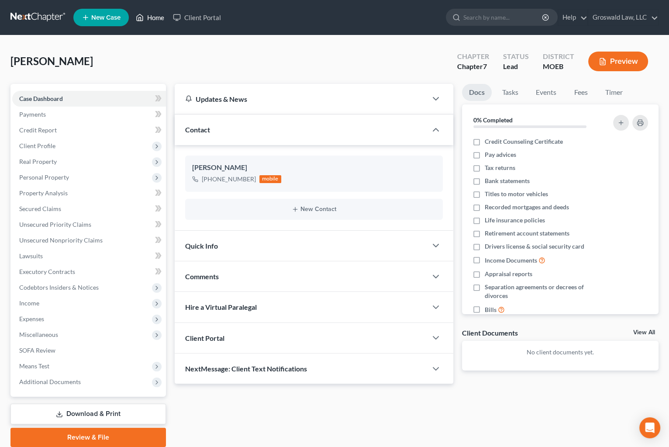
click at [150, 14] on link "Home" at bounding box center [149, 18] width 37 height 16
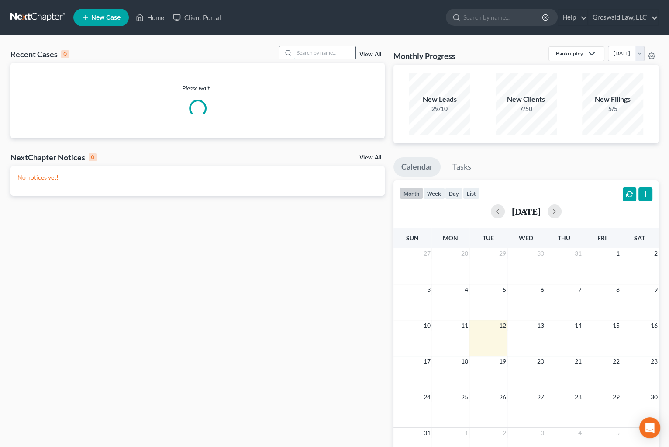
click at [345, 52] on input "search" at bounding box center [324, 52] width 61 height 13
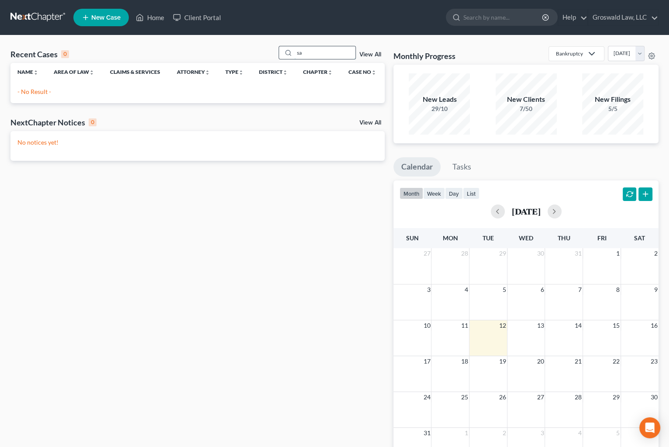
type input "s"
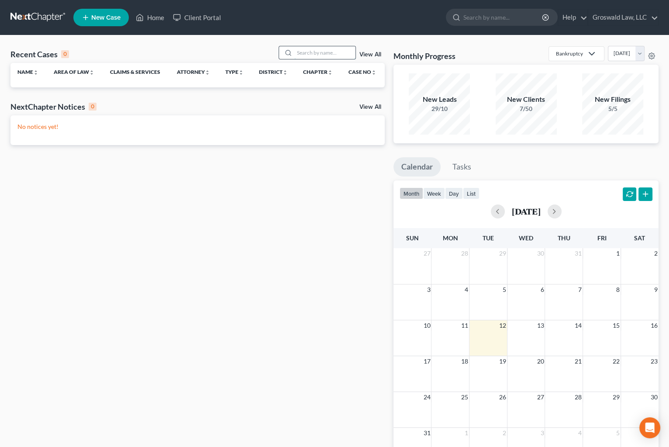
paste input "[PERSON_NAME]"
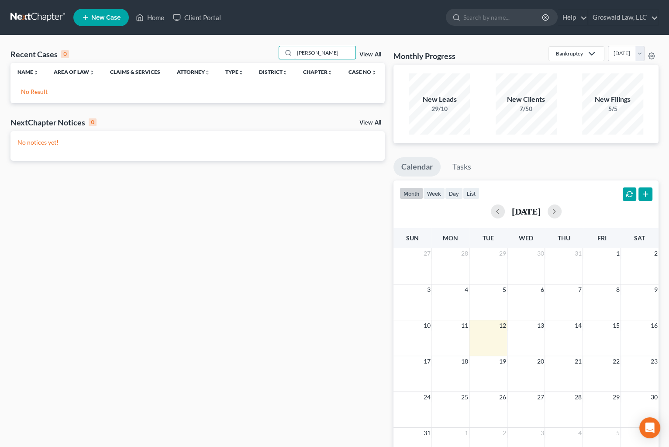
drag, startPoint x: 337, startPoint y: 51, endPoint x: 48, endPoint y: 42, distance: 289.3
click at [48, 43] on div "Recent Cases 0 [PERSON_NAME] View All Name unfold_more expand_more expand_less …" at bounding box center [334, 261] width 669 height 453
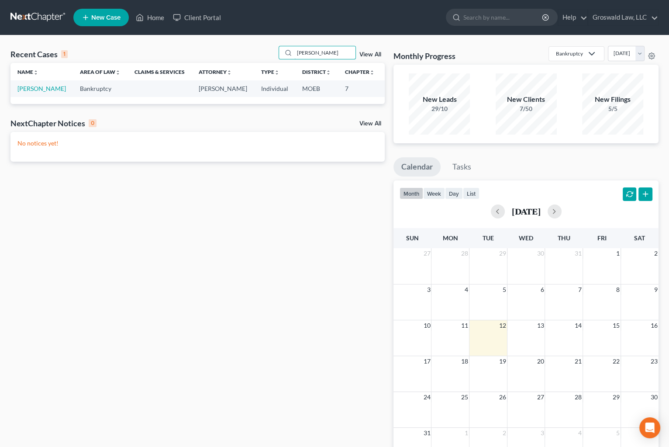
type input "[PERSON_NAME]"
